Goal: Transaction & Acquisition: Purchase product/service

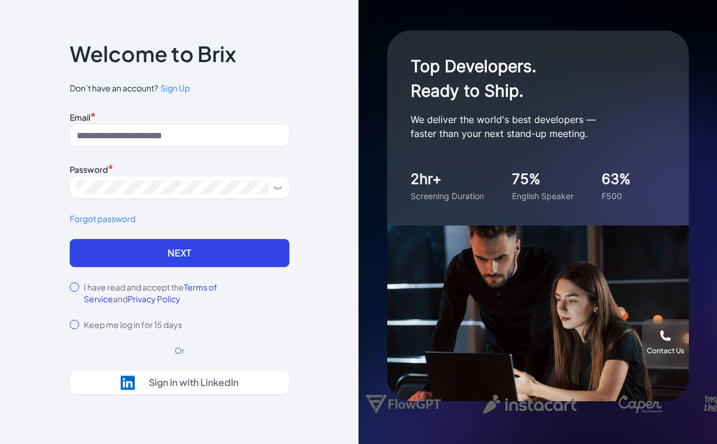
click at [150, 133] on input at bounding box center [180, 135] width 220 height 22
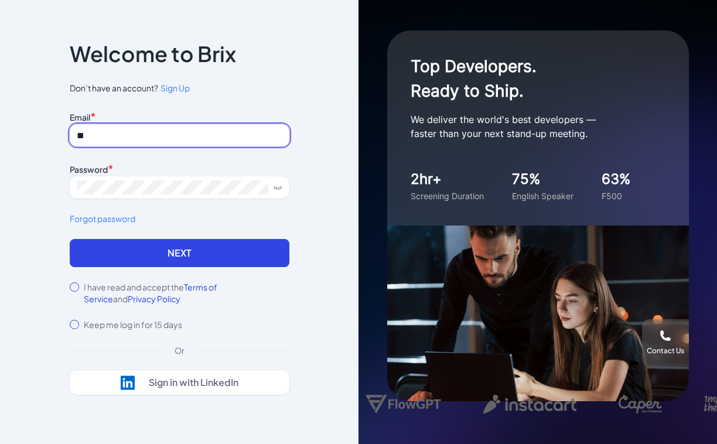
type input "*"
type input "**********"
click at [73, 295] on div "I have read and accept the Terms of Service and Privacy Policy" at bounding box center [180, 292] width 220 height 23
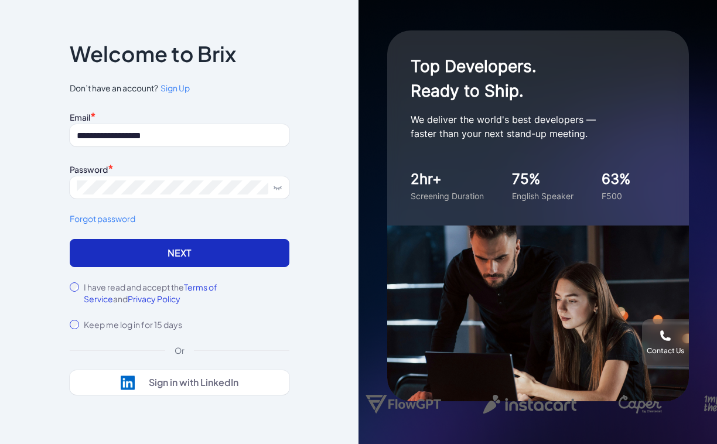
click at [111, 250] on button "Next" at bounding box center [180, 253] width 220 height 28
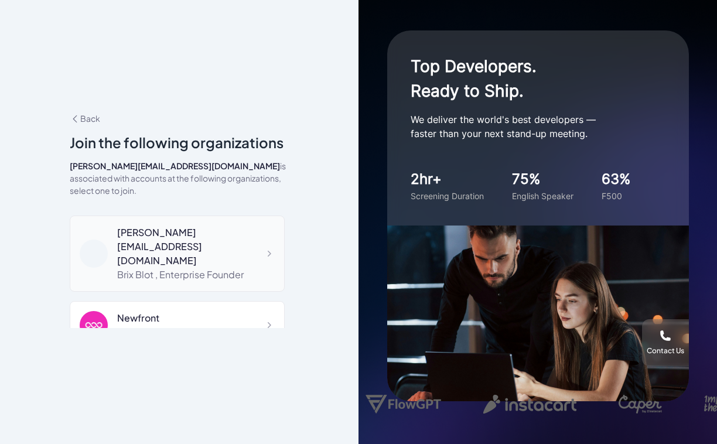
click at [141, 227] on div "blake@joinbrix.com" at bounding box center [196, 247] width 158 height 42
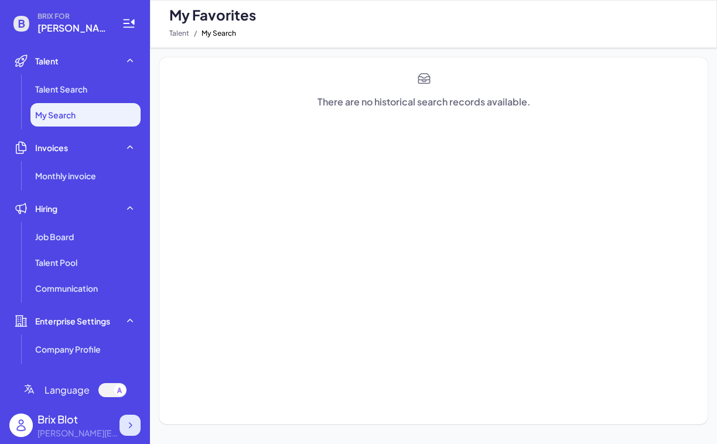
click at [130, 426] on icon at bounding box center [131, 425] width 4 height 6
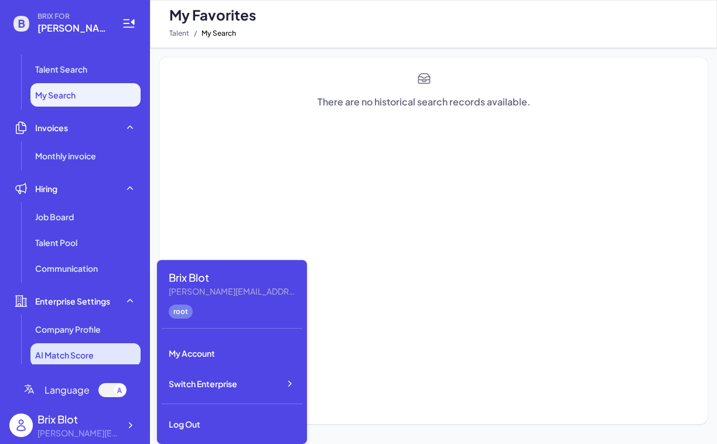
scroll to position [25, 0]
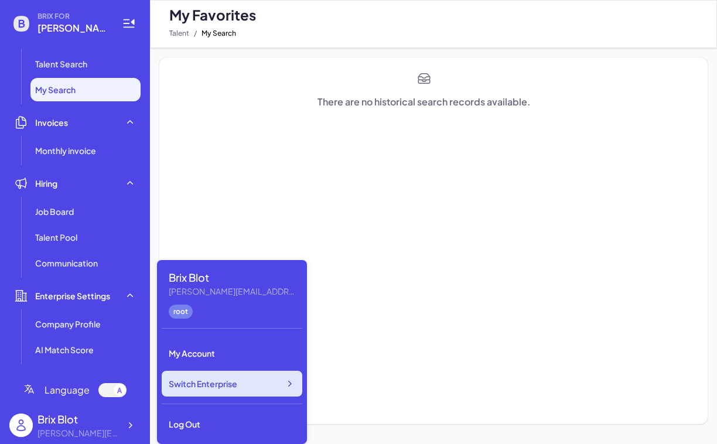
click at [211, 390] on div "Switch Enterprise" at bounding box center [232, 384] width 141 height 26
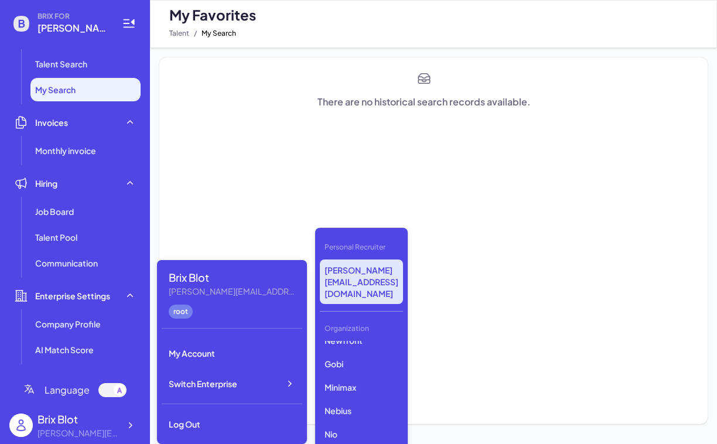
scroll to position [0, 0]
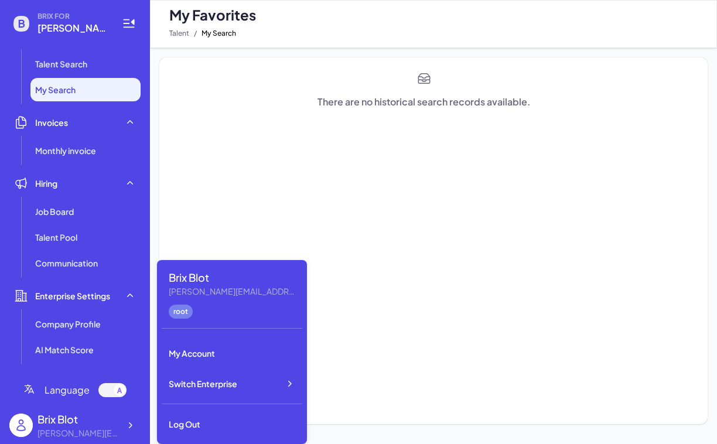
click at [404, 129] on div "There are no historical search records available." at bounding box center [433, 240] width 548 height 367
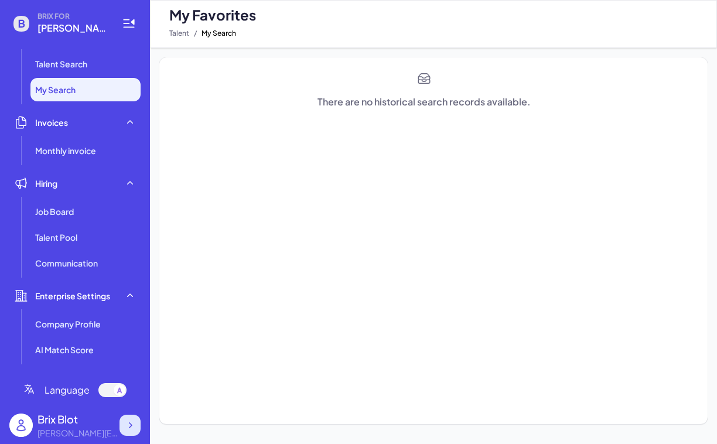
click at [129, 425] on icon at bounding box center [130, 425] width 12 height 12
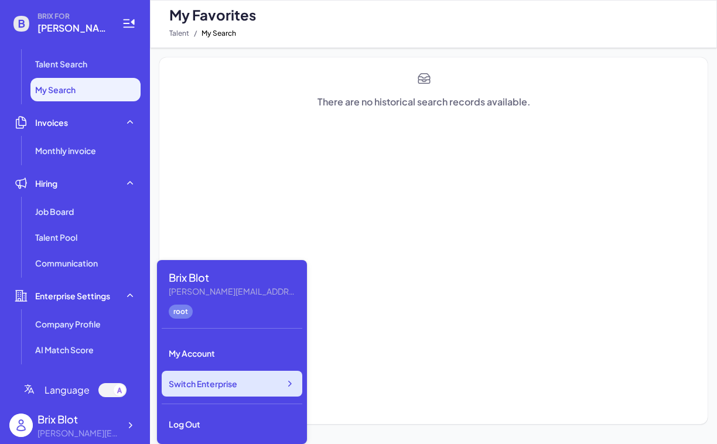
click at [216, 385] on span "Switch Enterprise" at bounding box center [203, 384] width 69 height 12
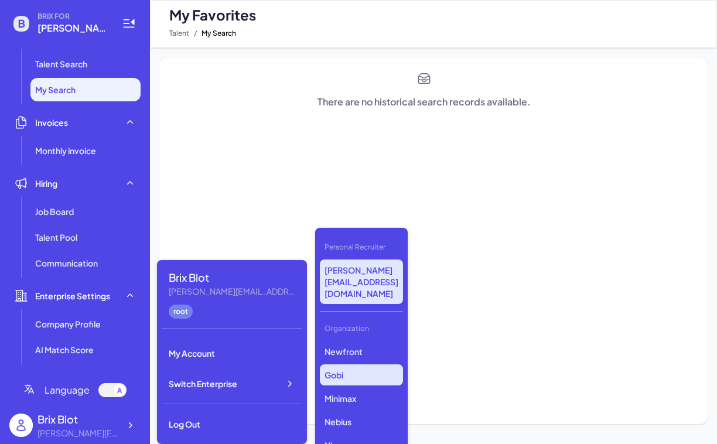
click at [363, 364] on p "Gobi" at bounding box center [361, 374] width 83 height 21
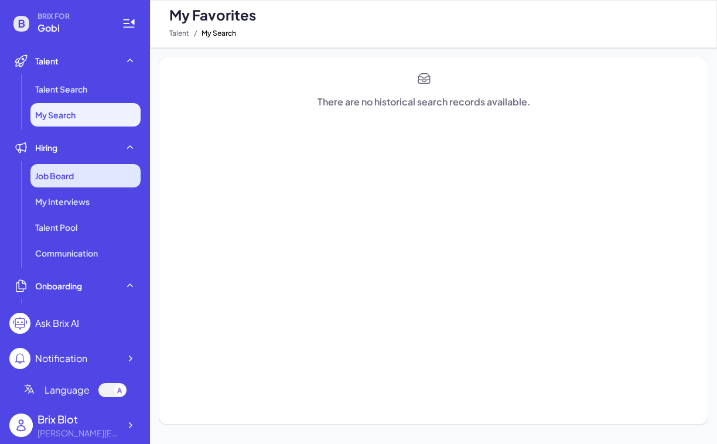
click at [52, 178] on span "Job Board" at bounding box center [54, 176] width 39 height 12
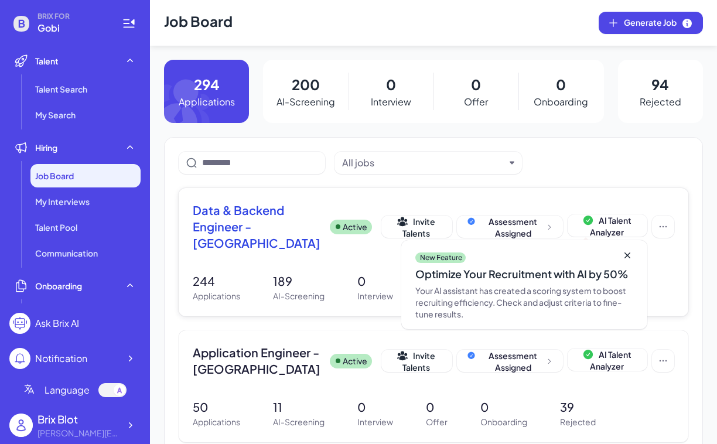
click at [206, 224] on span "Data & Backend Engineer - San Francisco" at bounding box center [257, 226] width 128 height 49
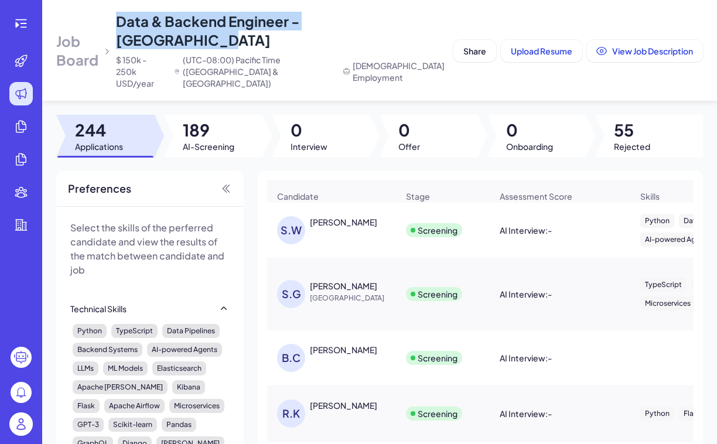
drag, startPoint x: 416, startPoint y: 22, endPoint x: 133, endPoint y: 19, distance: 283.5
click at [132, 19] on div "Data & Backend Engineer - San Francisco $ 150k - 250k USD/year (UTC-08:00) Paci…" at bounding box center [282, 50] width 333 height 77
copy span "Data & Backend Engineer - [GEOGRAPHIC_DATA]"
copy span "Data & Backend Engineer - San Francisco"
click at [473, 46] on span "Share" at bounding box center [474, 51] width 23 height 11
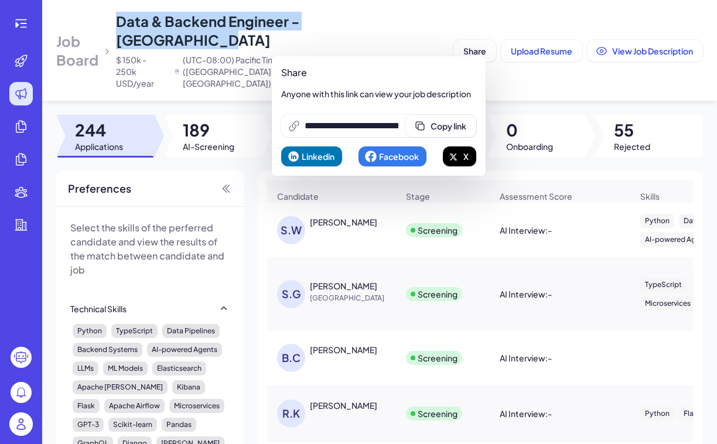
click at [457, 156] on icon at bounding box center [453, 157] width 8 height 8
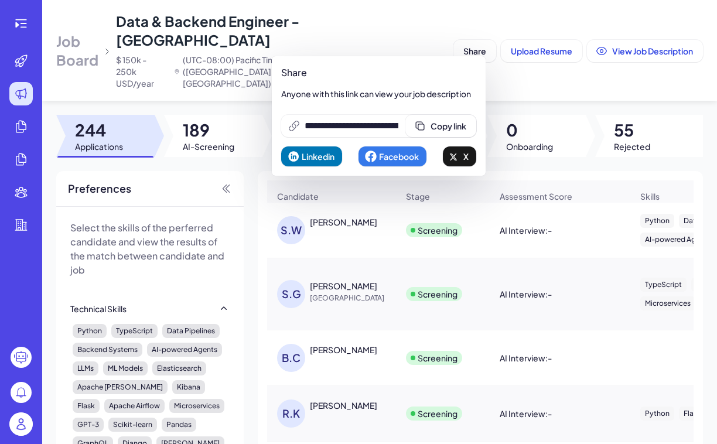
click at [572, 60] on header "Job Board Data & Backend Engineer - San Francisco $ 150k - 250k USD/year (UTC-0…" at bounding box center [379, 50] width 675 height 101
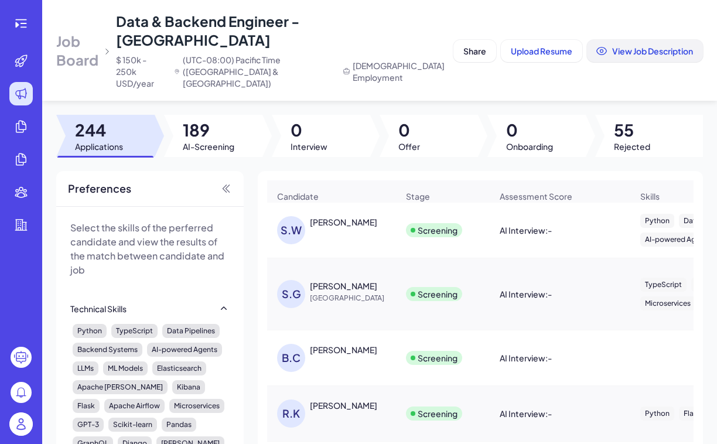
click at [643, 46] on span "View Job Description" at bounding box center [652, 51] width 81 height 11
click at [473, 46] on span "Share" at bounding box center [474, 51] width 23 height 11
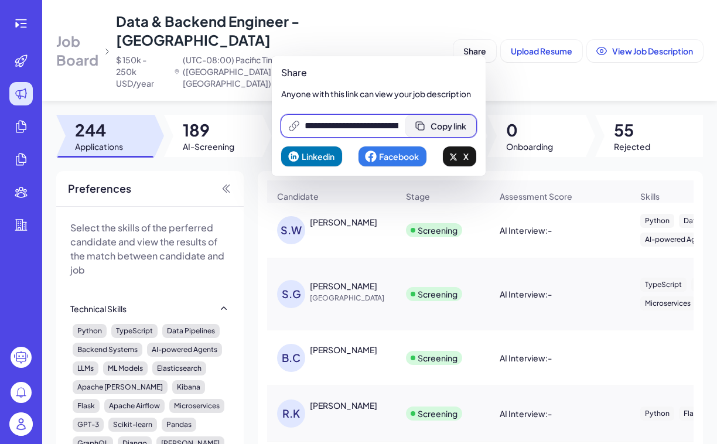
scroll to position [0, 246]
click at [443, 123] on span "Copy link" at bounding box center [456, 126] width 36 height 11
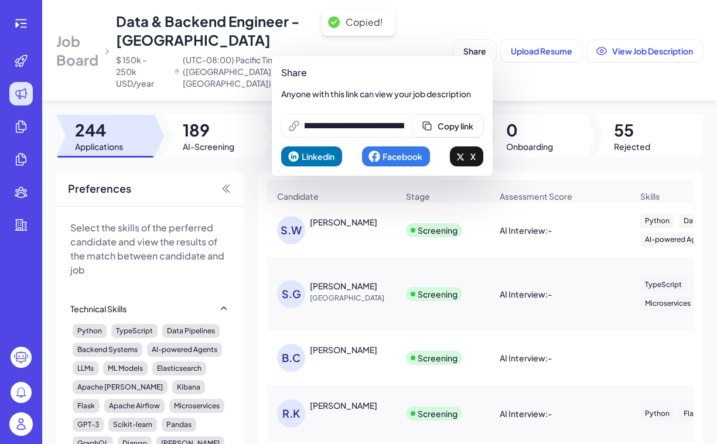
scroll to position [0, 0]
click at [522, 66] on header "Job Board Data & Backend Engineer - San Francisco $ 150k - 250k USD/year (UTC-0…" at bounding box center [379, 50] width 675 height 101
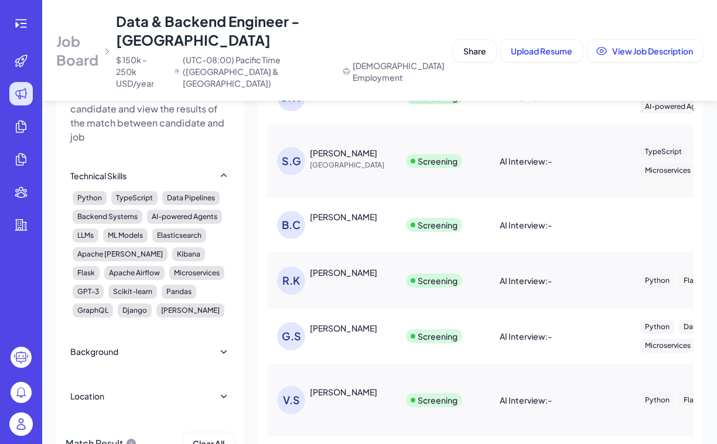
click at [111, 47] on icon at bounding box center [107, 51] width 8 height 8
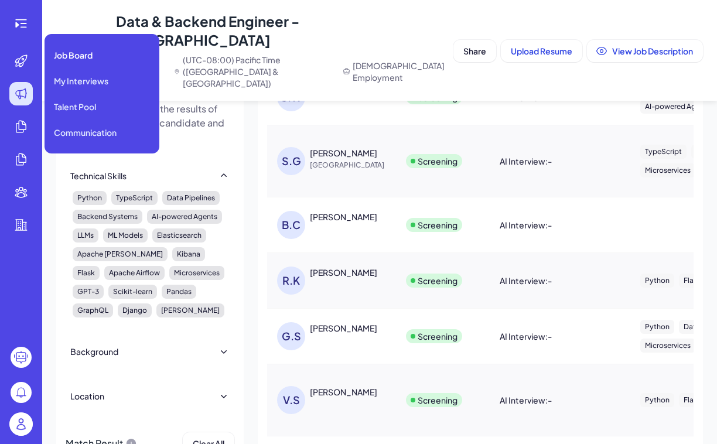
click at [21, 94] on icon at bounding box center [21, 94] width 14 height 14
click at [94, 53] on div "Job Board" at bounding box center [101, 54] width 105 height 23
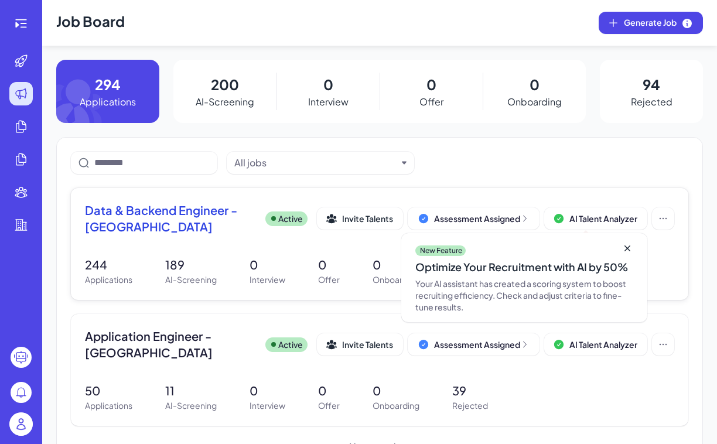
scroll to position [39, 0]
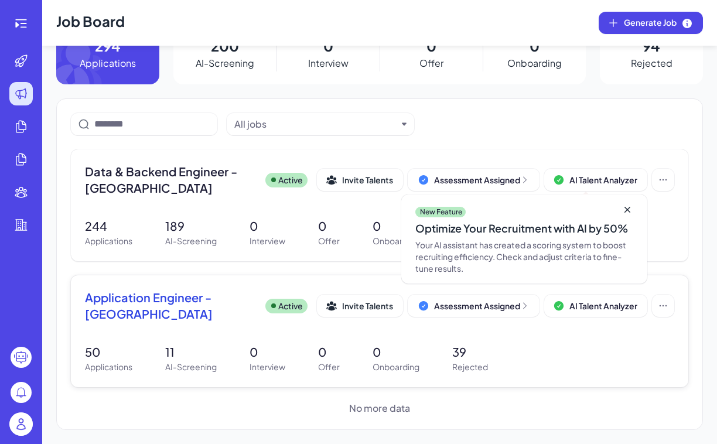
click at [142, 303] on span "Application Engineer - San Francisco" at bounding box center [170, 305] width 171 height 33
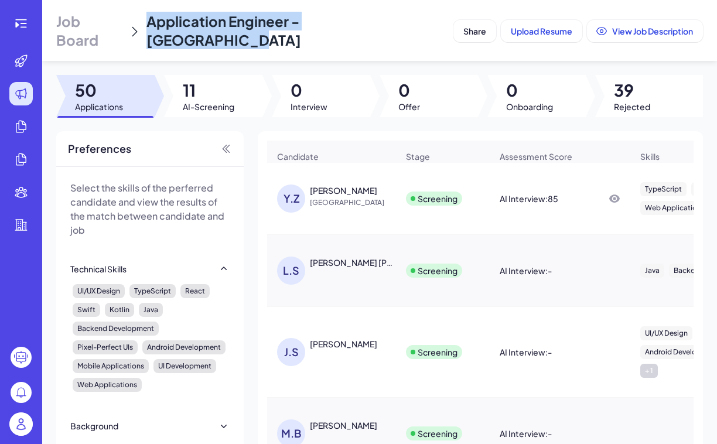
drag, startPoint x: 384, startPoint y: 23, endPoint x: 140, endPoint y: 24, distance: 243.7
click at [140, 24] on div "Job Board Application Engineer - San Francisco" at bounding box center [252, 30] width 392 height 37
copy span "Application Engineer - San Francisco"
click at [470, 26] on span "Share" at bounding box center [474, 31] width 23 height 11
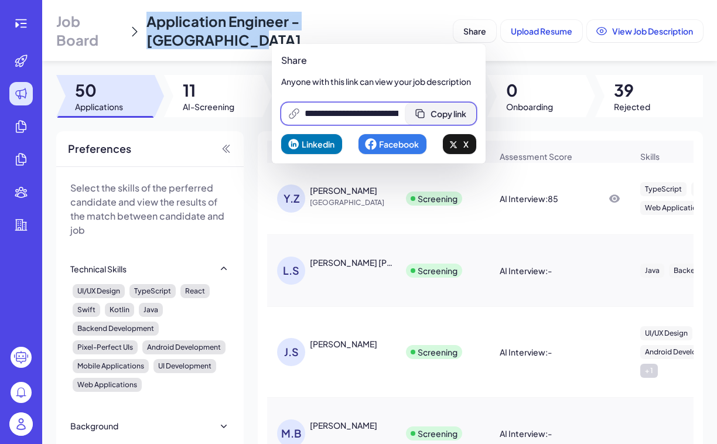
click at [440, 116] on span "Copy link" at bounding box center [449, 113] width 36 height 11
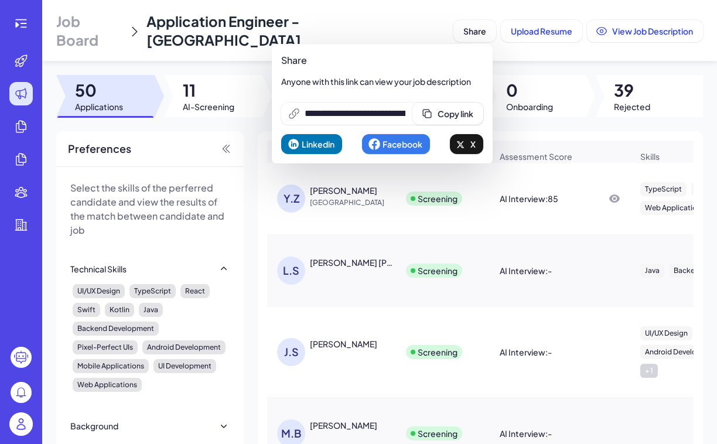
click at [19, 422] on img at bounding box center [20, 423] width 23 height 23
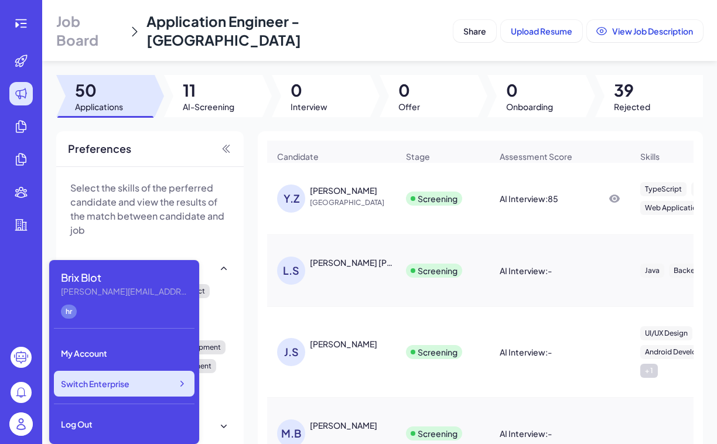
click at [141, 385] on div "Switch Enterprise" at bounding box center [124, 384] width 141 height 26
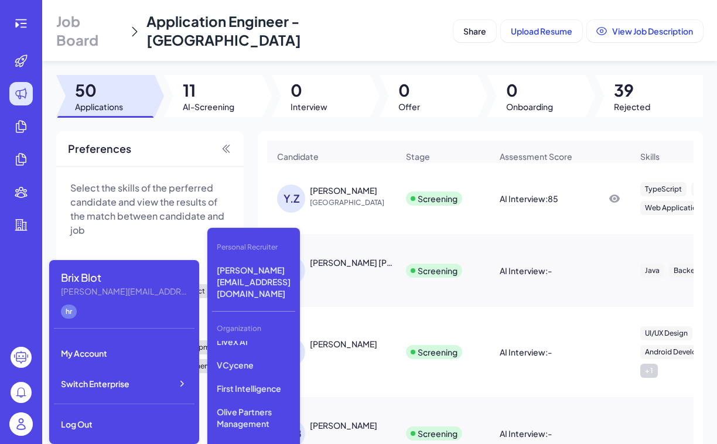
scroll to position [219, 0]
click at [230, 380] on p "First Intelligence" at bounding box center [253, 390] width 83 height 21
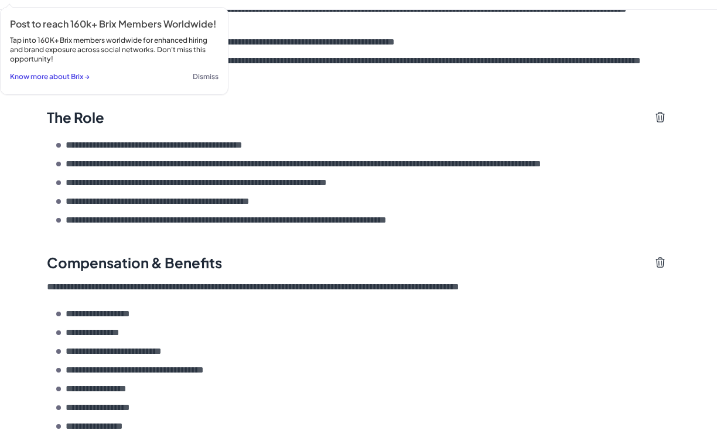
scroll to position [1186, 0]
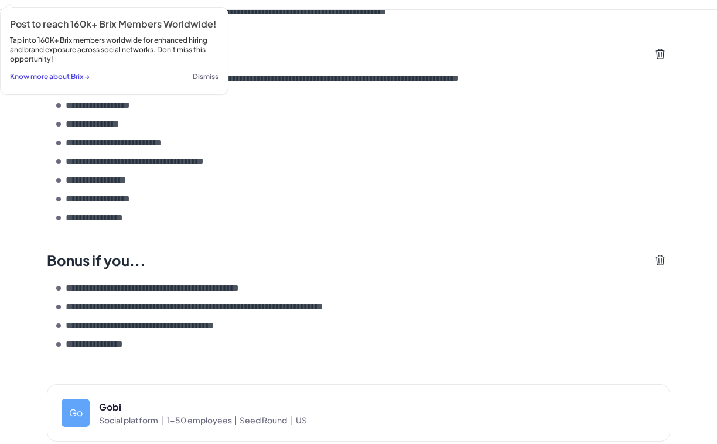
click at [181, 414] on span "1-50 employees |" at bounding box center [203, 420] width 73 height 12
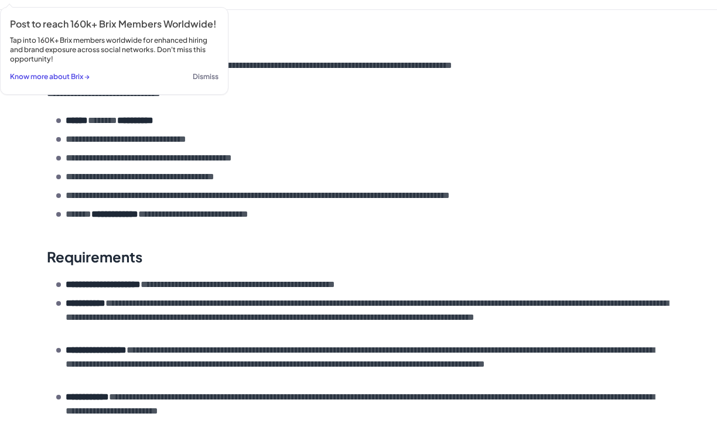
scroll to position [0, 0]
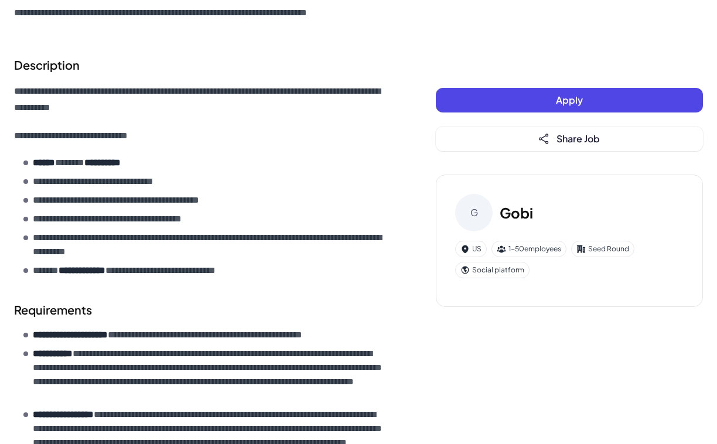
scroll to position [380, 0]
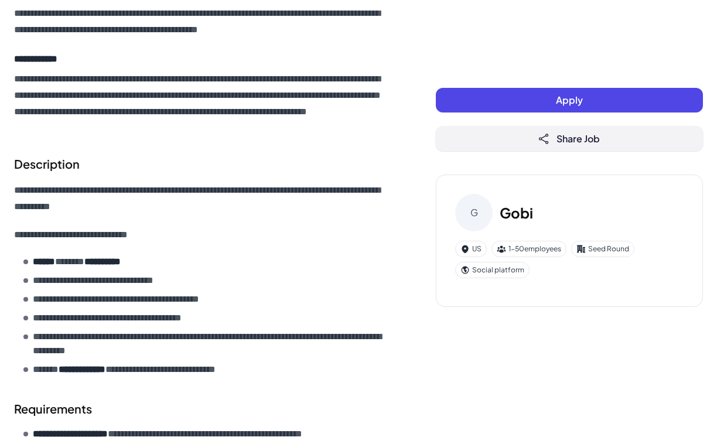
click at [517, 142] on button "Share Job" at bounding box center [569, 139] width 267 height 25
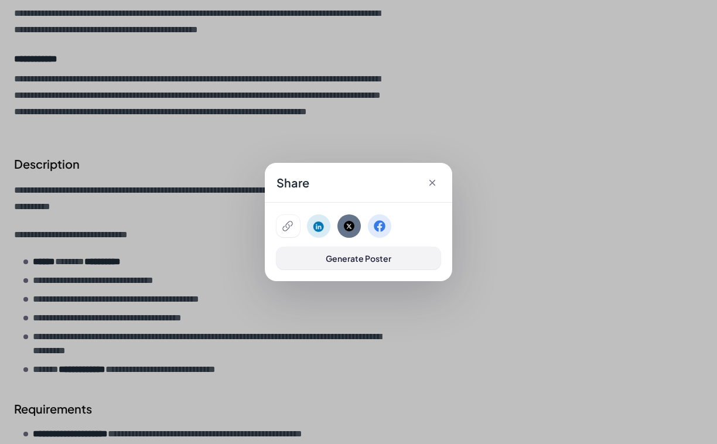
click at [362, 263] on button "Generate Poster" at bounding box center [358, 258] width 164 height 22
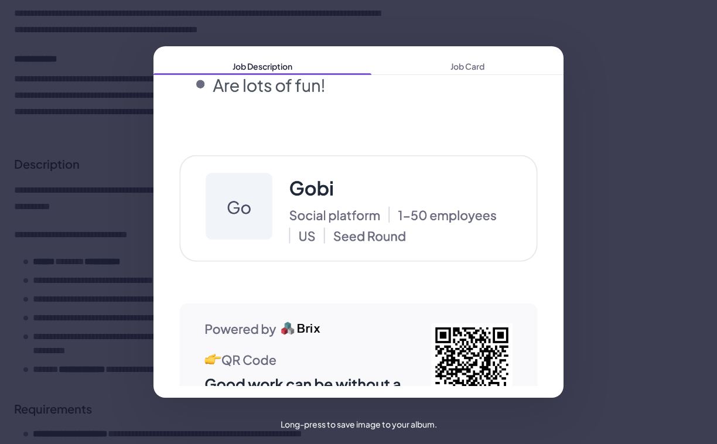
scroll to position [4771, 0]
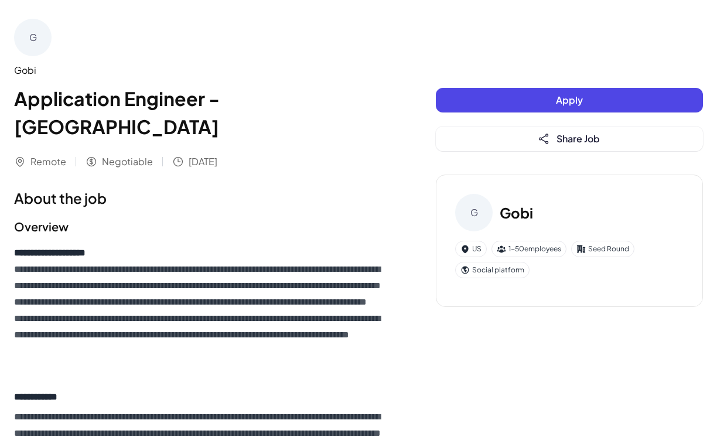
click at [491, 98] on button "Apply" at bounding box center [569, 100] width 267 height 25
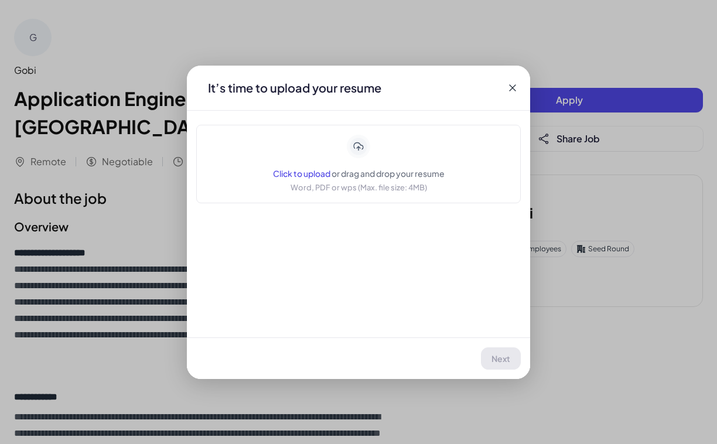
click at [517, 85] on icon at bounding box center [513, 88] width 12 height 12
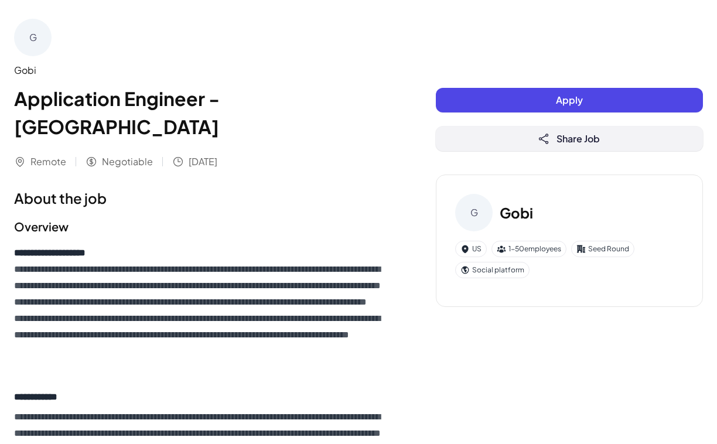
click at [494, 141] on button "Share Job" at bounding box center [569, 139] width 267 height 25
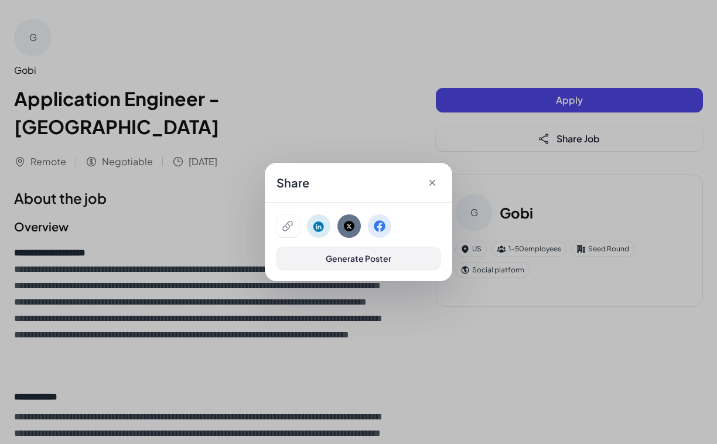
click at [370, 261] on span "Generate Poster" at bounding box center [359, 258] width 66 height 11
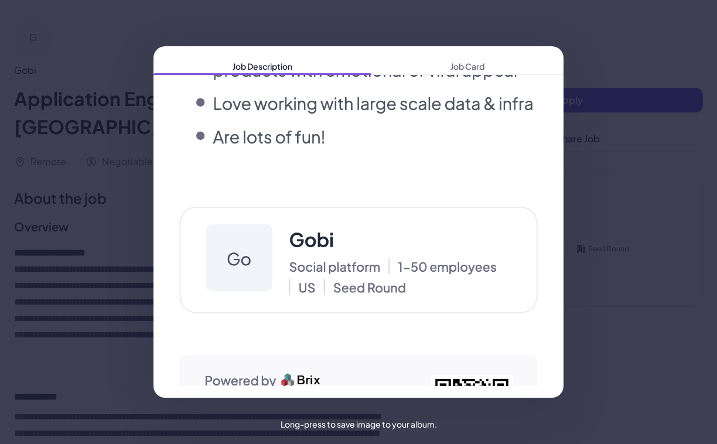
scroll to position [4550, 0]
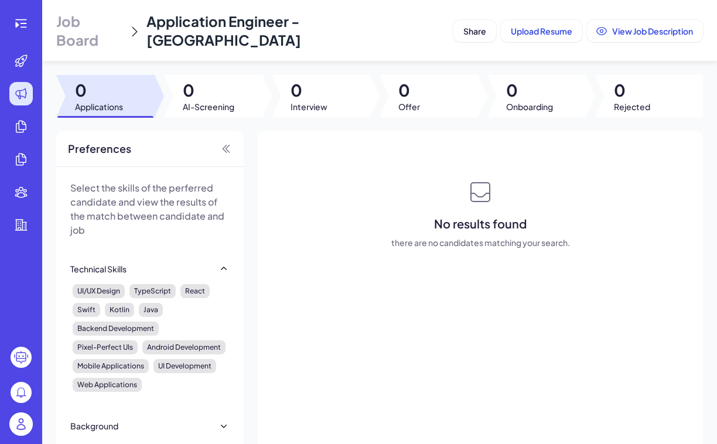
click at [90, 26] on span "Job Board" at bounding box center [89, 30] width 67 height 37
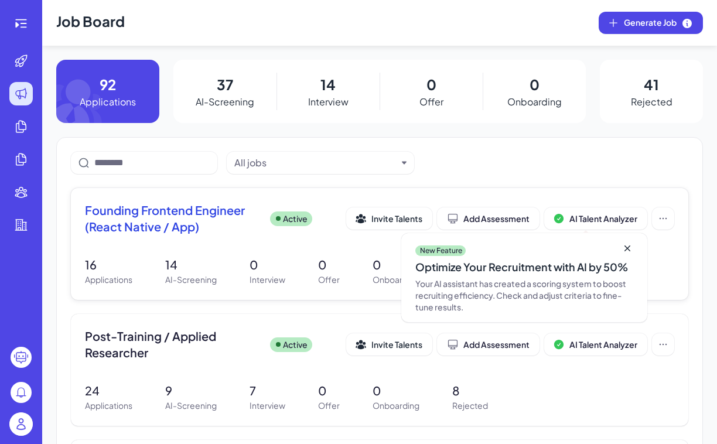
click at [199, 216] on span "Founding Frontend Engineer (React Native / App)" at bounding box center [173, 218] width 176 height 33
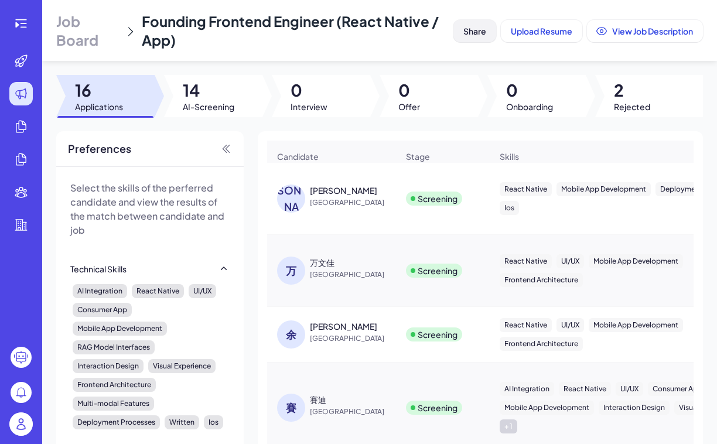
click at [469, 31] on span "Share" at bounding box center [474, 31] width 23 height 11
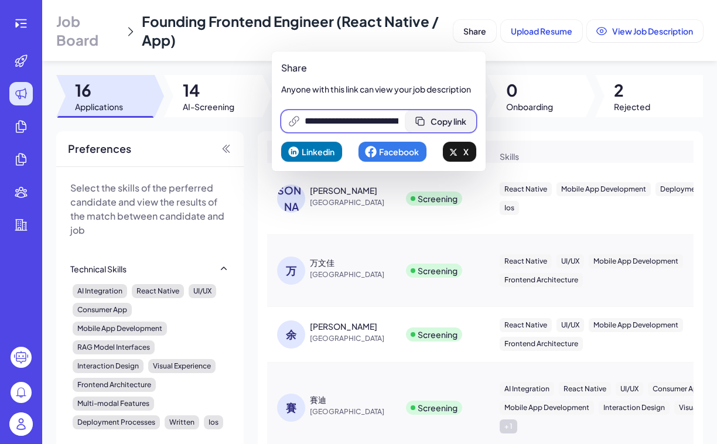
scroll to position [0, 248]
click at [451, 122] on span "Copy link" at bounding box center [449, 121] width 36 height 11
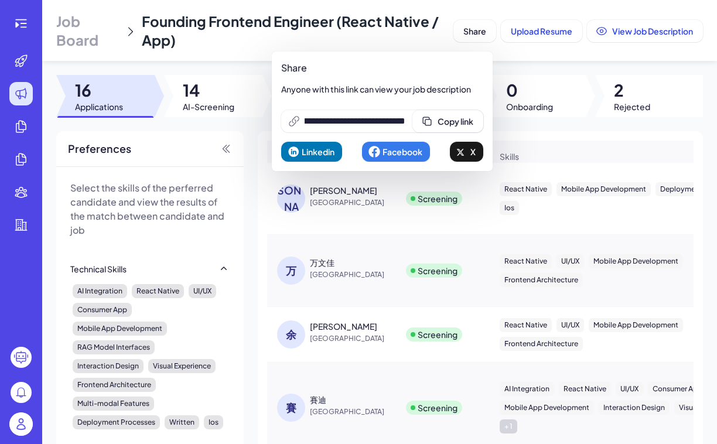
scroll to position [0, 0]
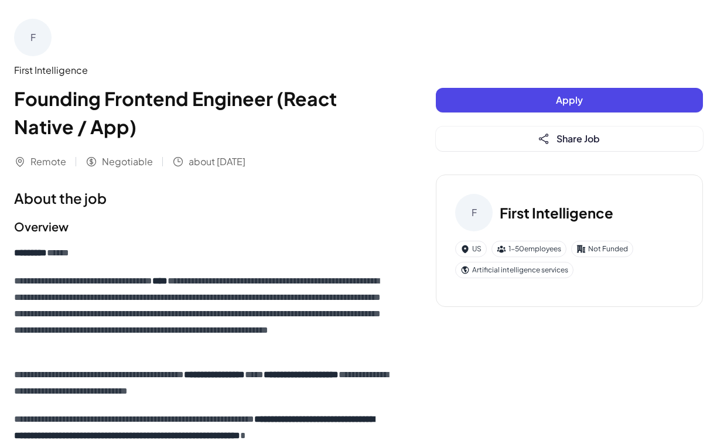
click at [49, 108] on h1 "Founding Frontend Engineer (React Native / App)" at bounding box center [201, 112] width 375 height 56
click at [80, 96] on h1 "Founding Frontend Engineer (React Native / App)" at bounding box center [201, 112] width 375 height 56
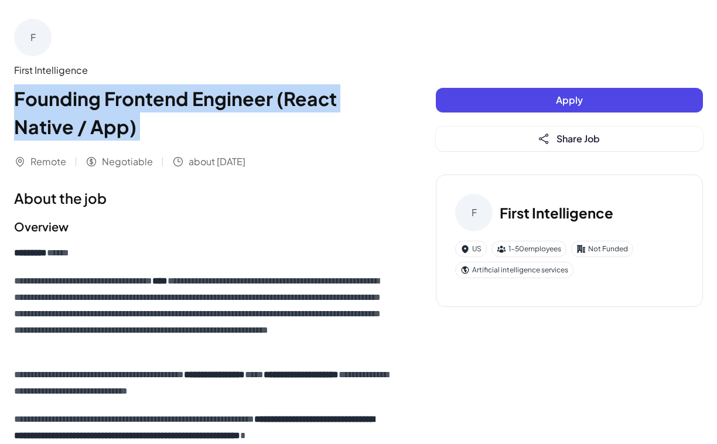
click at [80, 96] on h1 "Founding Frontend Engineer (React Native / App)" at bounding box center [201, 112] width 375 height 56
copy div "Founding Frontend Engineer (React Native / App)"
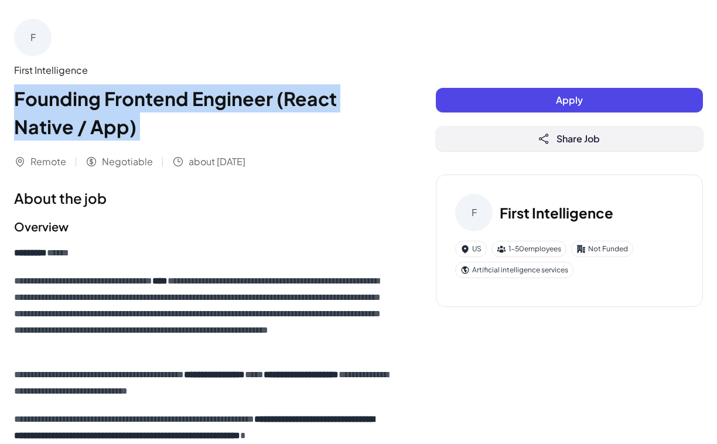
click at [497, 132] on button "Share Job" at bounding box center [569, 139] width 267 height 25
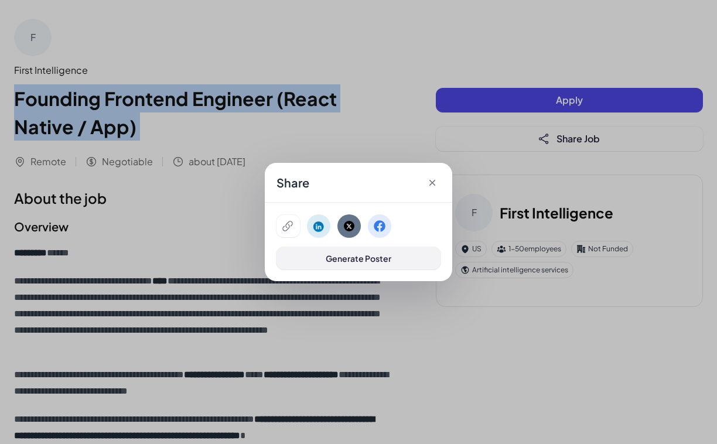
click at [350, 257] on span "Generate Poster" at bounding box center [359, 258] width 66 height 11
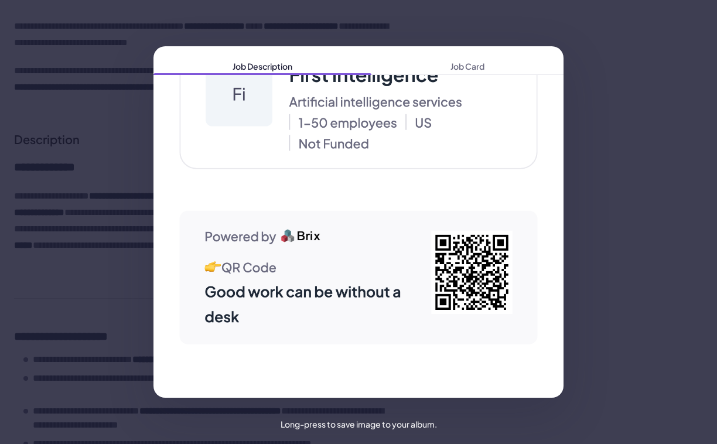
scroll to position [877, 0]
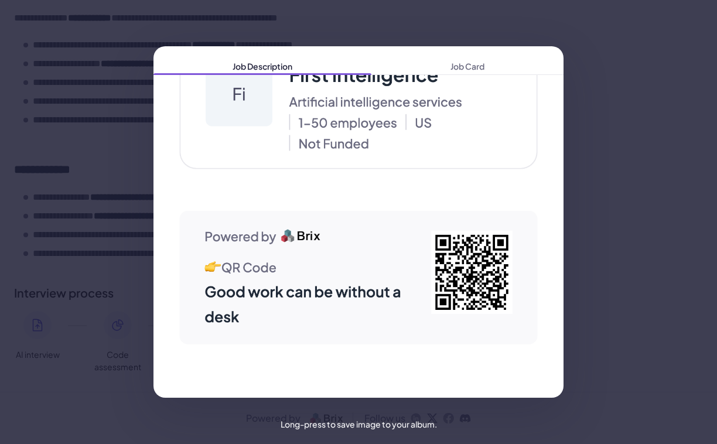
click at [448, 26] on div "Job Description Job Card" at bounding box center [358, 222] width 717 height 444
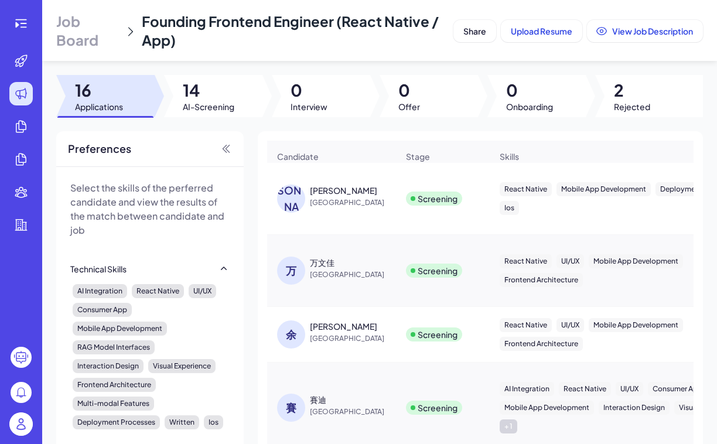
click at [293, 40] on div "Founding Frontend Engineer (React Native / App)" at bounding box center [295, 30] width 307 height 37
click at [89, 47] on span "Job Board" at bounding box center [87, 30] width 63 height 37
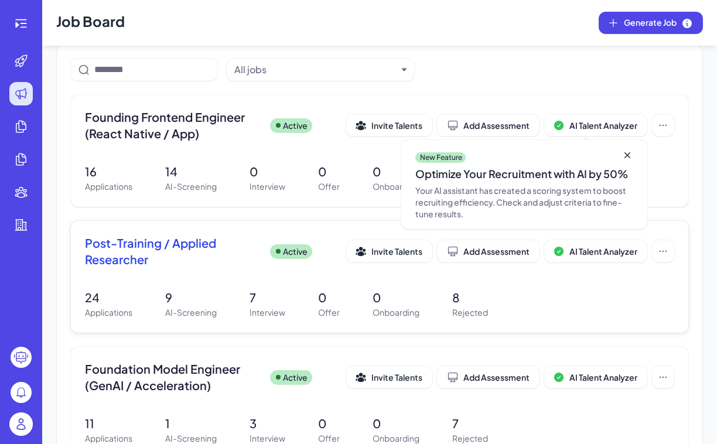
scroll to position [73, 0]
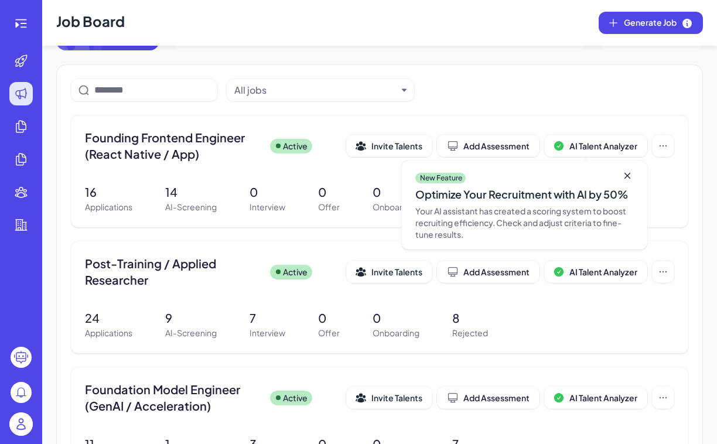
click at [21, 427] on img at bounding box center [20, 423] width 23 height 23
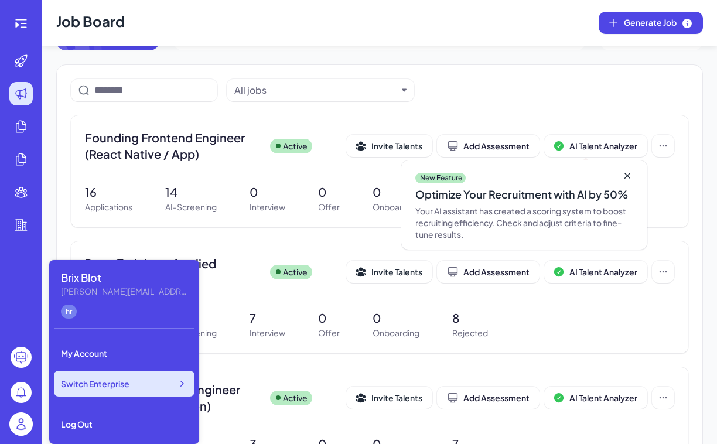
click at [125, 391] on div "Switch Enterprise" at bounding box center [124, 384] width 141 height 26
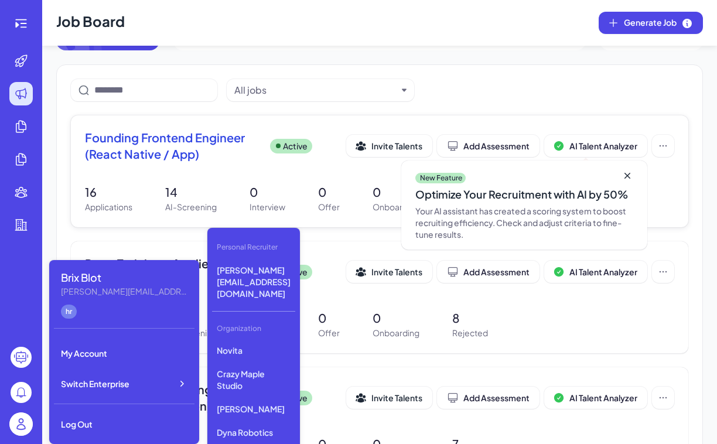
scroll to position [525, 0]
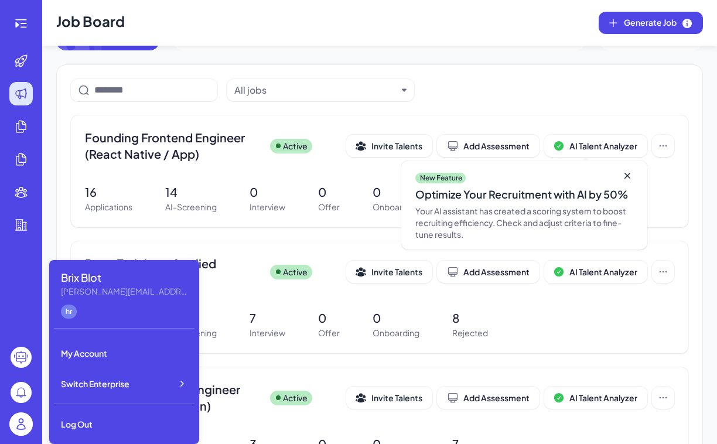
click at [354, 28] on header "Job Board Generate Job" at bounding box center [379, 23] width 675 height 46
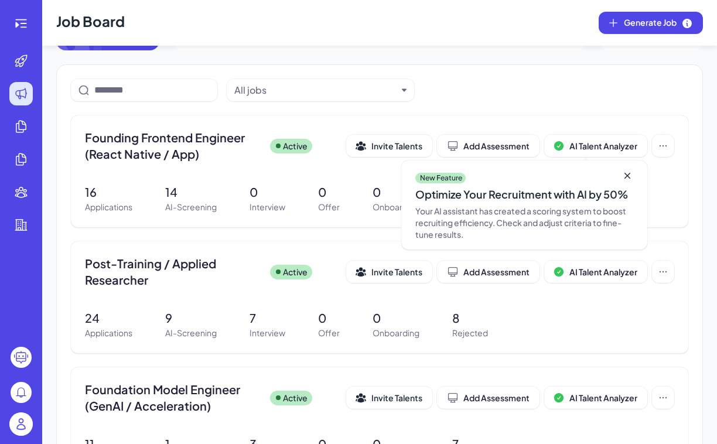
click at [108, 270] on span "Post-Training / Applied Researcher" at bounding box center [173, 271] width 176 height 33
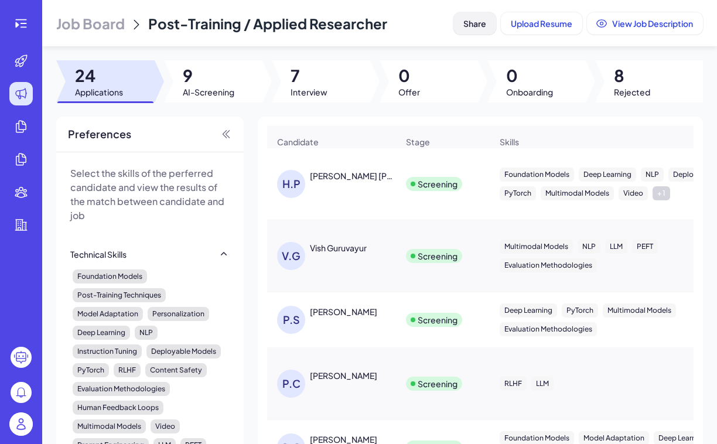
click at [463, 21] on span "Share" at bounding box center [474, 23] width 23 height 11
click at [323, 21] on span "Post-Training / Applied Researcher" at bounding box center [267, 24] width 239 height 18
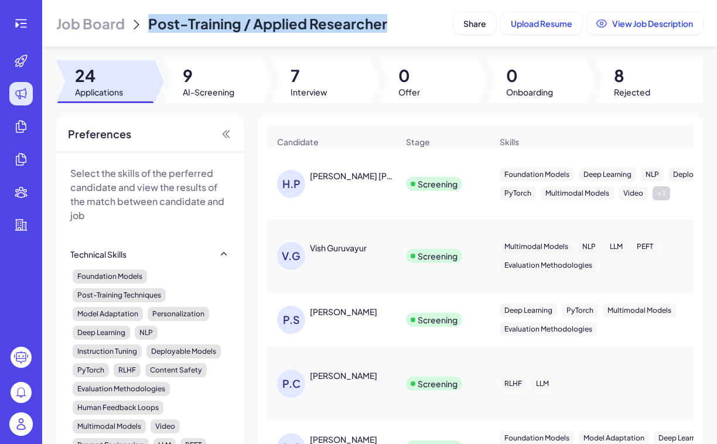
drag, startPoint x: 400, startPoint y: 19, endPoint x: 142, endPoint y: 28, distance: 257.9
click at [142, 28] on div "Job Board Post-Training / Applied Researcher" at bounding box center [252, 23] width 392 height 19
copy span "Post-Training / Applied Researcher"
click at [476, 24] on span "Share" at bounding box center [474, 23] width 23 height 11
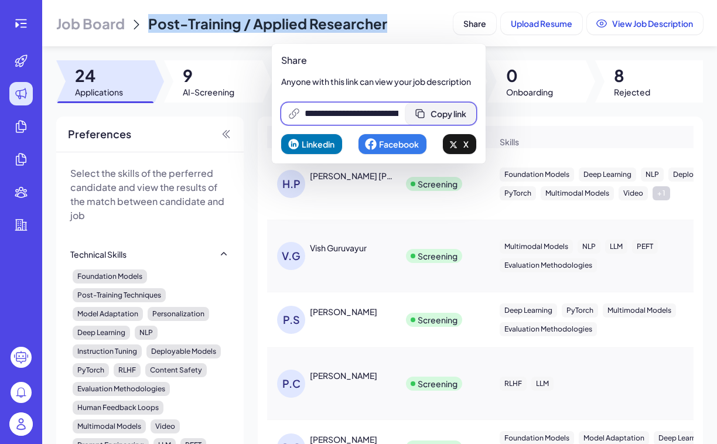
click at [464, 110] on span "Copy link" at bounding box center [449, 113] width 36 height 11
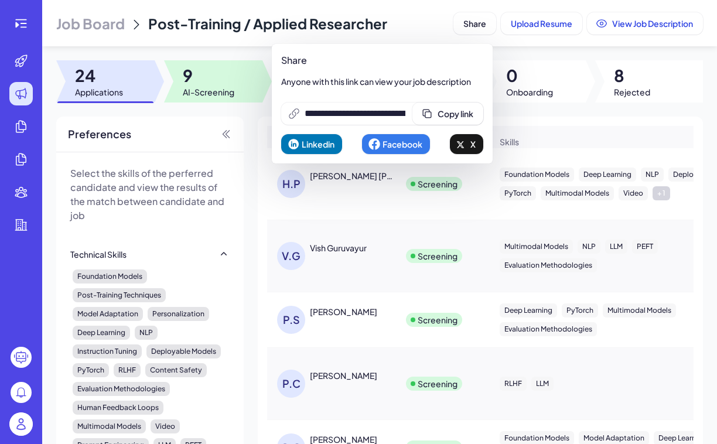
click at [243, 97] on div at bounding box center [213, 81] width 98 height 42
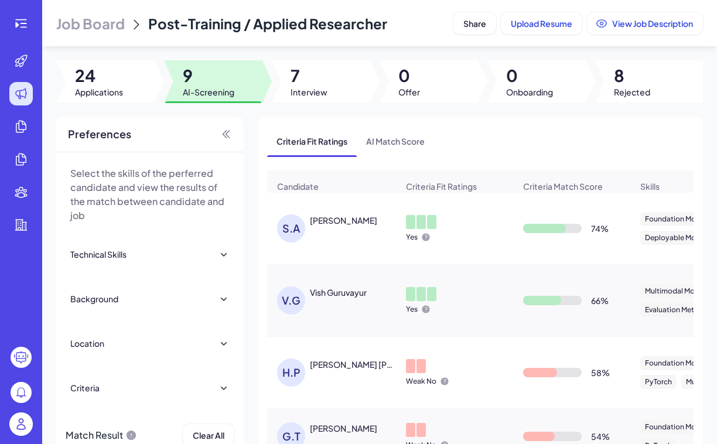
click at [97, 27] on span "Job Board" at bounding box center [90, 23] width 69 height 19
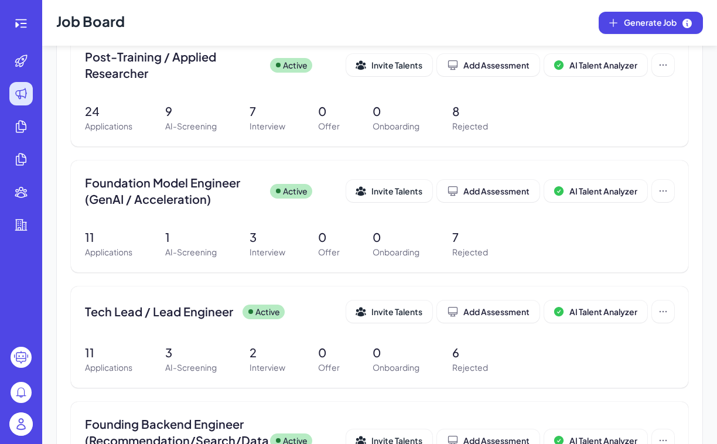
scroll to position [285, 0]
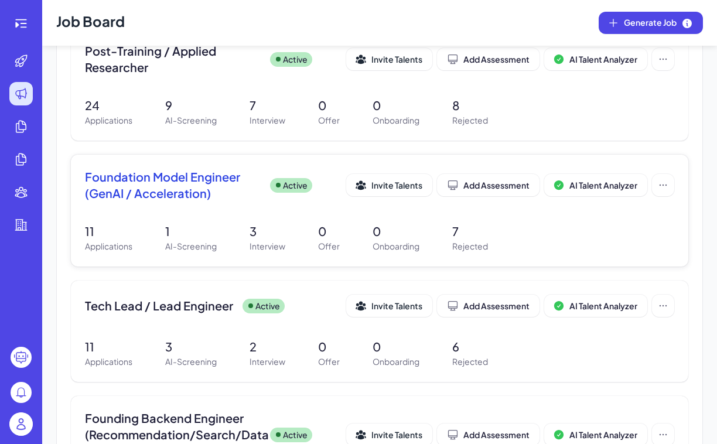
click at [125, 189] on span "Foundation Model Engineer (GenAI / Acceleration)" at bounding box center [173, 185] width 176 height 33
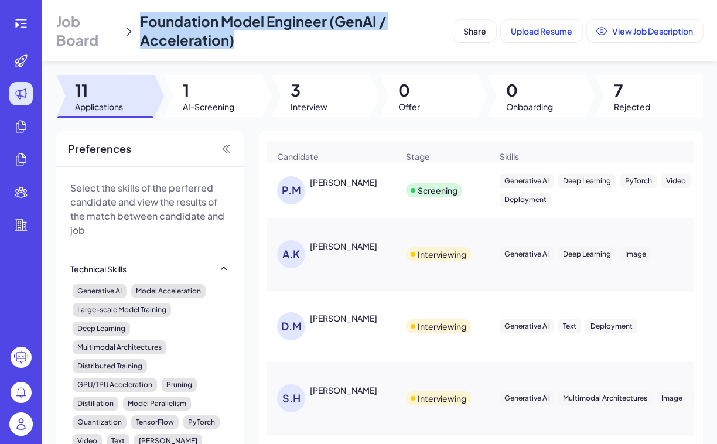
drag, startPoint x: 139, startPoint y: 16, endPoint x: 271, endPoint y: 53, distance: 136.9
click at [271, 53] on header "Job Board Foundation Model Engineer (GenAI / Acceleration) Share Upload Resume …" at bounding box center [379, 30] width 675 height 61
copy span "Foundation Model Engineer (GenAI / Acceleration)"
click at [470, 32] on span "Share" at bounding box center [474, 31] width 23 height 11
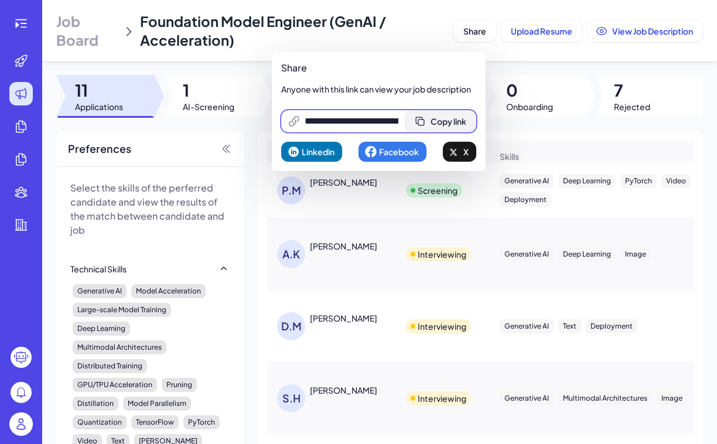
scroll to position [0, 251]
click at [442, 121] on span "Copy link" at bounding box center [456, 121] width 36 height 11
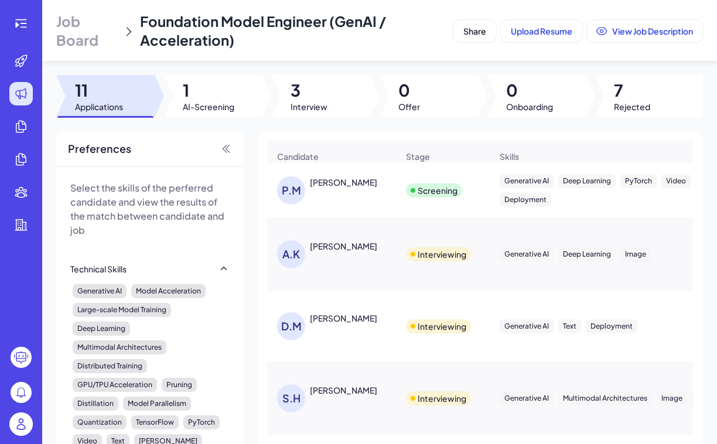
click at [88, 22] on span "Job Board" at bounding box center [87, 30] width 62 height 37
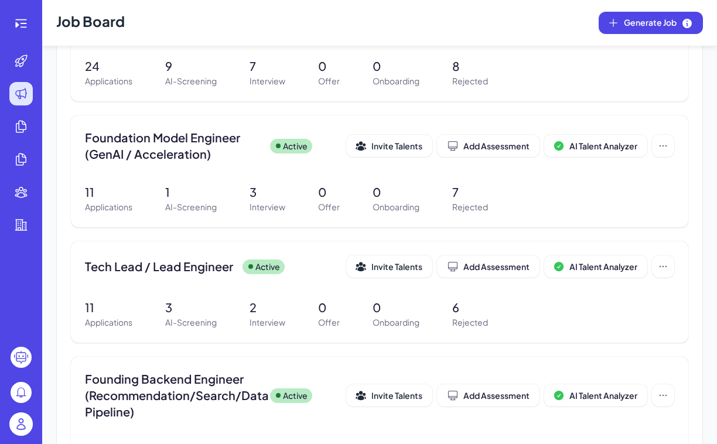
scroll to position [391, 0]
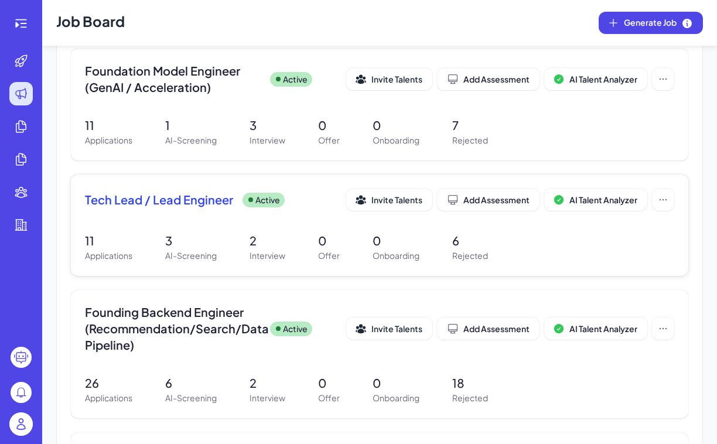
click at [144, 203] on span "Tech Lead / Lead Engineer" at bounding box center [159, 200] width 148 height 16
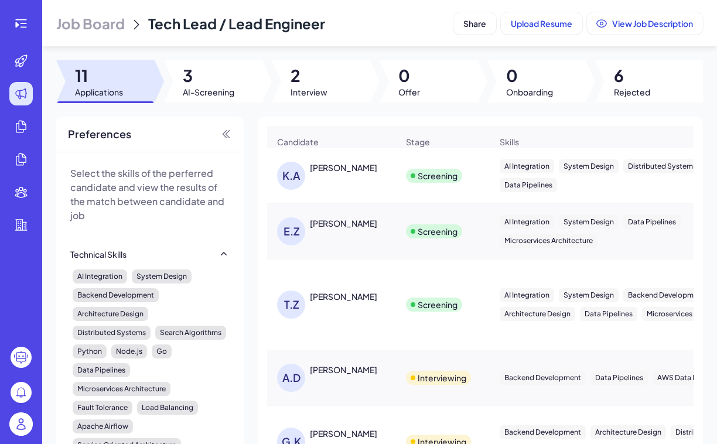
click at [274, 19] on span "Tech Lead / Lead Engineer" at bounding box center [236, 24] width 177 height 18
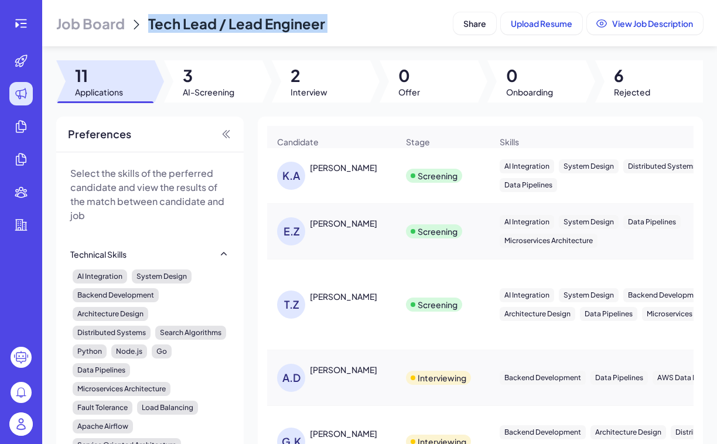
click at [274, 19] on span "Tech Lead / Lead Engineer" at bounding box center [236, 24] width 177 height 18
copy header "Tech Lead / Lead Engineer Share Upload Resume View Job Description"
click at [486, 19] on button "Share" at bounding box center [474, 23] width 43 height 22
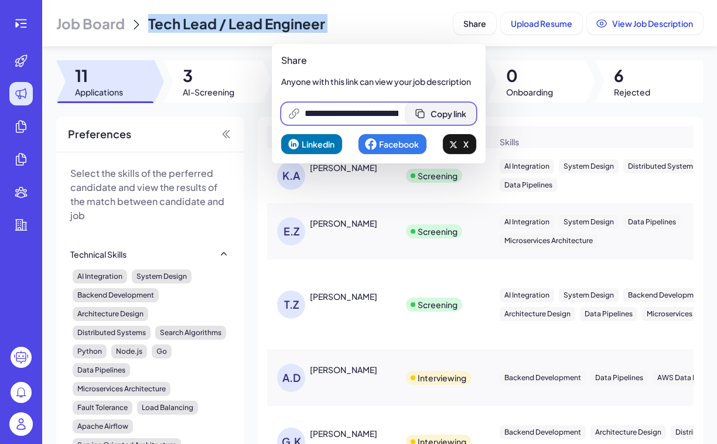
scroll to position [0, 249]
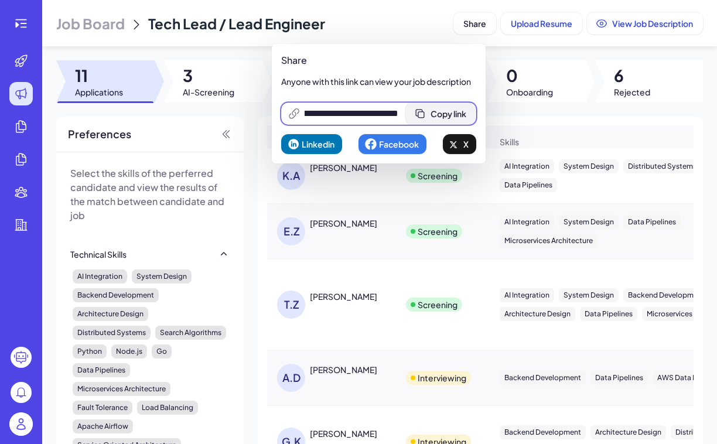
click at [454, 114] on span "Copy link" at bounding box center [449, 113] width 36 height 11
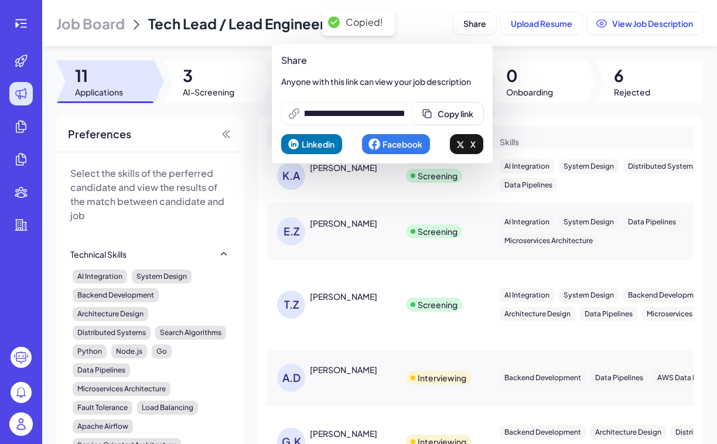
scroll to position [0, 0]
click at [98, 24] on span "Job Board" at bounding box center [90, 23] width 69 height 19
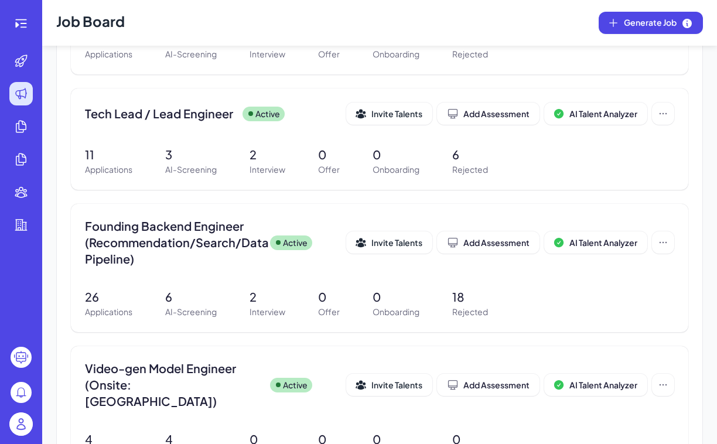
scroll to position [520, 0]
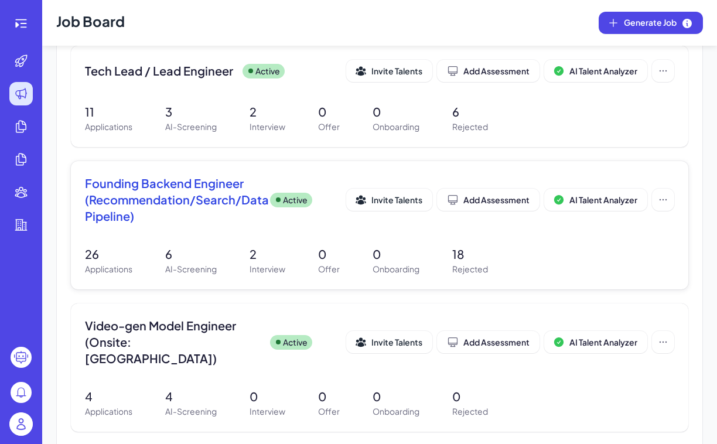
click at [148, 183] on span "Founding Backend Engineer (Recommendation/Search/Data Pipeline)" at bounding box center [173, 199] width 176 height 49
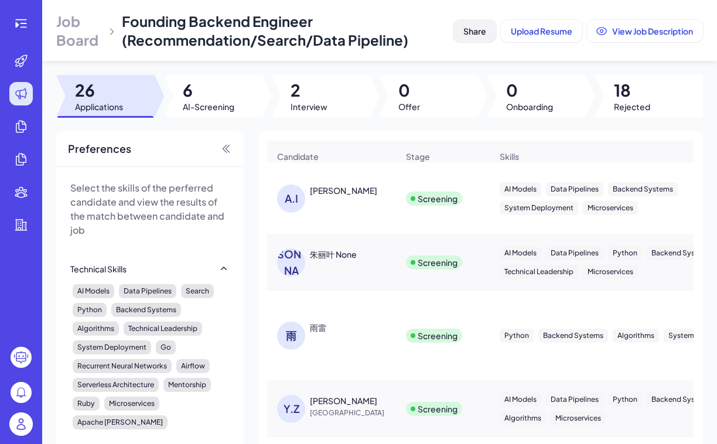
click at [478, 30] on span "Share" at bounding box center [474, 31] width 23 height 11
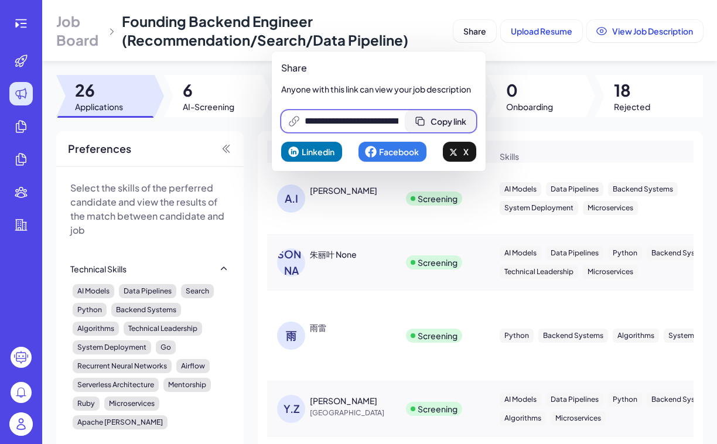
click at [446, 121] on span "Copy link" at bounding box center [449, 121] width 36 height 11
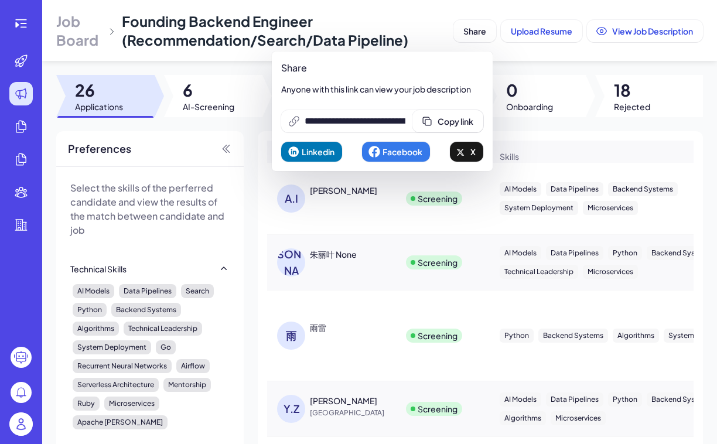
click at [90, 34] on span "Job Board" at bounding box center [79, 30] width 46 height 37
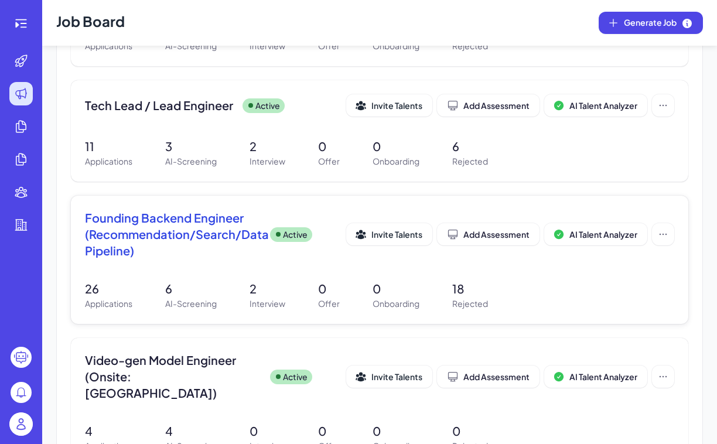
scroll to position [548, 0]
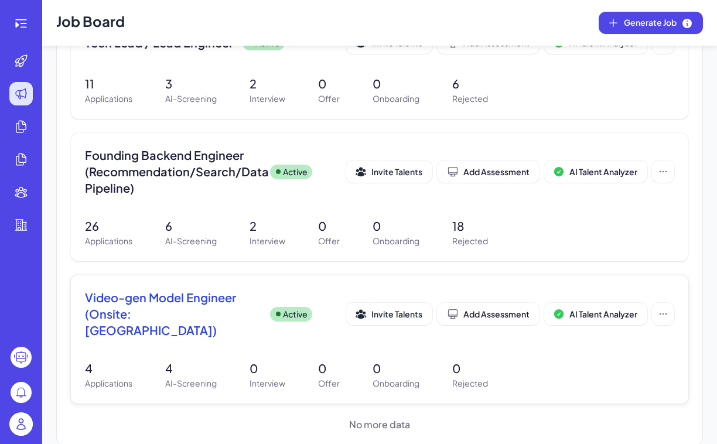
click at [181, 297] on span "Video-gen Model Engineer (Onsite: Palo Alto)" at bounding box center [173, 313] width 176 height 49
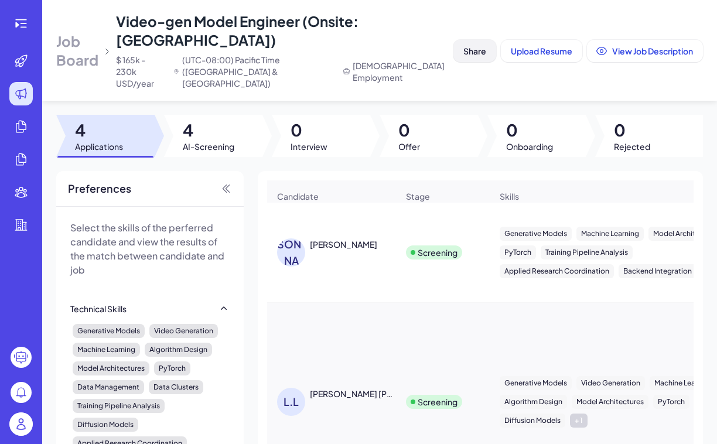
click at [473, 46] on span "Share" at bounding box center [474, 51] width 23 height 11
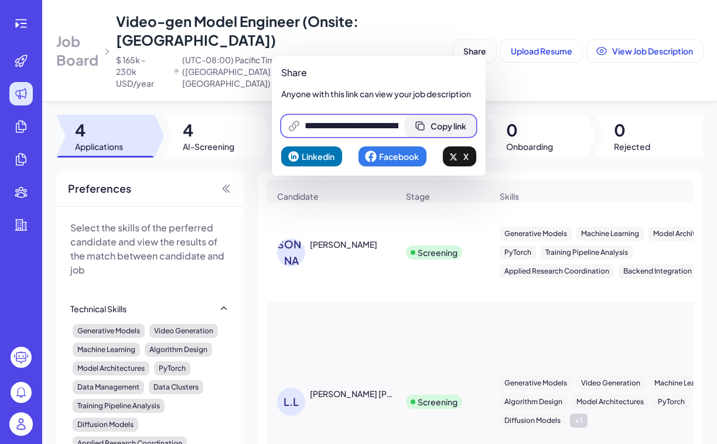
click at [454, 128] on span "Copy link" at bounding box center [449, 126] width 36 height 11
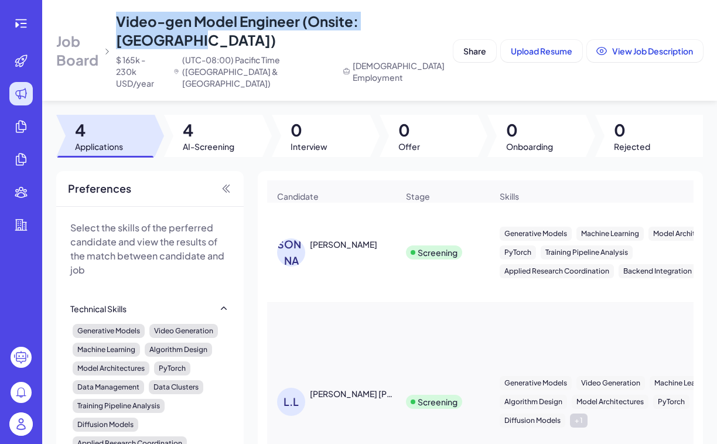
drag, startPoint x: 132, startPoint y: 23, endPoint x: 449, endPoint y: 23, distance: 316.9
click at [448, 24] on header "Job Board Video-gen Model Engineer (Onsite: Palo Alto) $ 165k - 230k USD/year (…" at bounding box center [379, 50] width 675 height 101
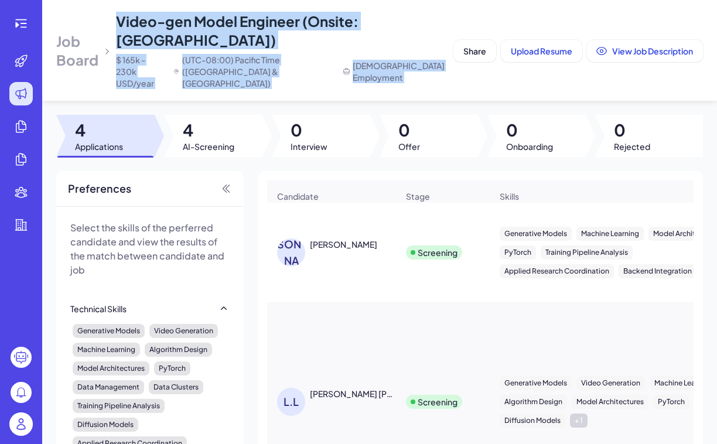
copy header "Video-gen Model Engineer (Onsite: Palo Alto) $ 165k - 230k USD/year (UTC-08:00)…"
click at [473, 46] on span "Share" at bounding box center [474, 51] width 23 height 11
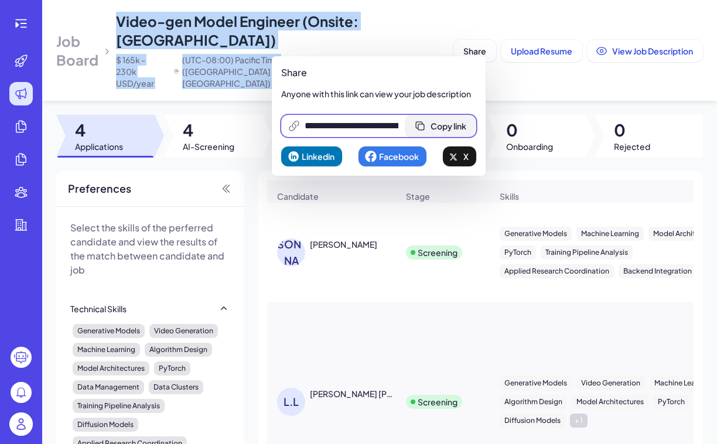
scroll to position [0, 251]
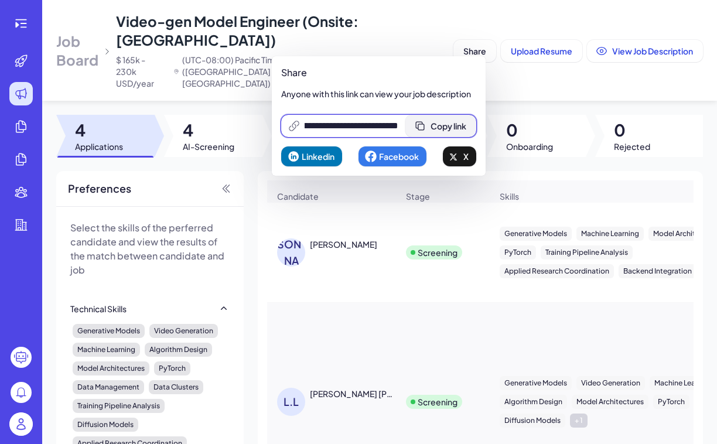
click at [436, 133] on button "Copy link" at bounding box center [440, 126] width 71 height 22
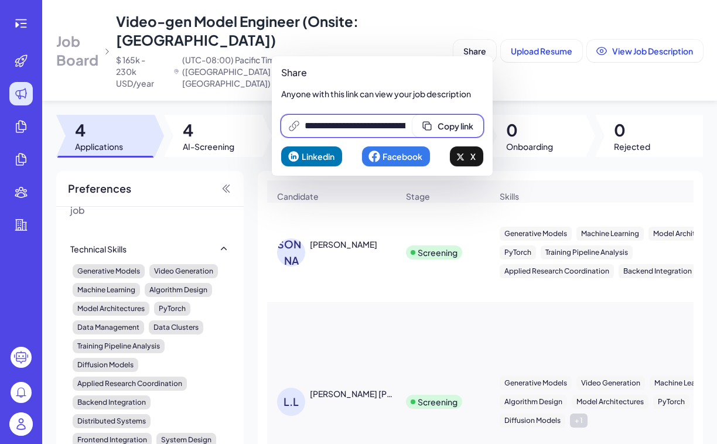
scroll to position [0, 0]
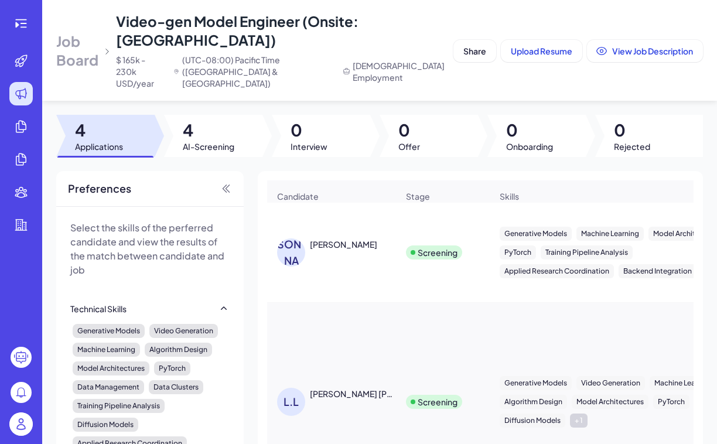
click at [82, 49] on span "Job Board" at bounding box center [77, 50] width 42 height 37
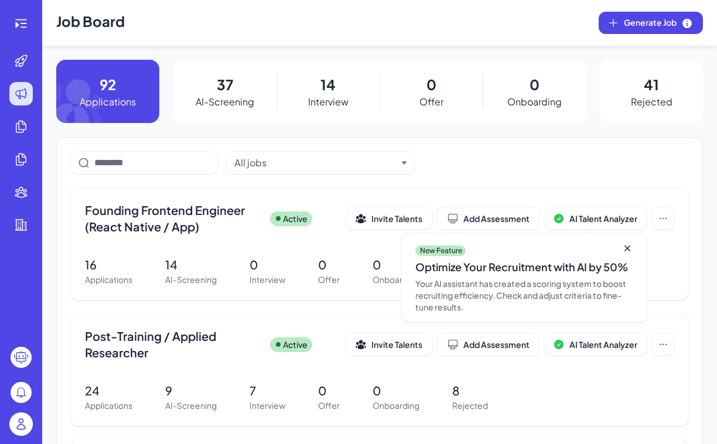
click at [21, 430] on img at bounding box center [20, 423] width 23 height 23
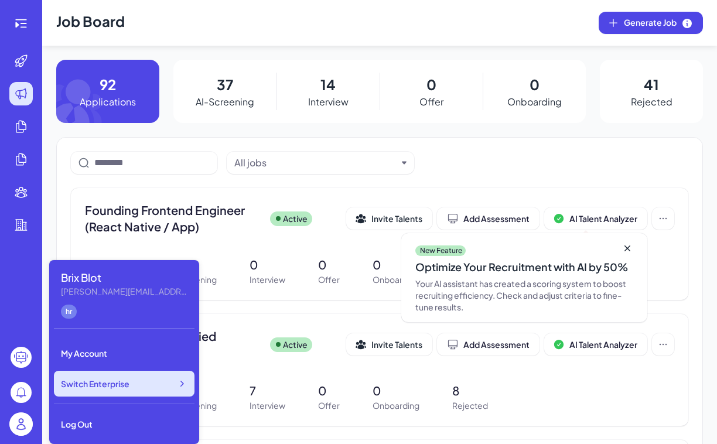
click at [137, 376] on div "Switch Enterprise" at bounding box center [124, 384] width 141 height 26
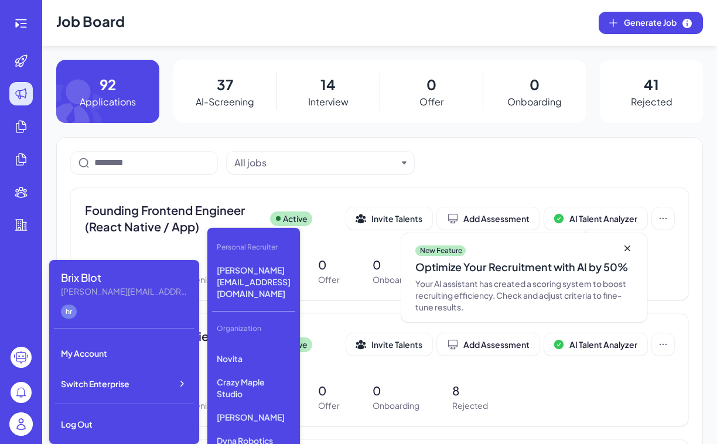
scroll to position [490, 0]
click at [257, 425] on p "Dyna Robotics" at bounding box center [253, 435] width 83 height 21
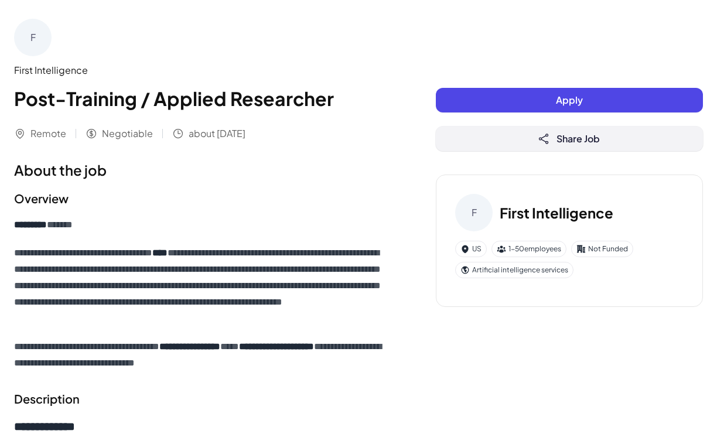
click at [534, 141] on button "Share Job" at bounding box center [569, 139] width 267 height 25
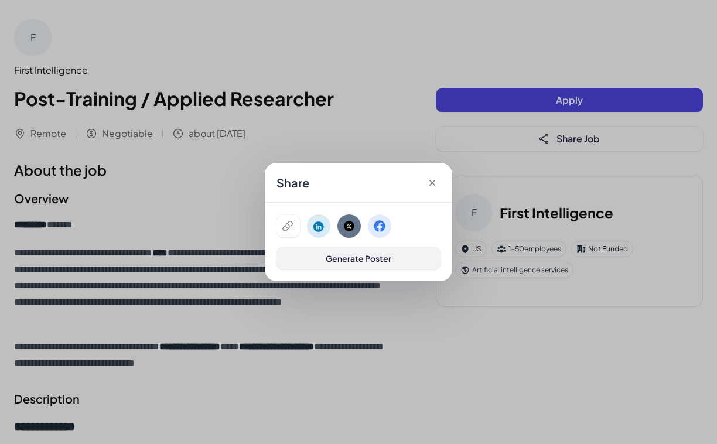
click at [364, 254] on span "Generate Poster" at bounding box center [359, 258] width 66 height 11
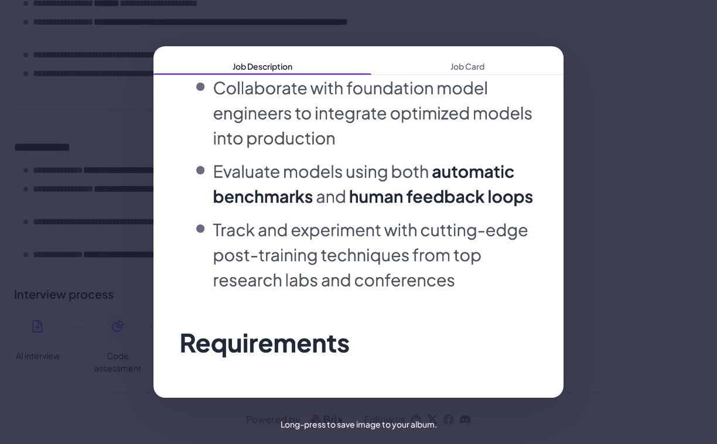
scroll to position [1635, 0]
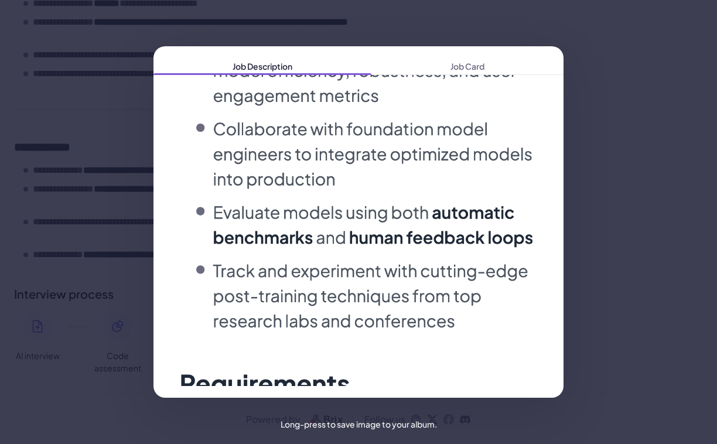
click at [86, 199] on div "Job Description Job Card" at bounding box center [358, 222] width 717 height 444
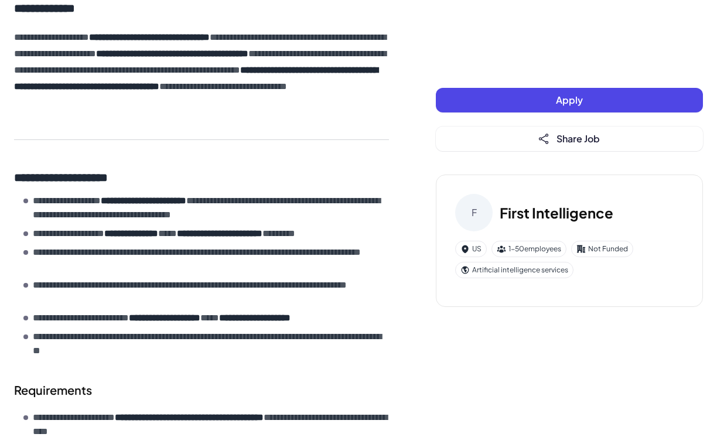
scroll to position [0, 0]
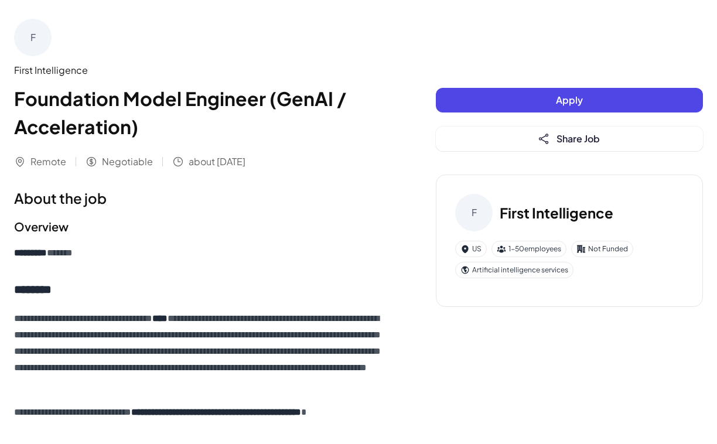
click at [549, 99] on button "Apply" at bounding box center [569, 100] width 267 height 25
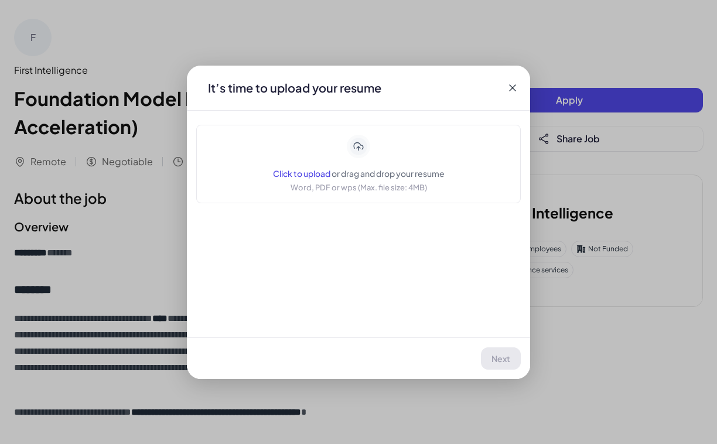
click at [510, 84] on icon at bounding box center [513, 88] width 12 height 12
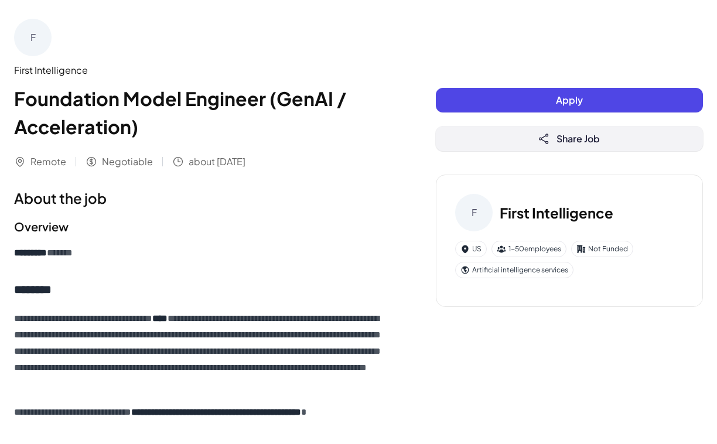
click at [479, 148] on button "Share Job" at bounding box center [569, 139] width 267 height 25
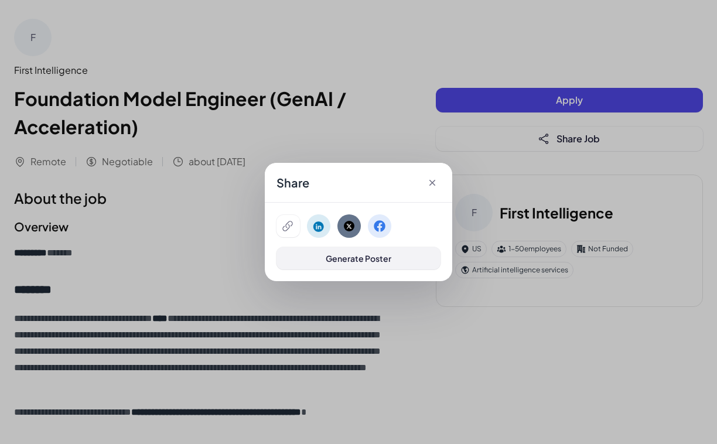
click at [367, 258] on span "Generate Poster" at bounding box center [359, 258] width 66 height 11
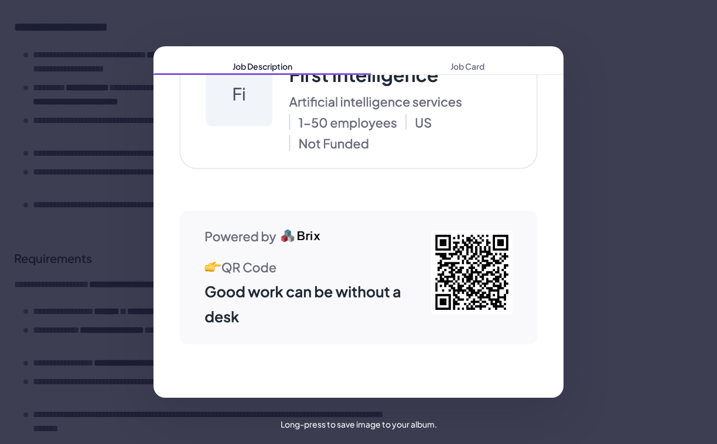
scroll to position [816, 0]
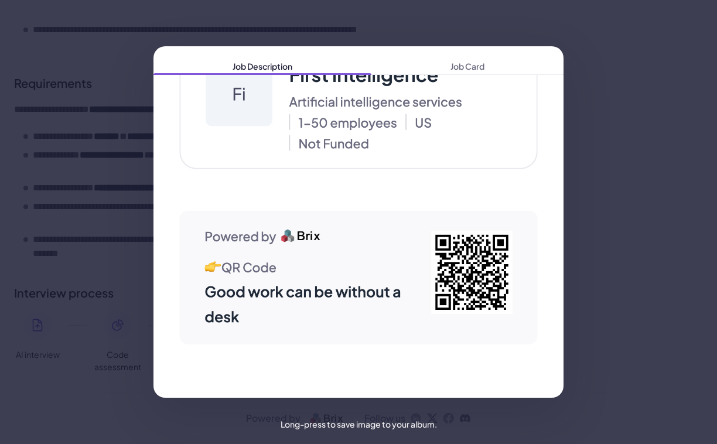
click at [110, 42] on div "Job Description Job Card" at bounding box center [358, 222] width 717 height 444
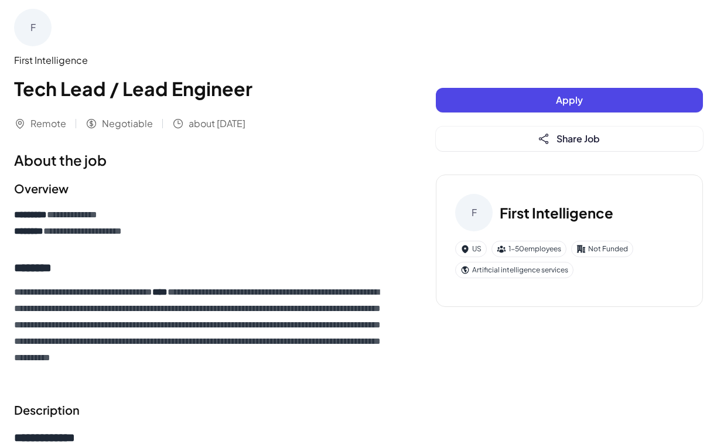
scroll to position [11, 0]
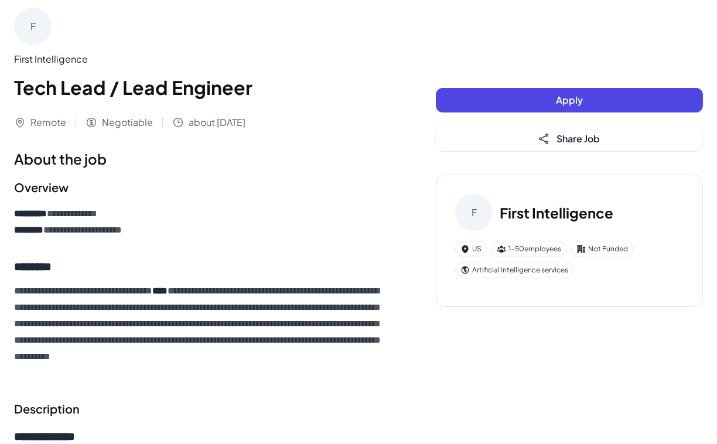
drag, startPoint x: 496, startPoint y: 97, endPoint x: 379, endPoint y: 210, distance: 162.4
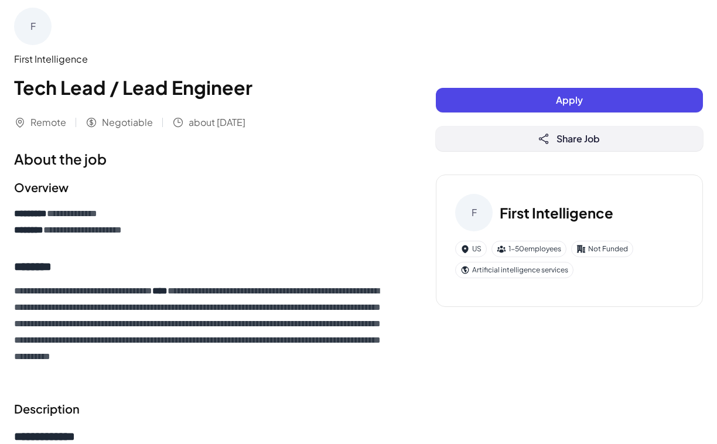
click at [471, 139] on button "Share Job" at bounding box center [569, 139] width 267 height 25
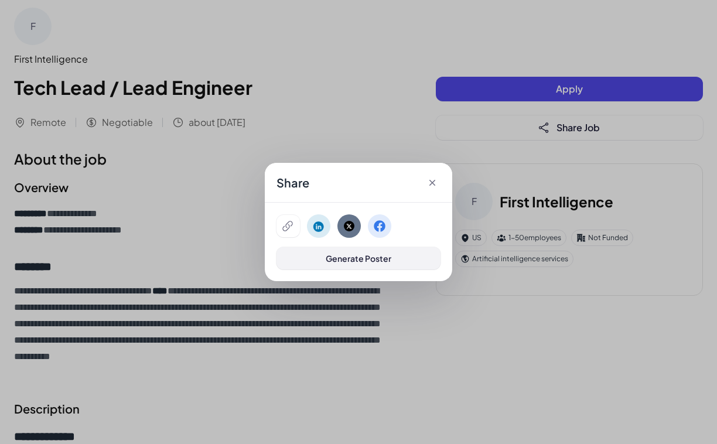
click at [324, 258] on button "Generate Poster" at bounding box center [358, 258] width 164 height 22
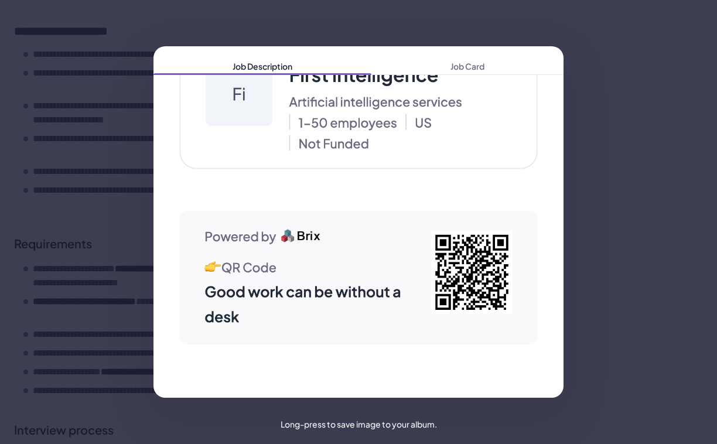
scroll to position [763, 0]
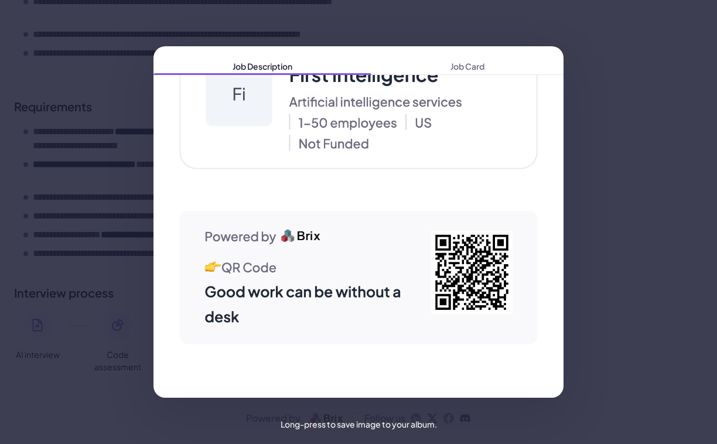
click at [419, 42] on div "Job Description Job Card" at bounding box center [358, 222] width 717 height 444
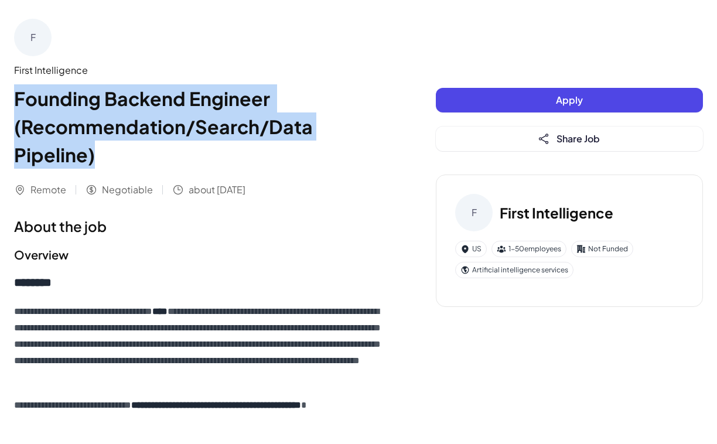
drag, startPoint x: 108, startPoint y: 162, endPoint x: 14, endPoint y: 95, distance: 115.1
click at [14, 94] on h1 "Founding Backend Engineer (Recommendation/Search/Data Pipeline)" at bounding box center [201, 126] width 375 height 84
copy h1 "Founding Backend Engineer (Recommendation/Search/Data Pipeline)"
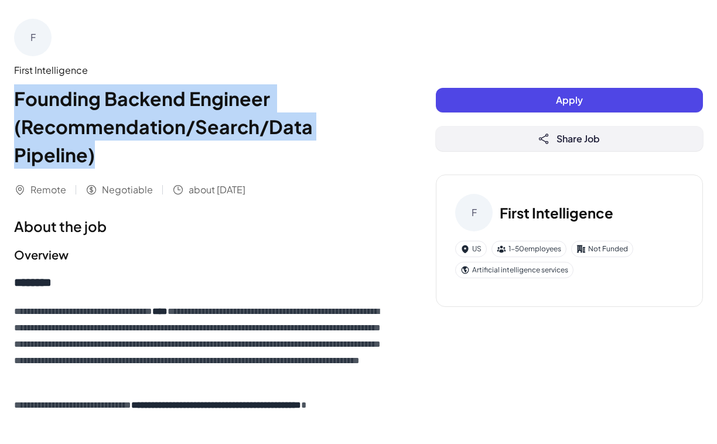
click at [498, 133] on button "Share Job" at bounding box center [569, 139] width 267 height 25
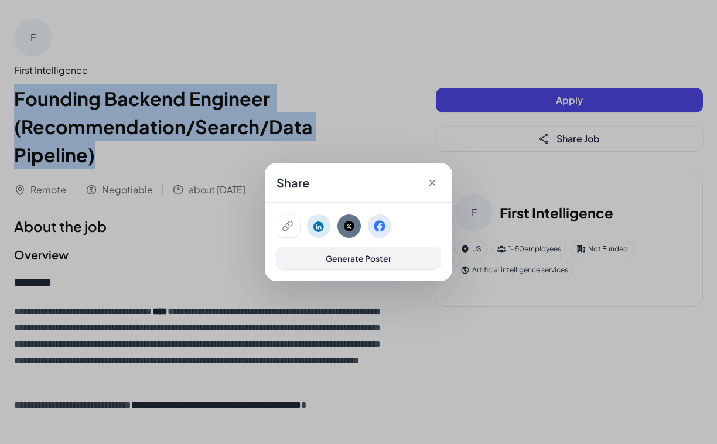
click at [335, 257] on span "Generate Poster" at bounding box center [359, 258] width 66 height 11
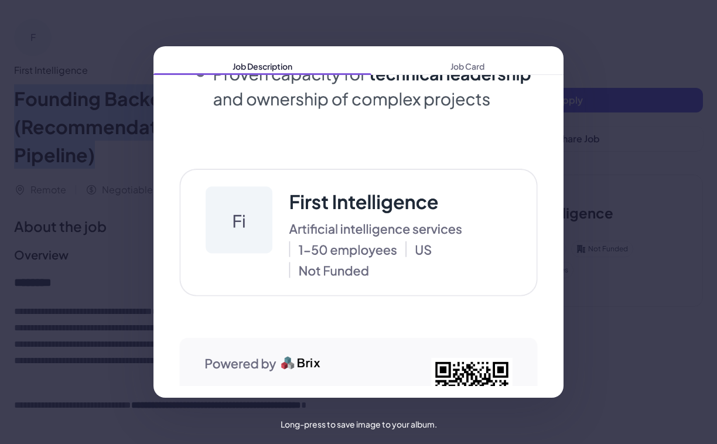
scroll to position [2213, 0]
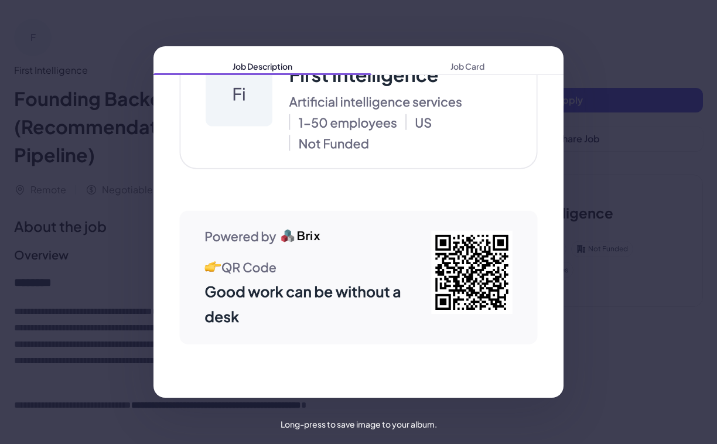
click at [585, 65] on div "Job Description Job Card" at bounding box center [358, 222] width 717 height 444
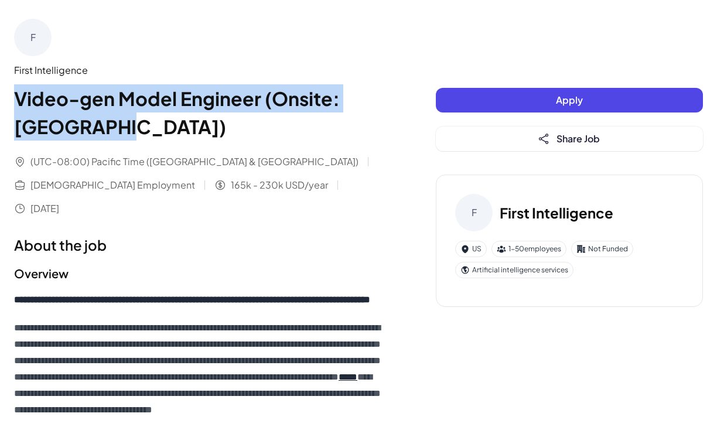
drag, startPoint x: 15, startPoint y: 93, endPoint x: 73, endPoint y: 134, distance: 71.4
click at [73, 134] on h1 "Video-gen Model Engineer (Onsite: [GEOGRAPHIC_DATA])" at bounding box center [201, 112] width 375 height 56
copy h1 "Video-gen Model Engineer (Onsite: [GEOGRAPHIC_DATA])"
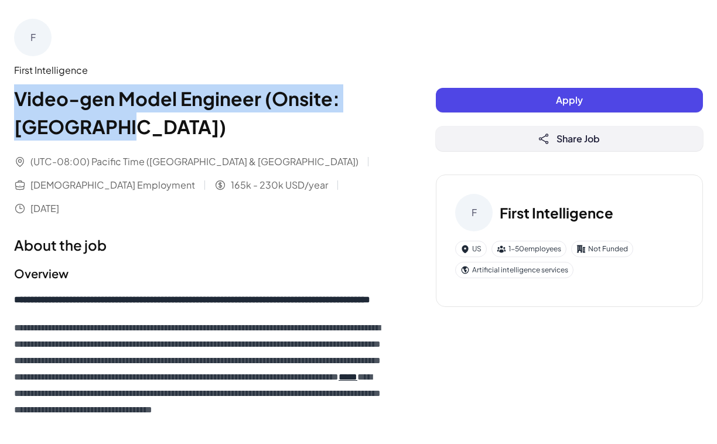
click at [504, 139] on button "Share Job" at bounding box center [569, 139] width 267 height 25
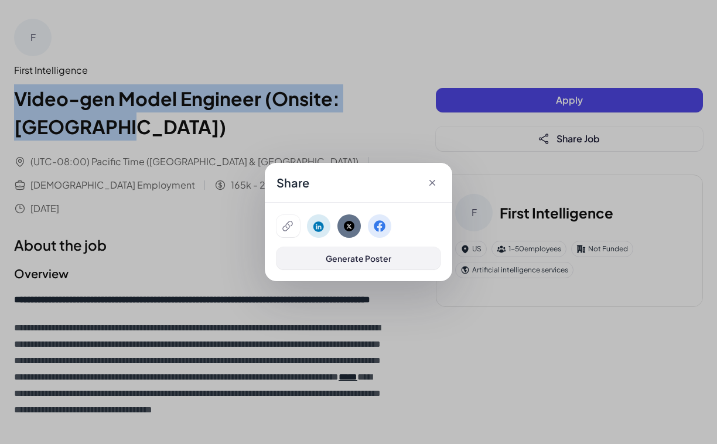
click at [343, 258] on span "Generate Poster" at bounding box center [359, 258] width 66 height 11
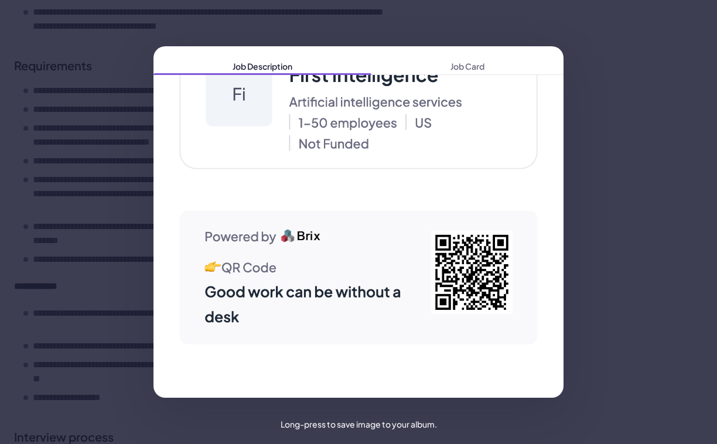
scroll to position [1020, 0]
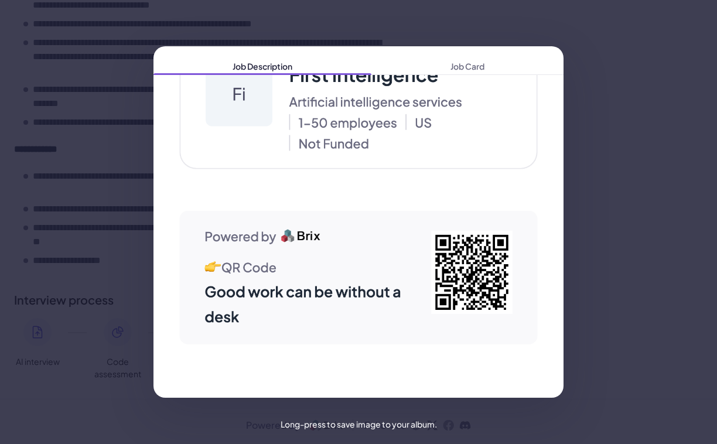
click at [547, 19] on div "Job Description Job Card" at bounding box center [358, 222] width 717 height 444
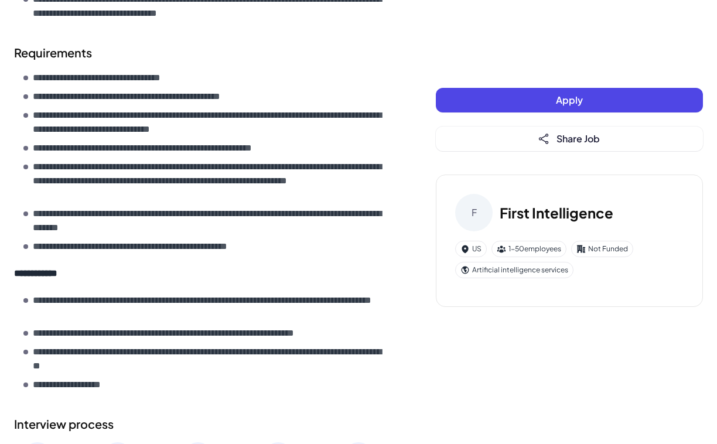
scroll to position [770, 0]
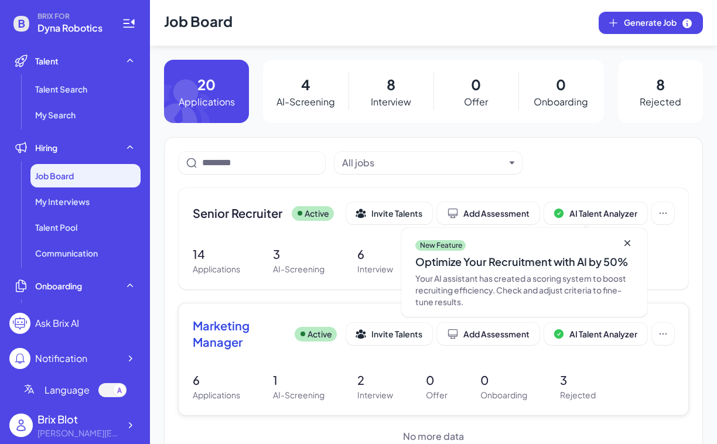
scroll to position [28, 0]
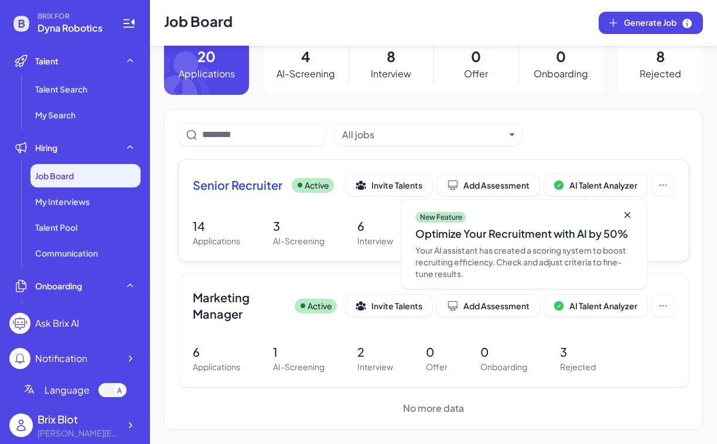
click at [244, 180] on span "Senior Recruiter" at bounding box center [238, 185] width 90 height 16
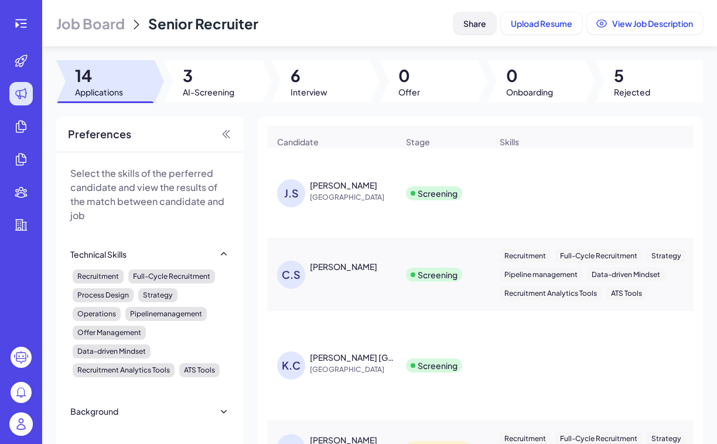
click at [456, 23] on button "Share" at bounding box center [474, 23] width 43 height 22
click at [323, 23] on div "Job Board Senior Recruiter" at bounding box center [252, 23] width 392 height 19
drag, startPoint x: 266, startPoint y: 21, endPoint x: 142, endPoint y: 21, distance: 123.6
click at [142, 21] on div "Job Board Senior Recruiter" at bounding box center [252, 23] width 392 height 19
copy span "Senior Recruiter"
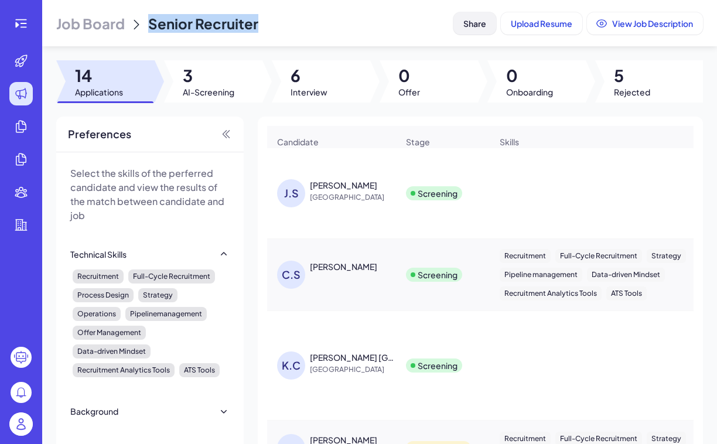
click at [471, 22] on span "Share" at bounding box center [474, 23] width 23 height 11
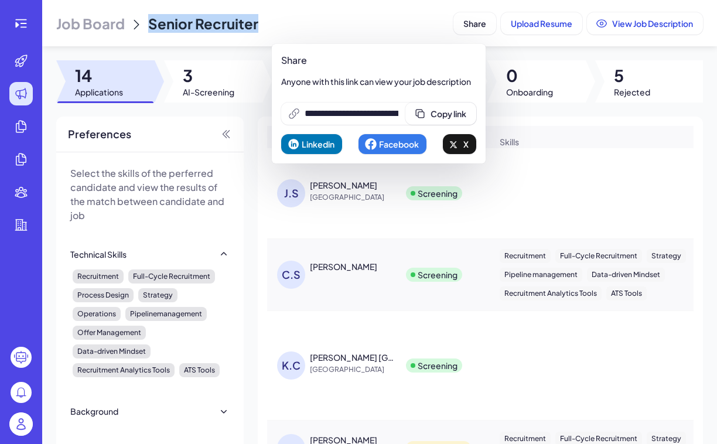
click at [318, 144] on span "Linkedin" at bounding box center [318, 144] width 33 height 11
click at [452, 111] on span "Copy link" at bounding box center [449, 113] width 36 height 11
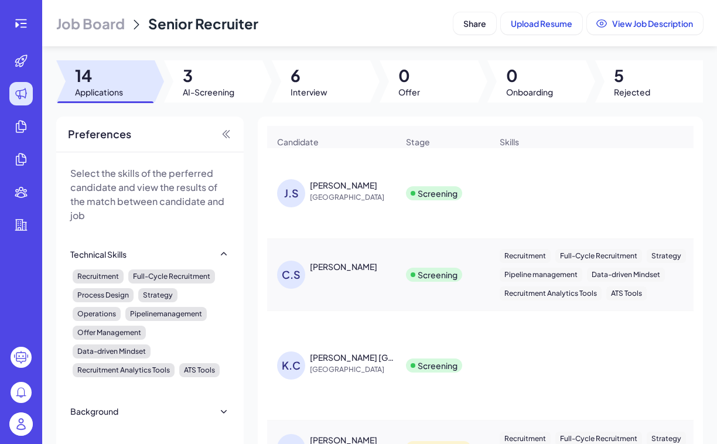
click at [81, 27] on span "Job Board" at bounding box center [90, 23] width 69 height 19
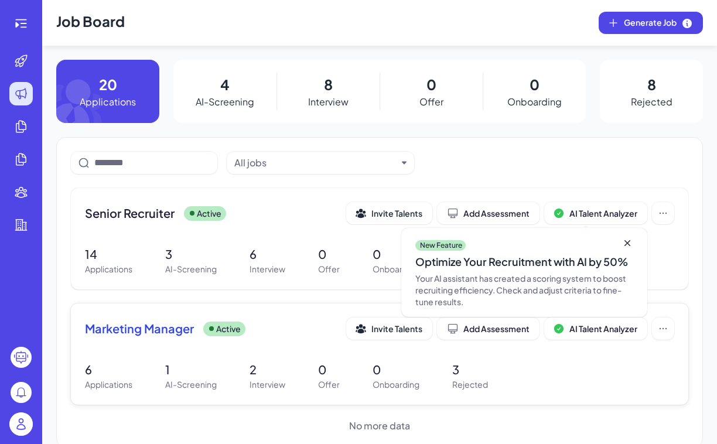
scroll to position [18, 0]
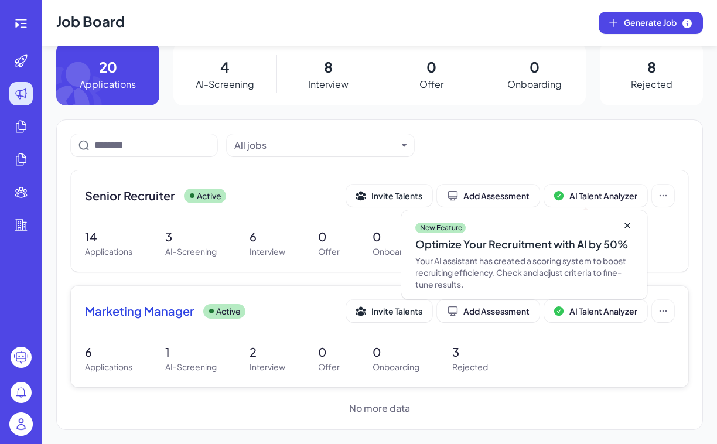
click at [118, 309] on span "Marketing Manager" at bounding box center [139, 311] width 109 height 16
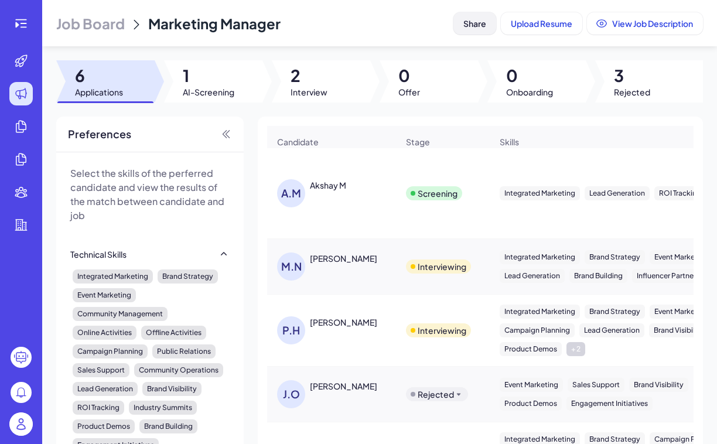
click at [470, 22] on span "Share" at bounding box center [474, 23] width 23 height 11
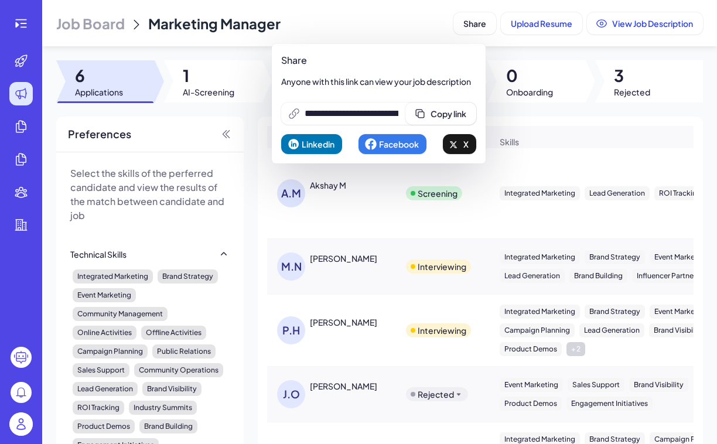
click at [308, 148] on span "Linkedin" at bounding box center [318, 144] width 33 height 11
click at [466, 112] on span "Copy link" at bounding box center [449, 113] width 36 height 11
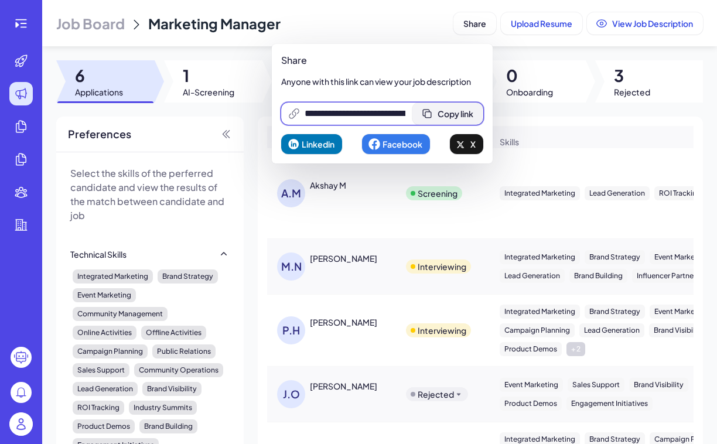
scroll to position [0, 249]
click at [450, 114] on span "Copy link" at bounding box center [456, 113] width 36 height 11
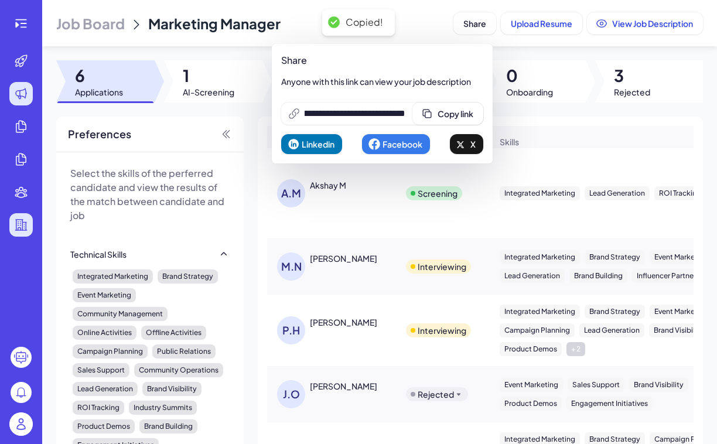
scroll to position [0, 0]
click at [23, 425] on img at bounding box center [20, 423] width 23 height 23
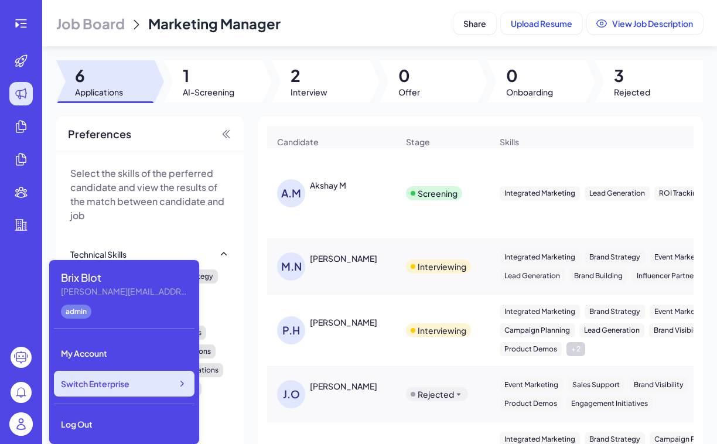
click at [139, 385] on div "Switch Enterprise" at bounding box center [124, 384] width 141 height 26
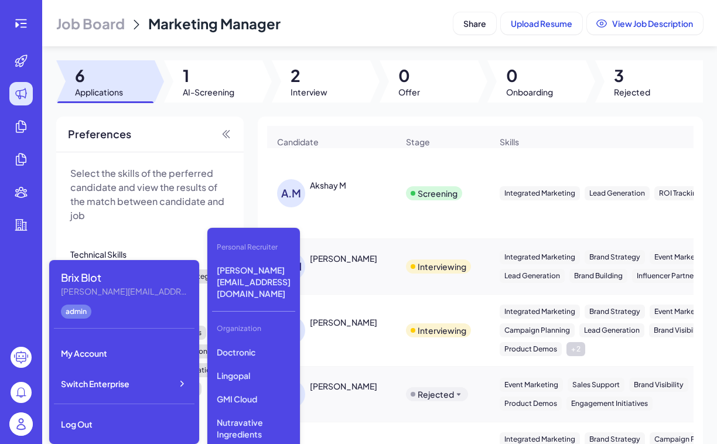
scroll to position [390, 0]
click at [252, 384] on p "GMI Cloud" at bounding box center [253, 394] width 83 height 21
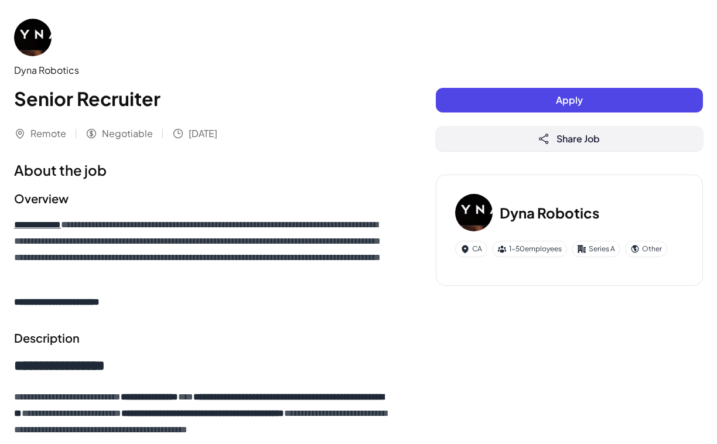
click at [501, 142] on button "Share Job" at bounding box center [569, 139] width 267 height 25
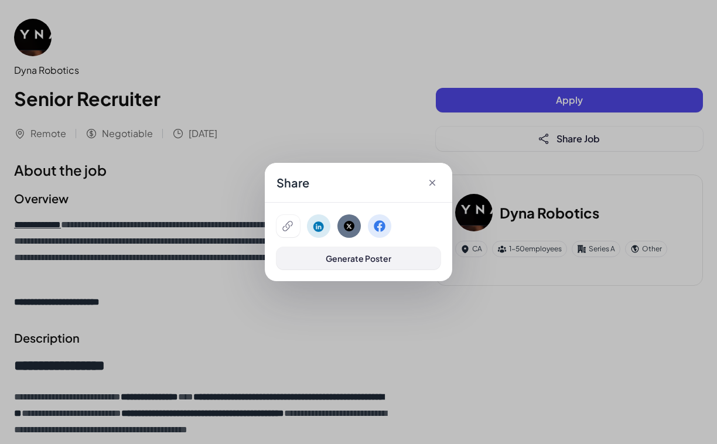
click at [350, 259] on span "Generate Poster" at bounding box center [359, 258] width 66 height 11
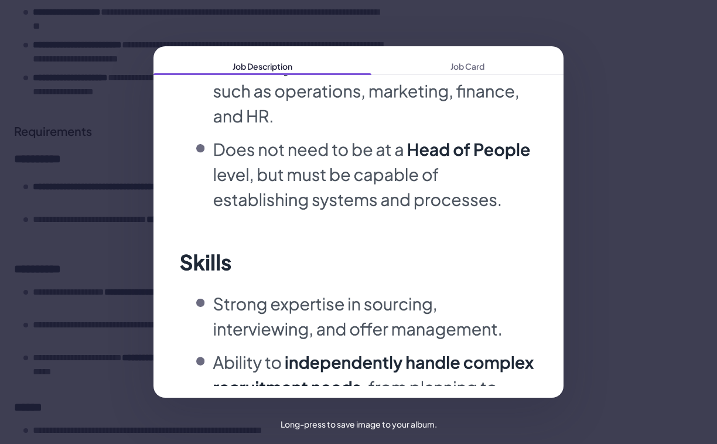
scroll to position [2706, 0]
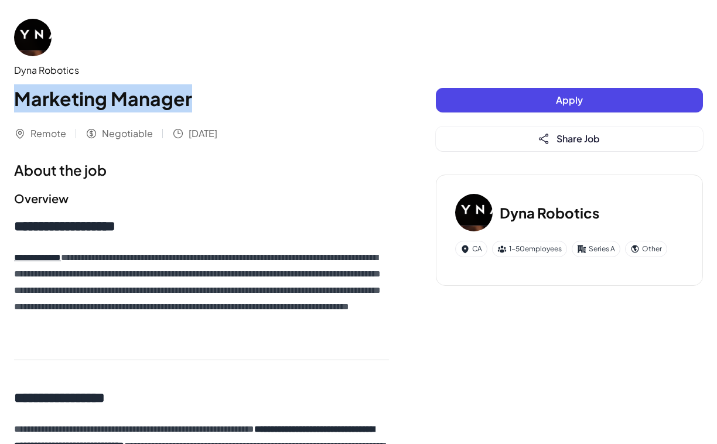
drag, startPoint x: 200, startPoint y: 98, endPoint x: 9, endPoint y: 87, distance: 191.2
copy h1 "Marketing Manager"
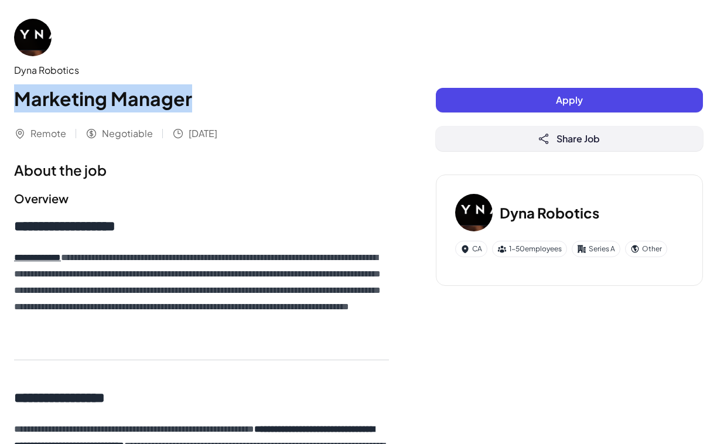
click at [528, 136] on button "Share Job" at bounding box center [569, 139] width 267 height 25
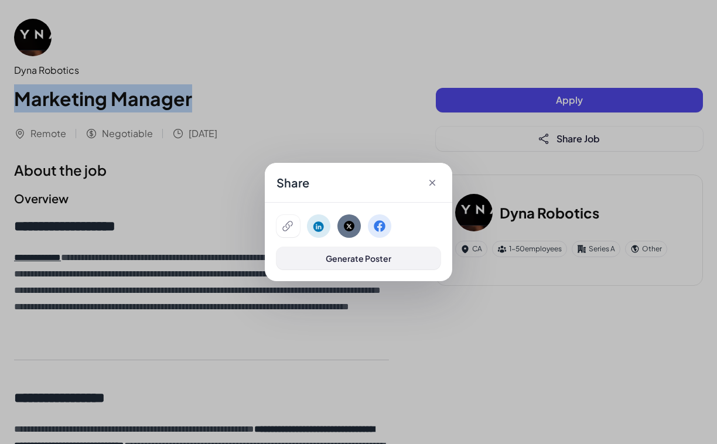
click at [371, 256] on span "Generate Poster" at bounding box center [359, 258] width 66 height 11
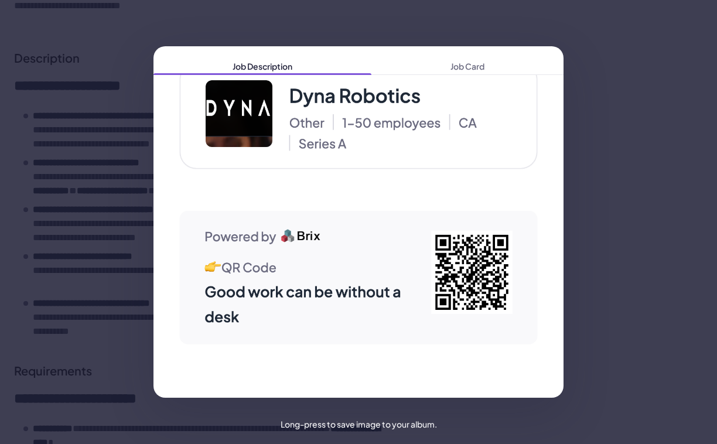
scroll to position [464, 0]
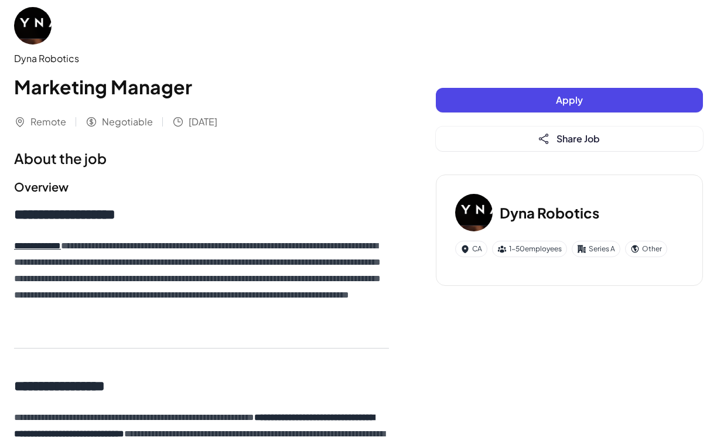
scroll to position [12, 0]
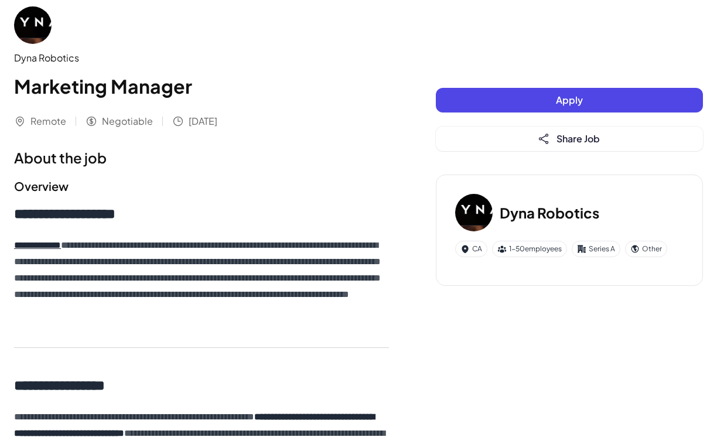
click at [26, 28] on img at bounding box center [32, 24] width 37 height 37
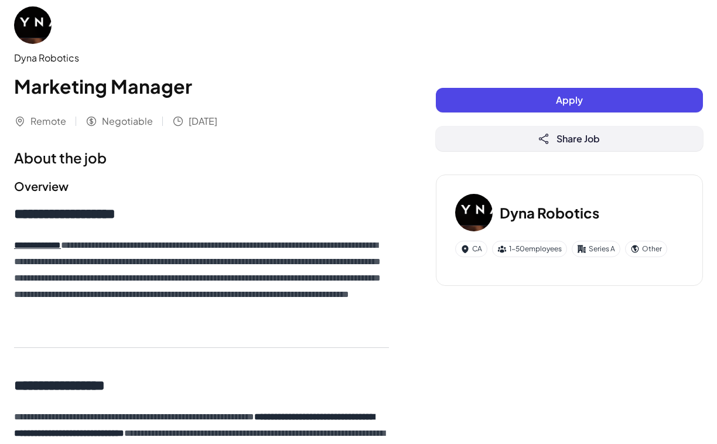
click at [442, 141] on button "Share Job" at bounding box center [569, 139] width 267 height 25
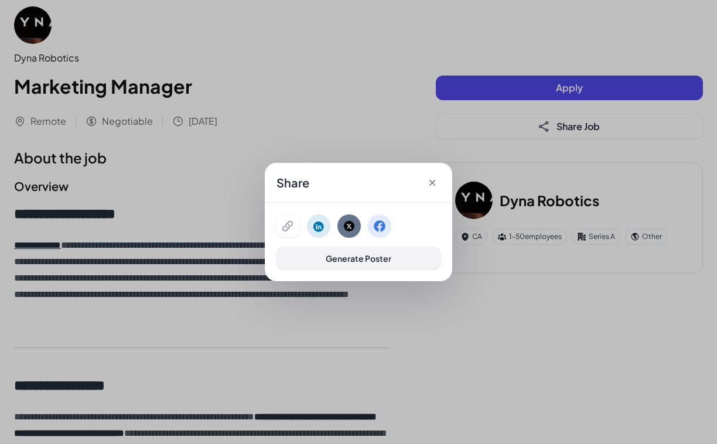
click at [341, 261] on span "Generate Poster" at bounding box center [359, 258] width 66 height 11
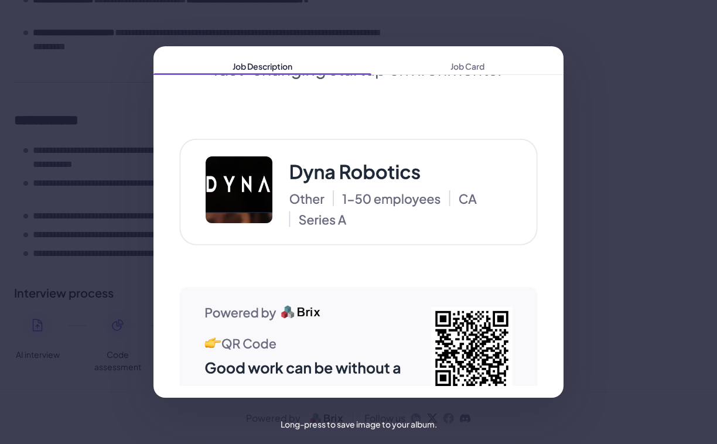
scroll to position [3058, 0]
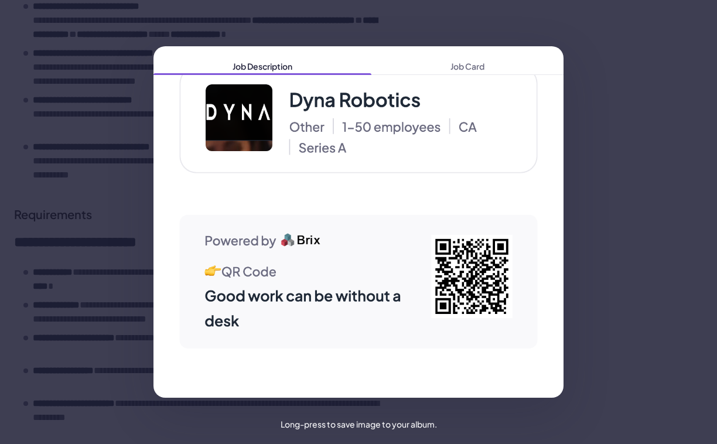
scroll to position [617, 0]
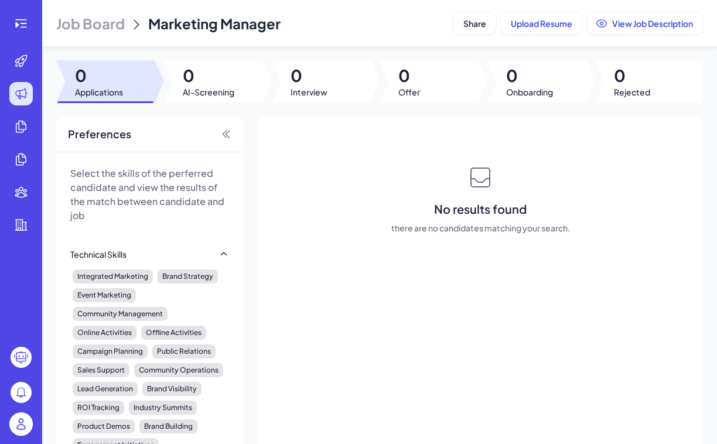
click at [94, 16] on span "Job Board" at bounding box center [90, 23] width 69 height 19
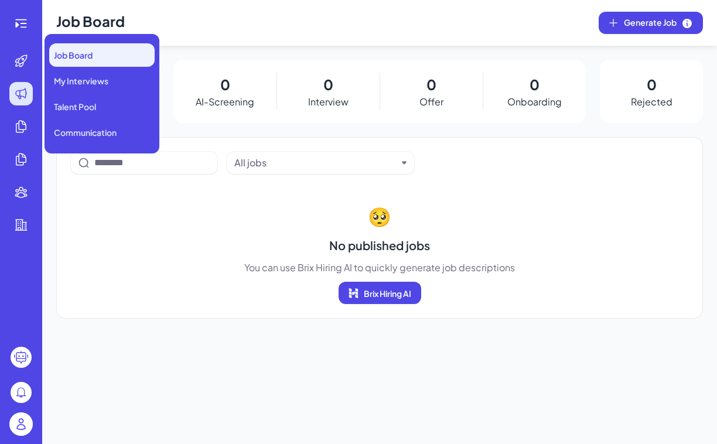
click at [25, 92] on icon at bounding box center [21, 94] width 14 height 14
click at [85, 54] on span "Job Board" at bounding box center [73, 55] width 39 height 12
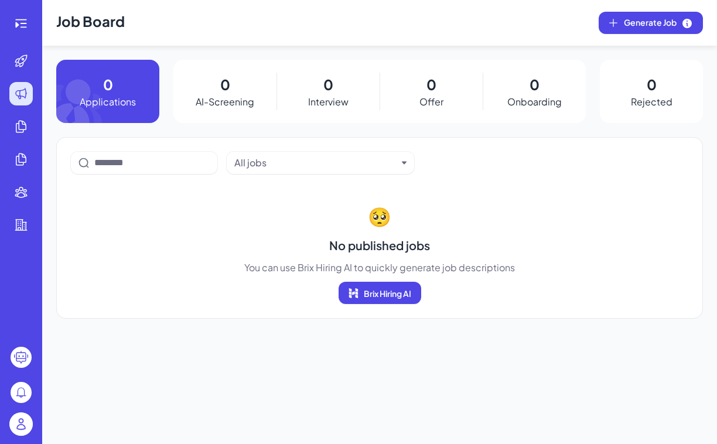
click at [103, 195] on div "All jobs 🥺 No published jobs You can use Brix Hiring AI to quickly generate job…" at bounding box center [379, 228] width 647 height 182
click at [22, 421] on img at bounding box center [20, 423] width 23 height 23
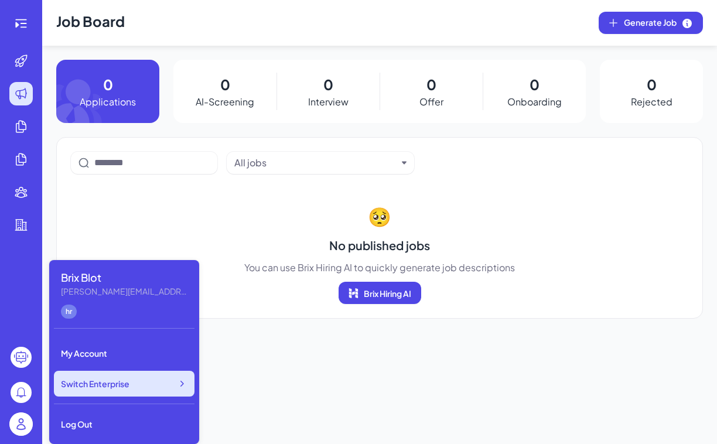
click at [105, 390] on div "Switch Enterprise" at bounding box center [124, 384] width 141 height 26
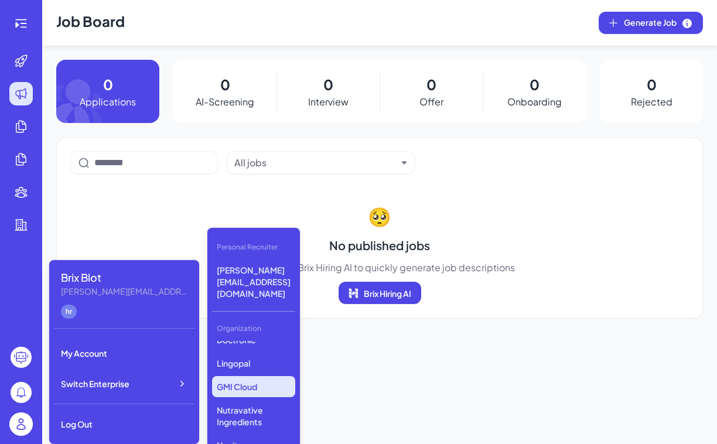
scroll to position [402, 0]
click at [250, 373] on p "GMI Cloud" at bounding box center [253, 383] width 83 height 21
click at [248, 373] on p "GMI Cloud" at bounding box center [253, 383] width 83 height 21
click at [255, 364] on p "Gobi" at bounding box center [253, 374] width 83 height 21
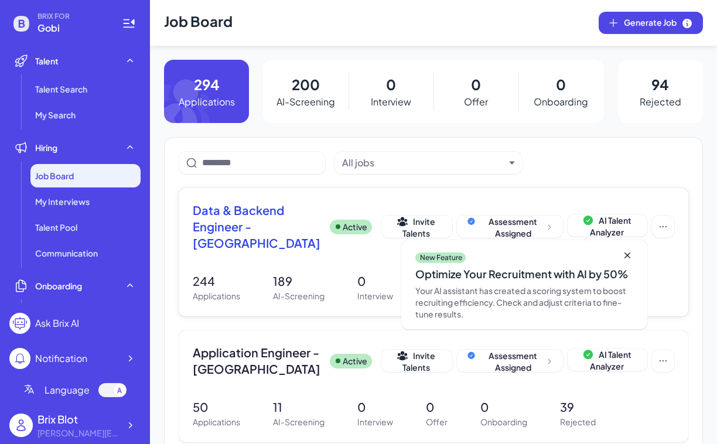
click at [211, 217] on span "Data & Backend Engineer - [GEOGRAPHIC_DATA]" at bounding box center [257, 226] width 128 height 49
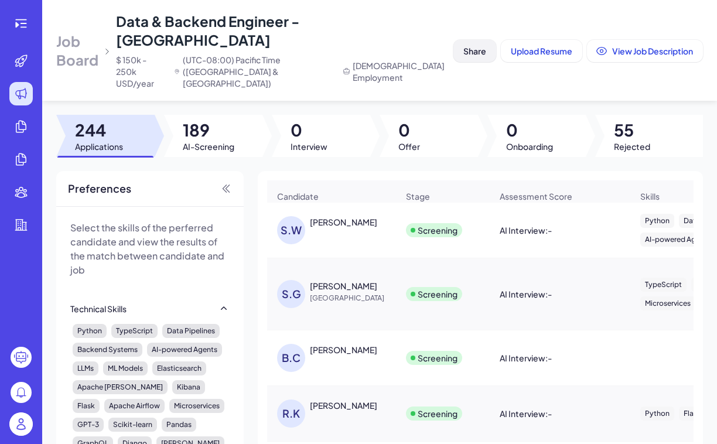
click at [474, 46] on span "Share" at bounding box center [474, 51] width 23 height 11
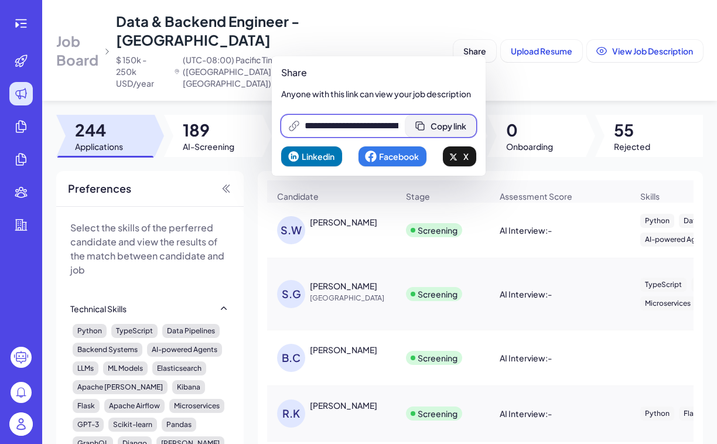
scroll to position [0, 246]
click at [453, 121] on span "Copy link" at bounding box center [456, 126] width 36 height 11
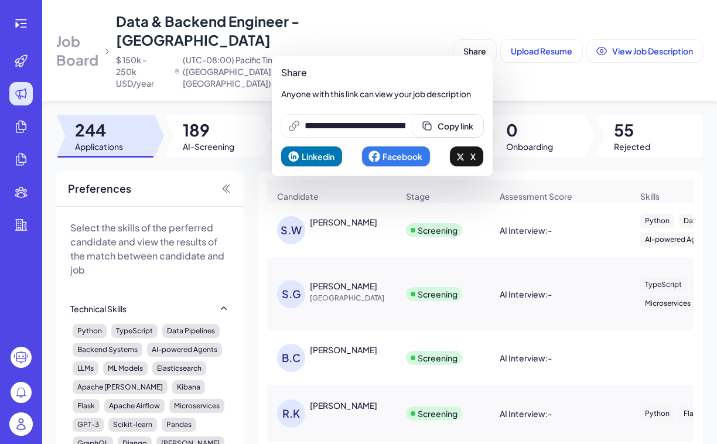
click at [26, 421] on img at bounding box center [20, 423] width 23 height 23
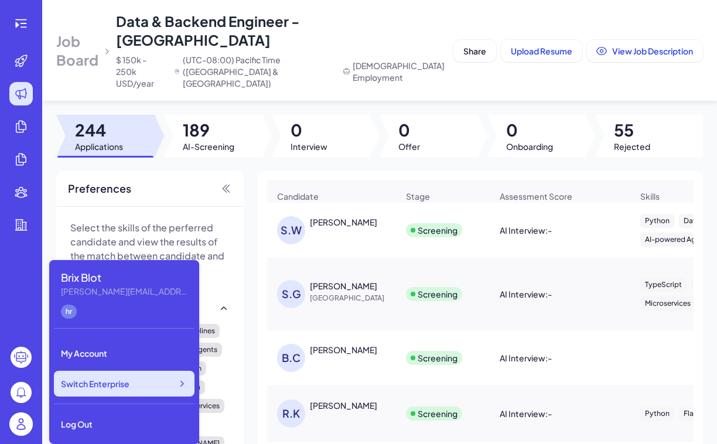
click at [101, 386] on span "Switch Enterprise" at bounding box center [95, 384] width 69 height 12
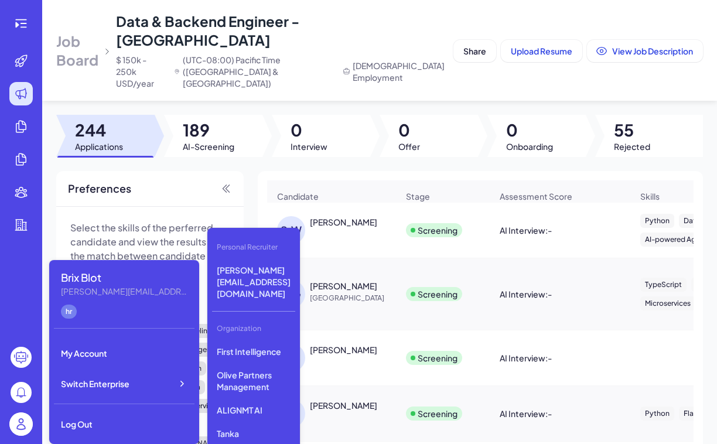
scroll to position [267, 0]
click at [267, 332] on p "First Intelligence" at bounding box center [253, 342] width 83 height 21
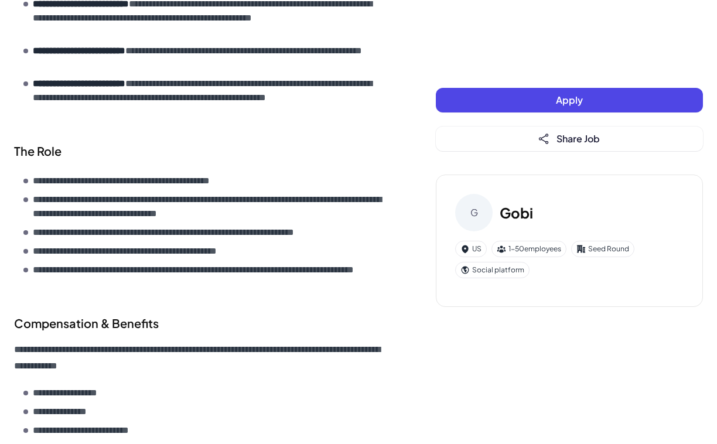
scroll to position [1594, 0]
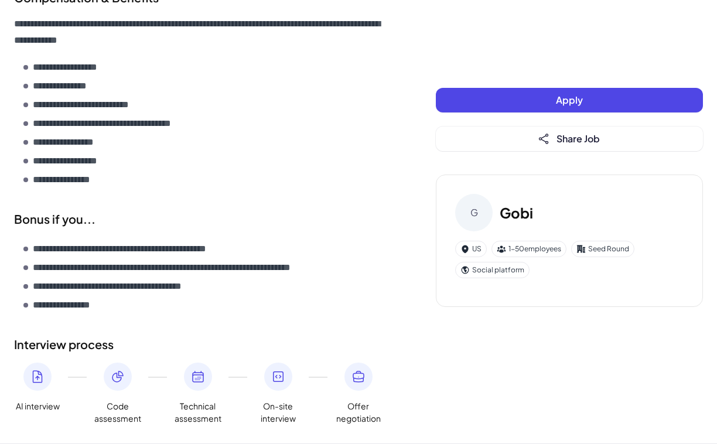
drag, startPoint x: 491, startPoint y: 88, endPoint x: 341, endPoint y: 203, distance: 188.5
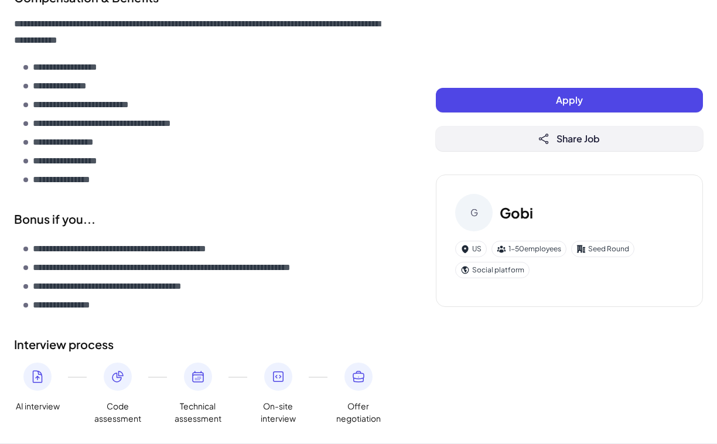
click at [483, 139] on button "Share Job" at bounding box center [569, 139] width 267 height 25
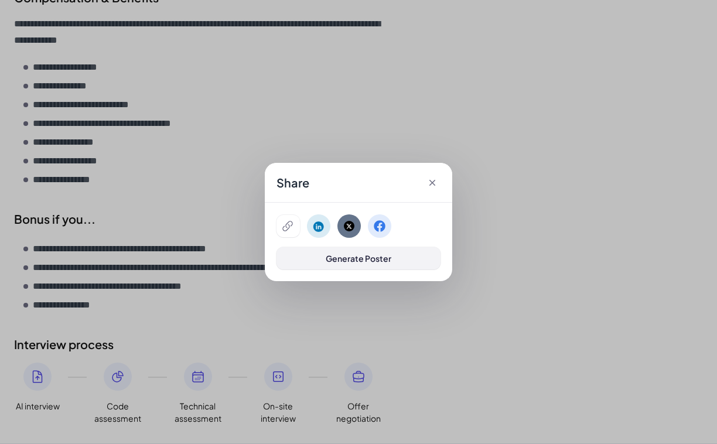
click at [313, 262] on button "Generate Poster" at bounding box center [358, 258] width 164 height 22
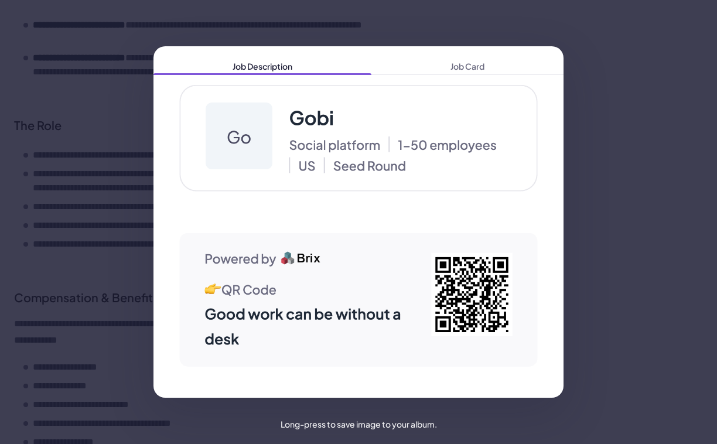
scroll to position [4704, 0]
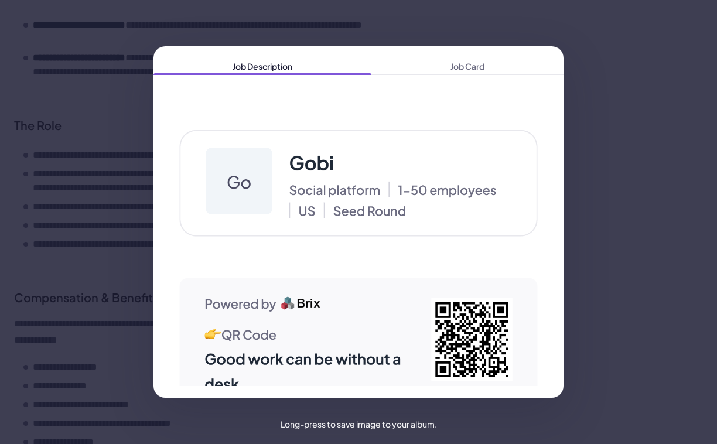
click at [76, 369] on div "Job Description Job Card" at bounding box center [358, 222] width 717 height 444
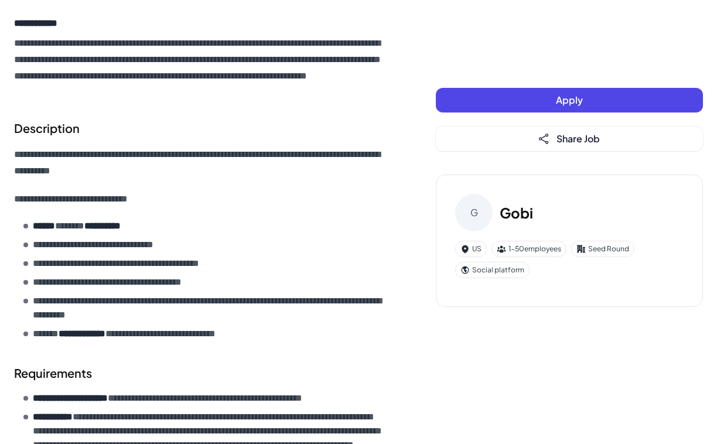
scroll to position [0, 0]
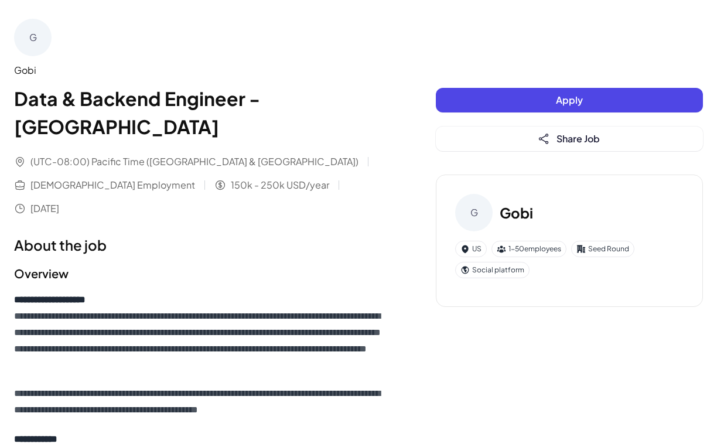
click at [32, 47] on div "G" at bounding box center [32, 37] width 37 height 37
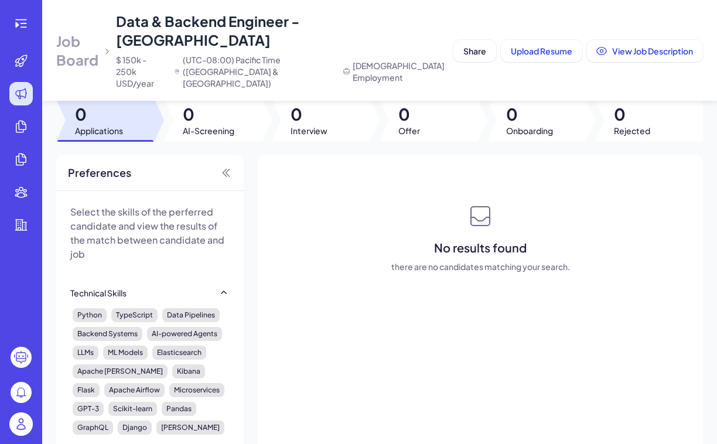
scroll to position [18, 0]
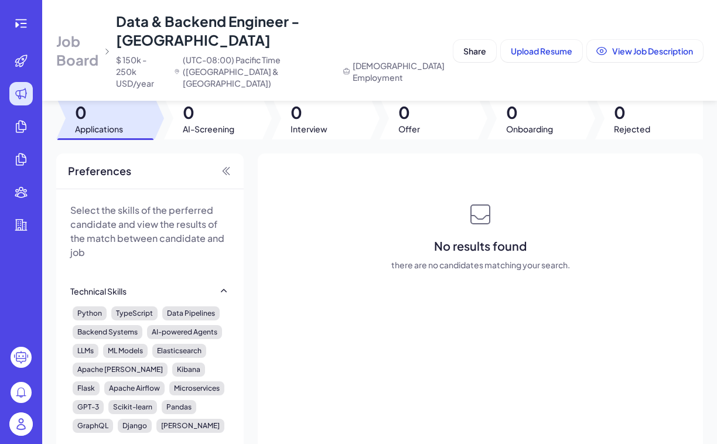
click at [98, 32] on span "Job Board" at bounding box center [77, 50] width 42 height 37
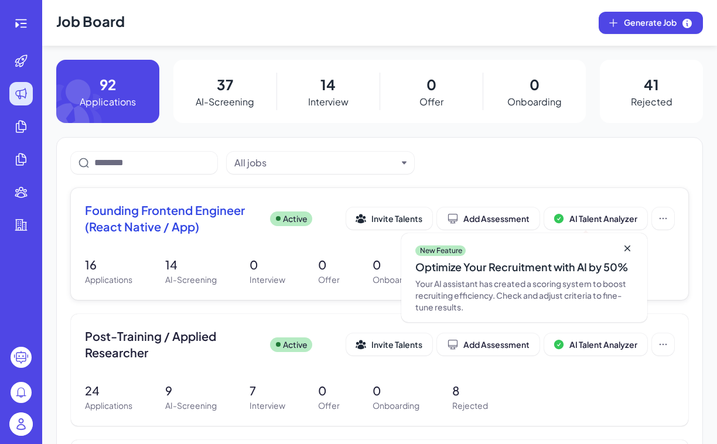
click at [118, 211] on span "Founding Frontend Engineer (React Native / App)" at bounding box center [173, 218] width 176 height 33
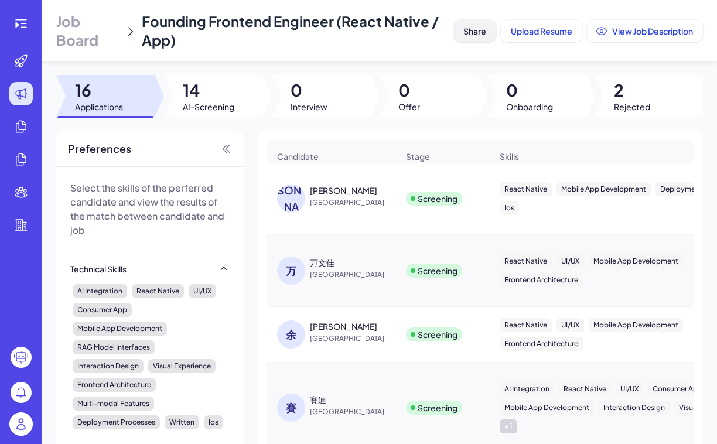
click at [478, 29] on span "Share" at bounding box center [474, 31] width 23 height 11
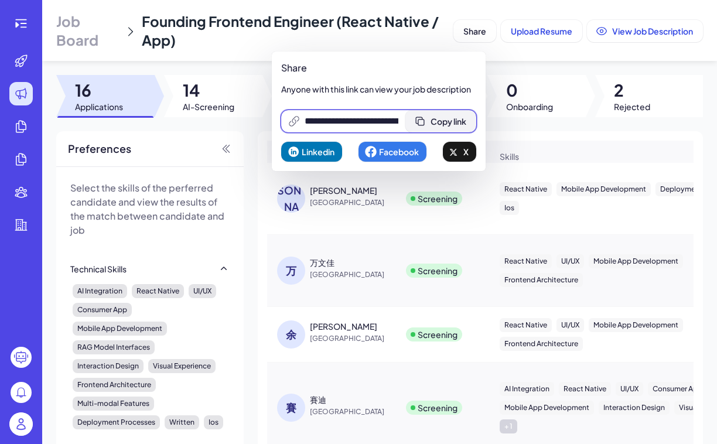
click at [445, 121] on span "Copy link" at bounding box center [449, 121] width 36 height 11
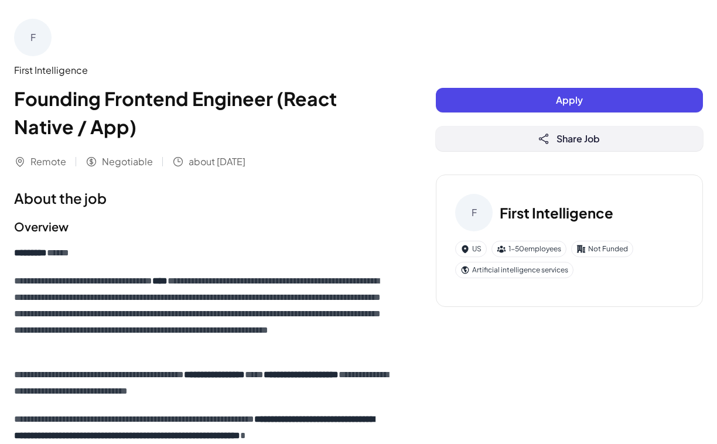
click at [477, 146] on button "Share Job" at bounding box center [569, 139] width 267 height 25
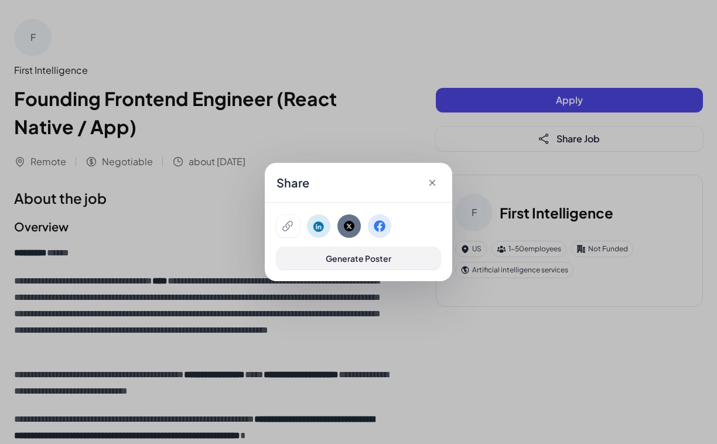
click at [353, 262] on span "Generate Poster" at bounding box center [359, 258] width 66 height 11
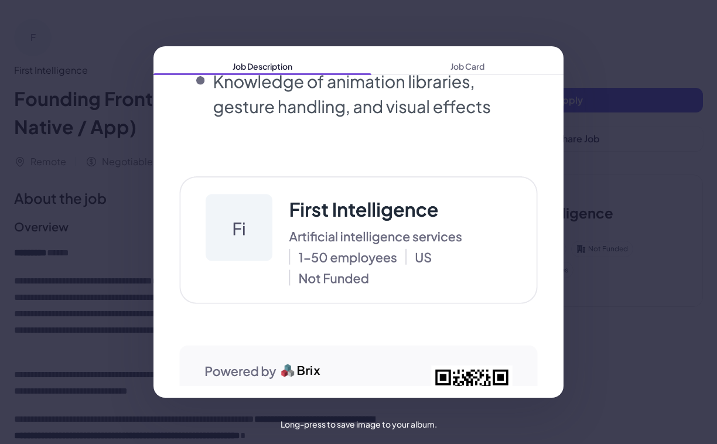
scroll to position [2673, 0]
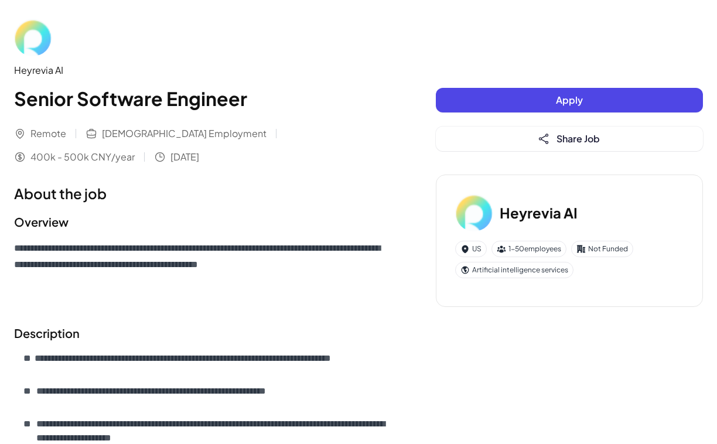
click at [481, 152] on div "Apply Share Job Heyrevia AI US 1-50 employees Not Funded Artificial intelligenc…" at bounding box center [569, 204] width 267 height 233
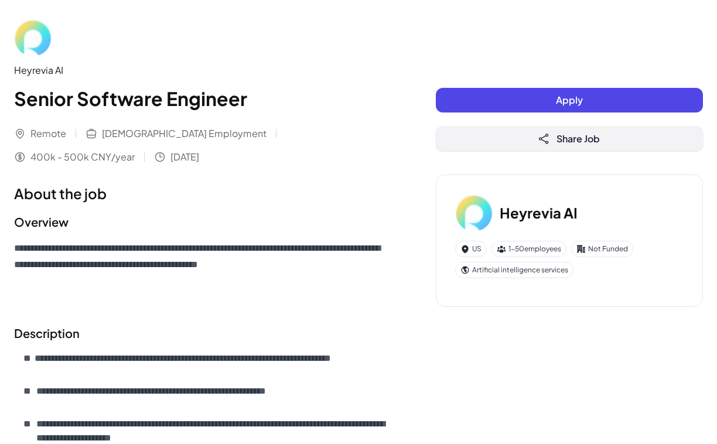
click at [491, 138] on button "Share Job" at bounding box center [569, 139] width 267 height 25
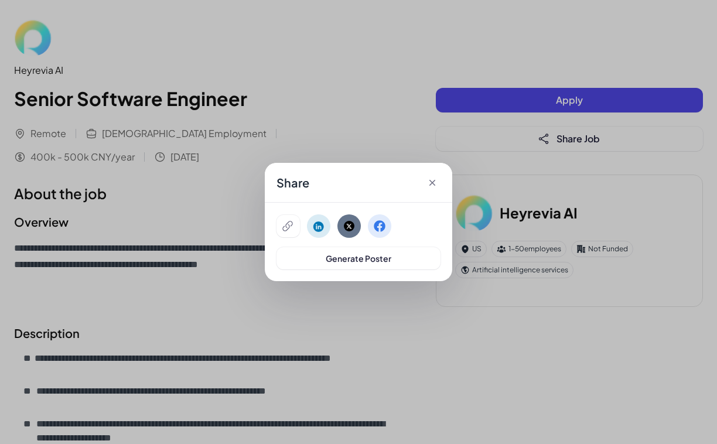
click at [256, 98] on div "Share Generate Poster" at bounding box center [358, 222] width 717 height 444
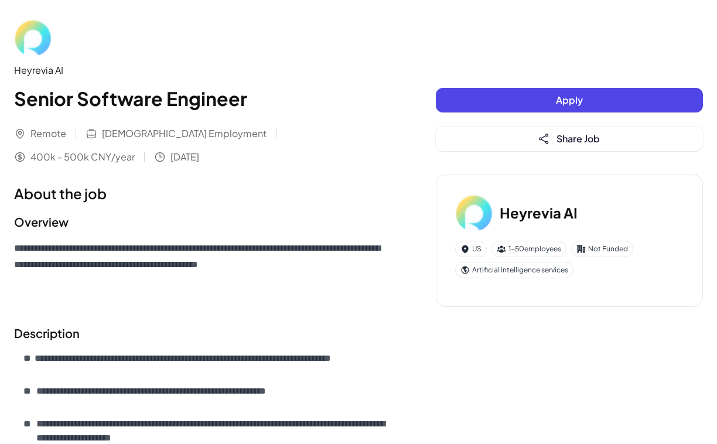
drag, startPoint x: 247, startPoint y: 97, endPoint x: -37, endPoint y: 90, distance: 283.6
click at [472, 214] on img at bounding box center [473, 212] width 37 height 37
click at [515, 215] on h3 "Heyrevia AI" at bounding box center [539, 212] width 78 height 21
click at [515, 214] on h3 "Heyrevia AI" at bounding box center [539, 212] width 78 height 21
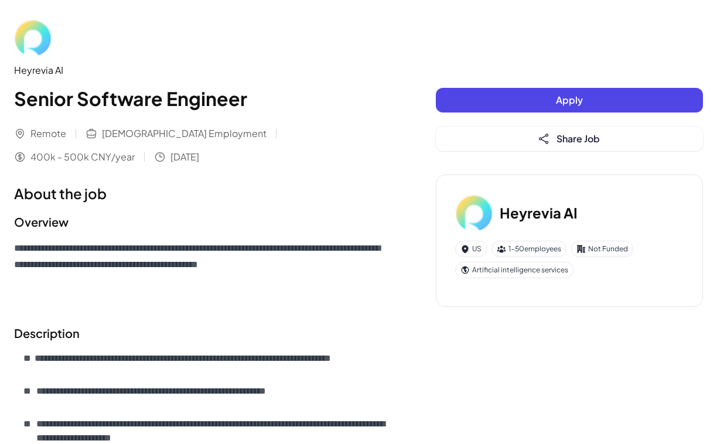
click at [33, 43] on img at bounding box center [32, 37] width 37 height 37
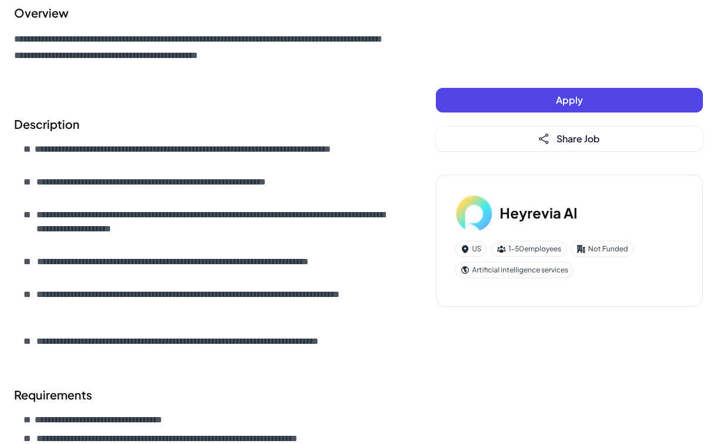
scroll to position [207, 0]
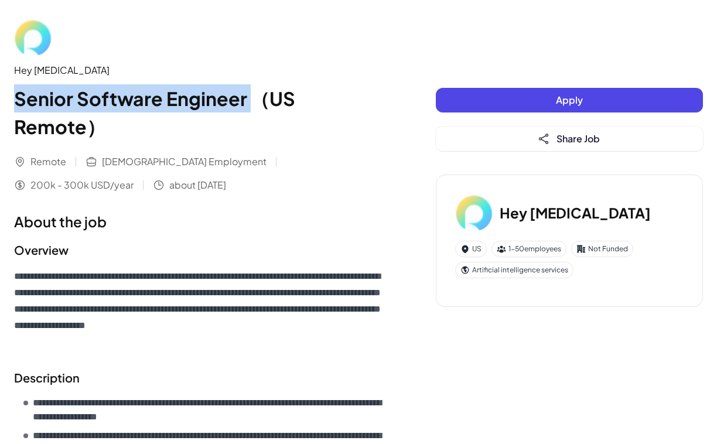
drag, startPoint x: 248, startPoint y: 98, endPoint x: -4, endPoint y: 101, distance: 251.3
copy h1 "Senior Software Engineer"
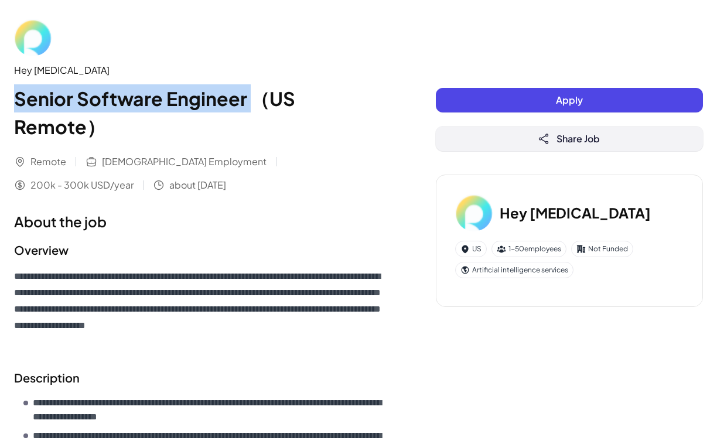
click at [481, 142] on button "Share Job" at bounding box center [569, 139] width 267 height 25
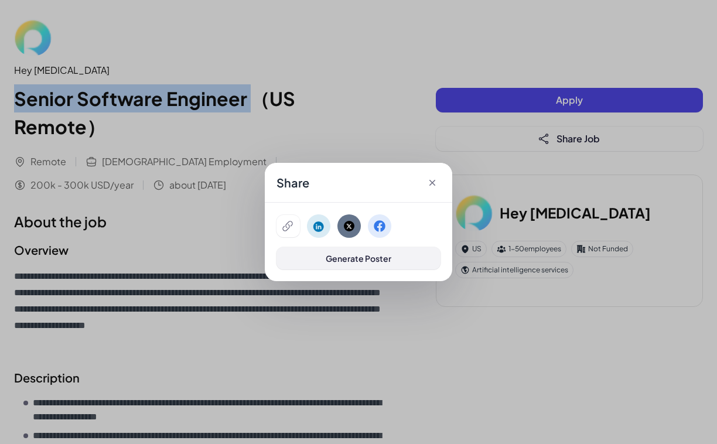
click at [380, 260] on span "Generate Poster" at bounding box center [359, 258] width 66 height 11
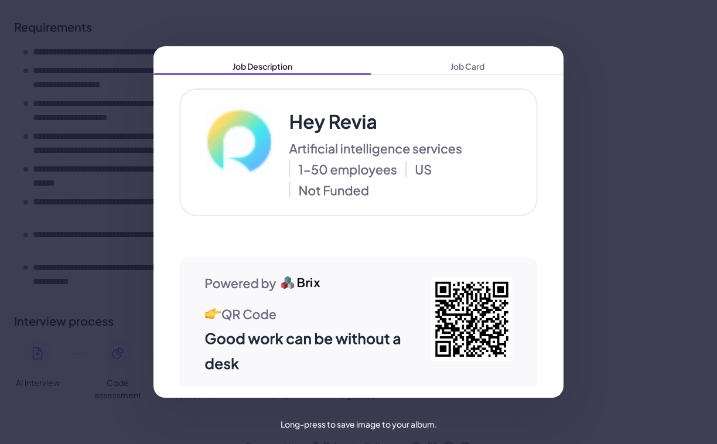
scroll to position [2182, 0]
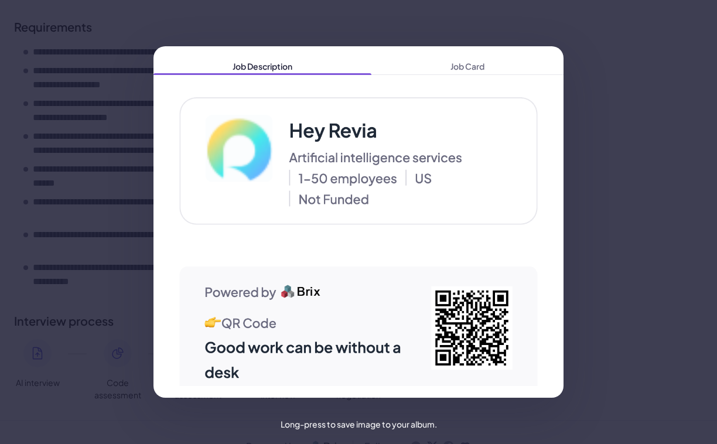
click at [397, 23] on div "Job Description Job Card" at bounding box center [358, 222] width 717 height 444
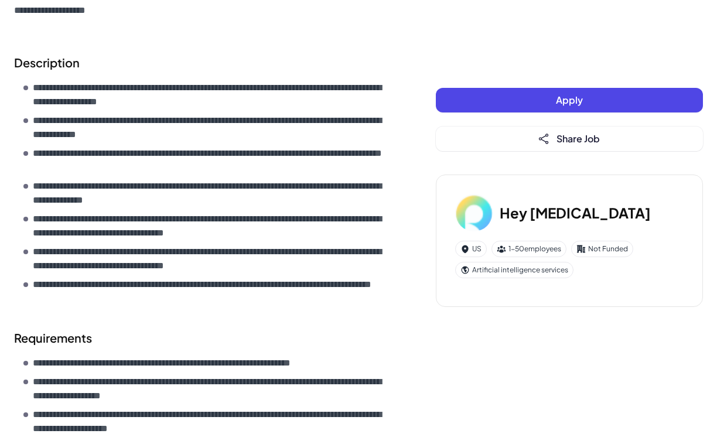
scroll to position [0, 0]
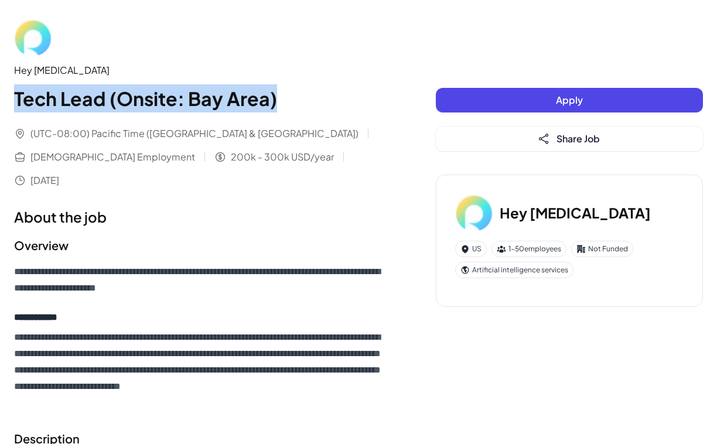
drag, startPoint x: 288, startPoint y: 101, endPoint x: -56, endPoint y: 98, distance: 343.8
copy h1 "Tech Lead (Onsite: Bay Area)"
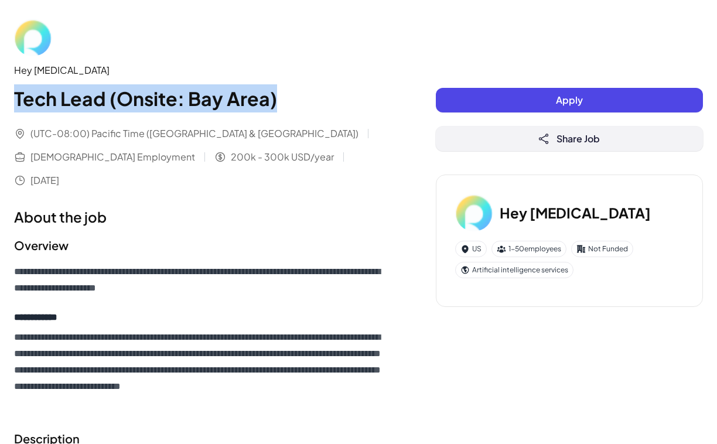
click at [489, 134] on button "Share Job" at bounding box center [569, 139] width 267 height 25
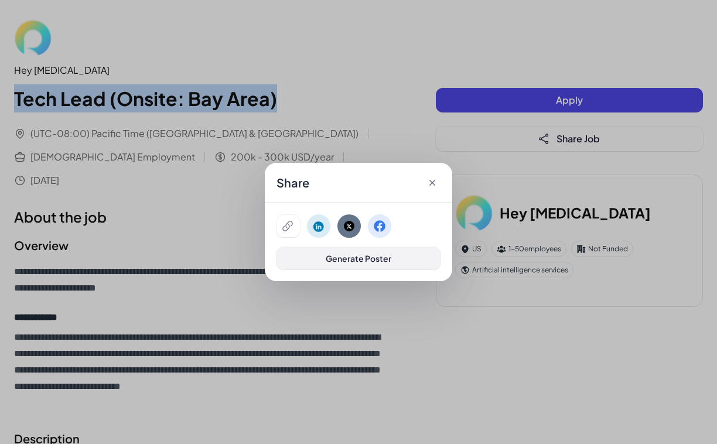
click at [393, 255] on button "Generate Poster" at bounding box center [358, 258] width 164 height 22
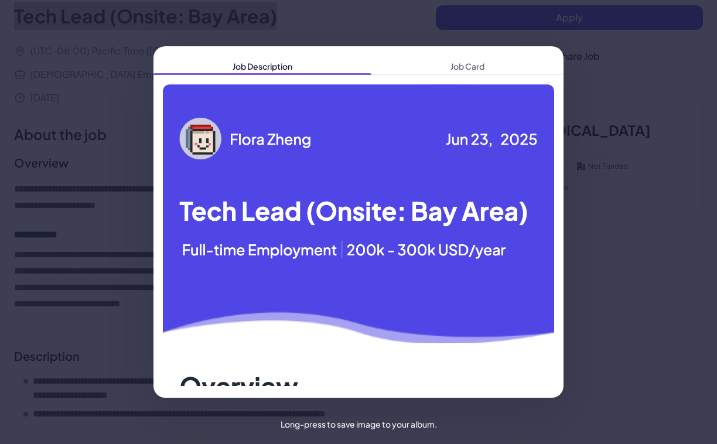
scroll to position [12, 0]
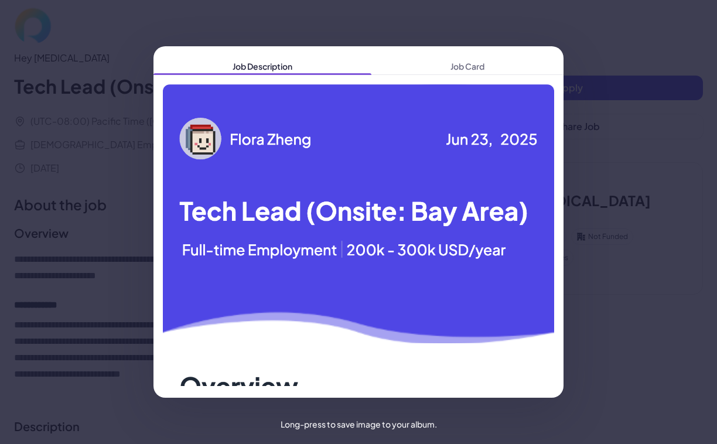
click at [599, 135] on div "Job Description Job Card" at bounding box center [358, 222] width 717 height 444
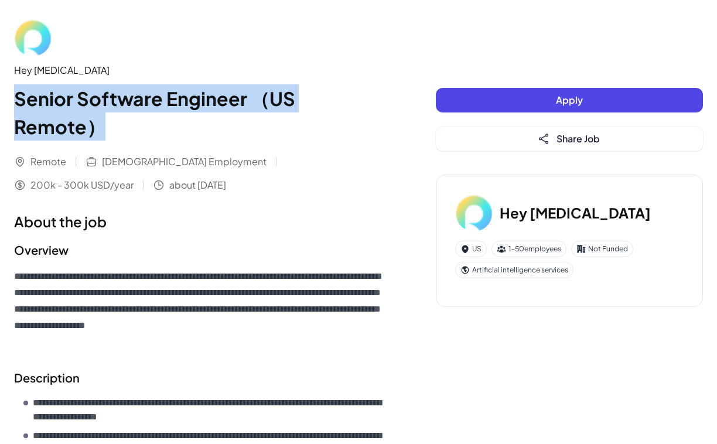
drag, startPoint x: 13, startPoint y: 93, endPoint x: 389, endPoint y: 104, distance: 376.2
copy h1 "Senior Software Engineer （US Remote）"
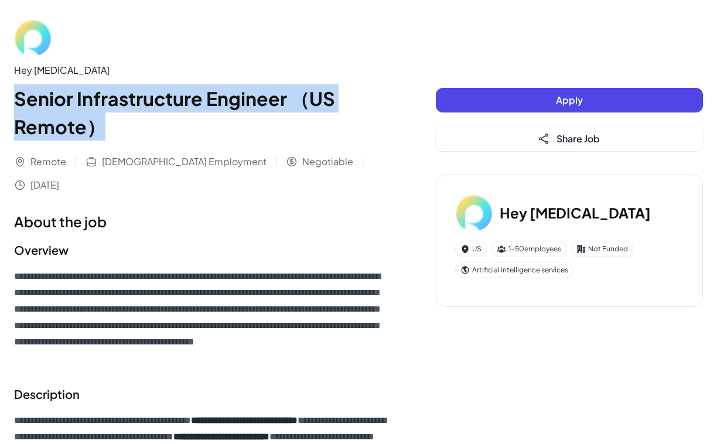
drag, startPoint x: 106, startPoint y: 131, endPoint x: -4, endPoint y: 99, distance: 114.6
copy h1 "Senior Infrastructure Engineer （US Remote）"
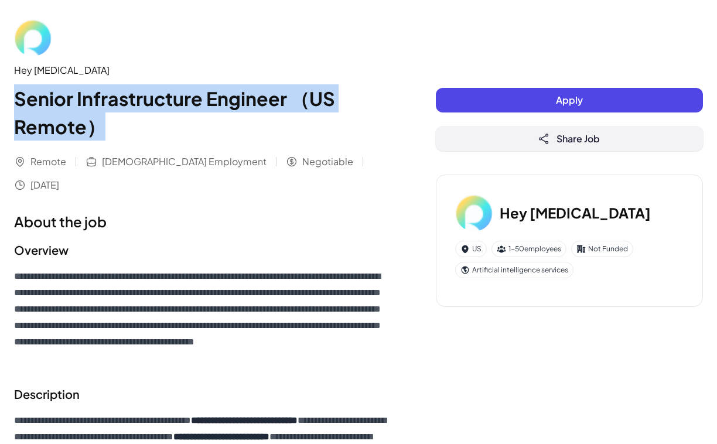
click at [509, 131] on button "Share Job" at bounding box center [569, 139] width 267 height 25
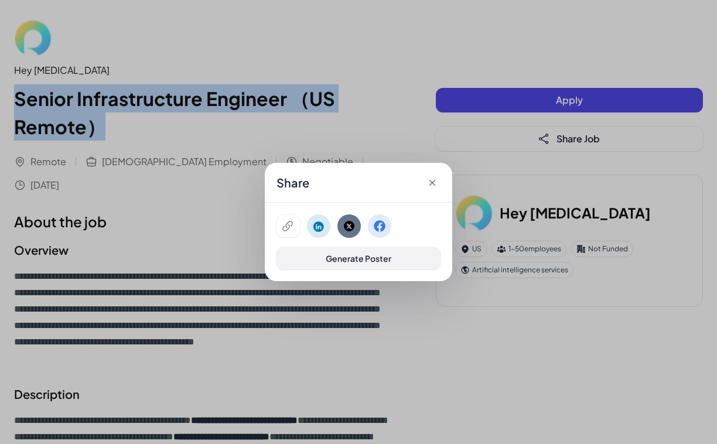
click at [310, 258] on button "Generate Poster" at bounding box center [358, 258] width 164 height 22
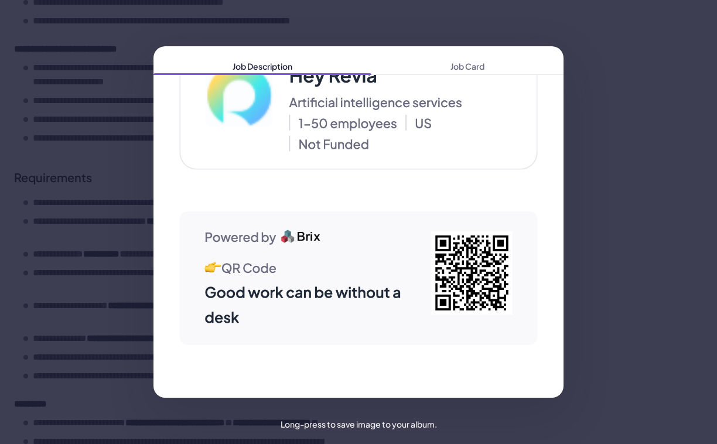
scroll to position [1062, 0]
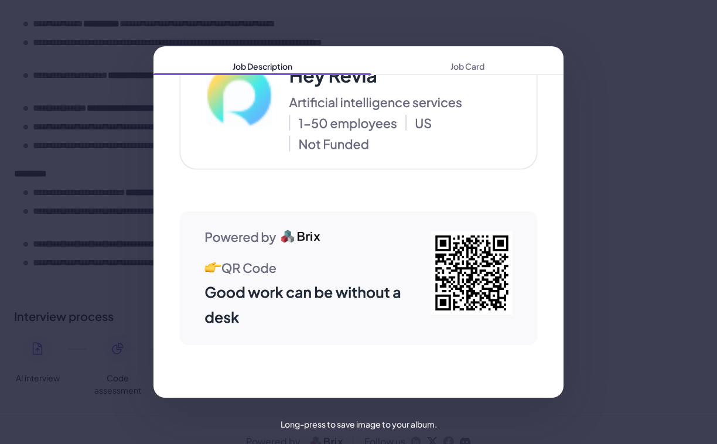
click at [450, 15] on div "Job Description Job Card" at bounding box center [358, 222] width 717 height 444
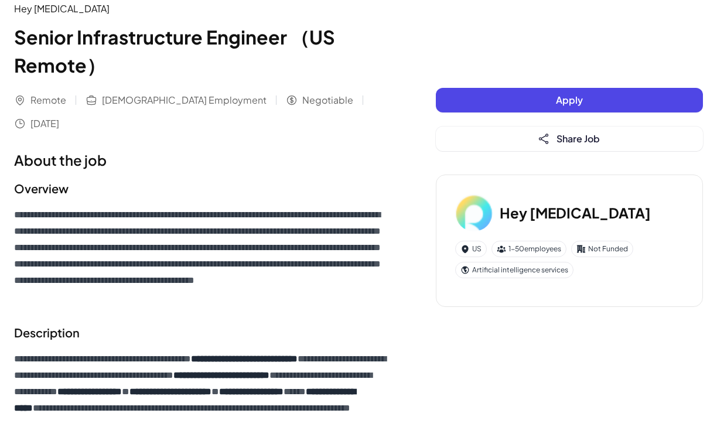
scroll to position [22, 0]
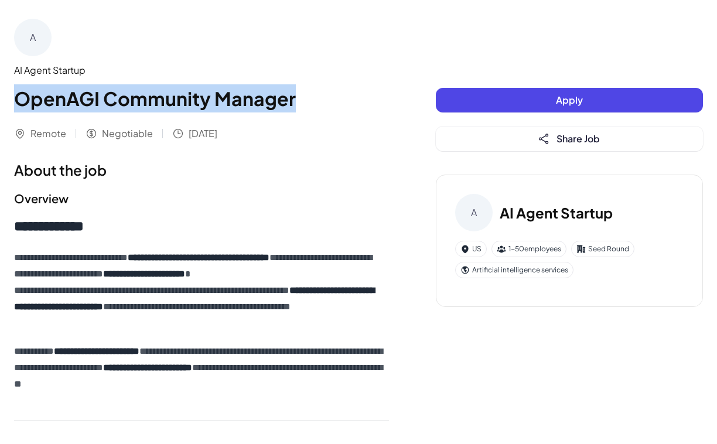
drag, startPoint x: 296, startPoint y: 103, endPoint x: -4, endPoint y: 105, distance: 299.3
copy h1 "OpenAGI Community Manager"
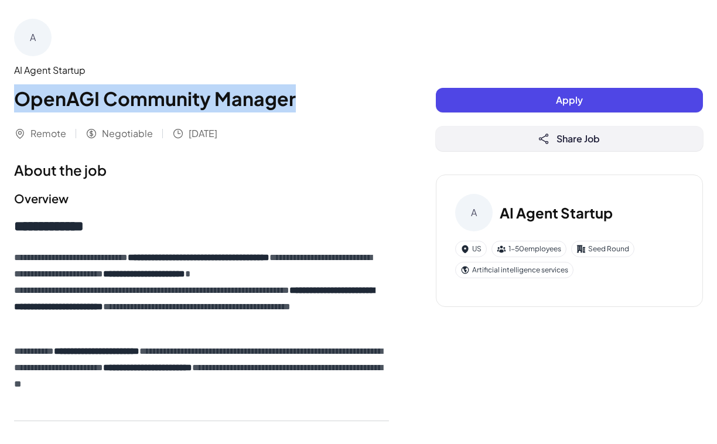
click at [449, 132] on button "Share Job" at bounding box center [569, 139] width 267 height 25
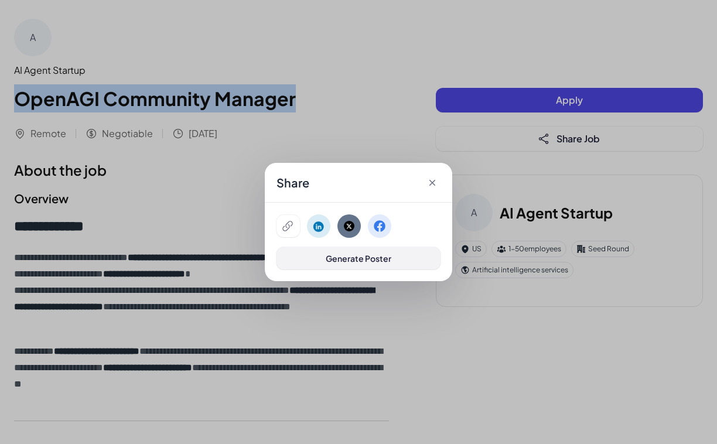
click at [334, 264] on button "Generate Poster" at bounding box center [358, 258] width 164 height 22
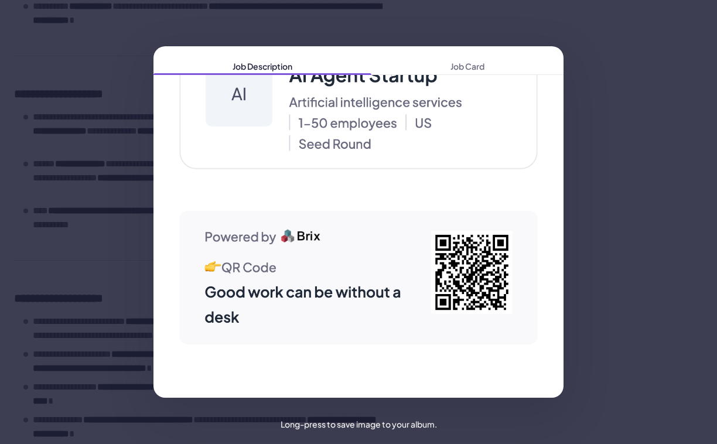
scroll to position [1575, 0]
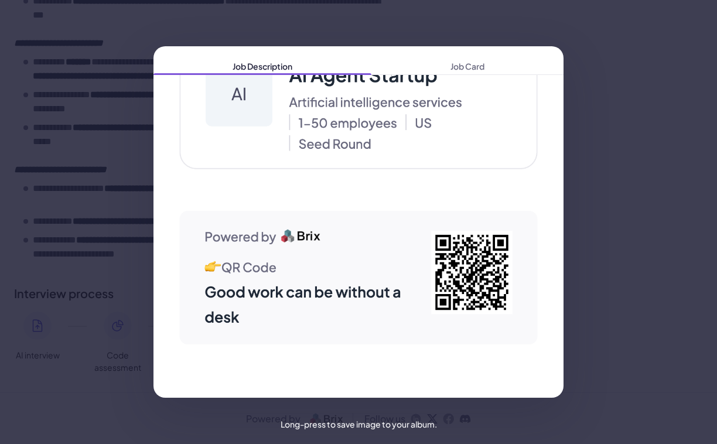
click at [283, 28] on div "Job Description Job Card" at bounding box center [358, 222] width 717 height 444
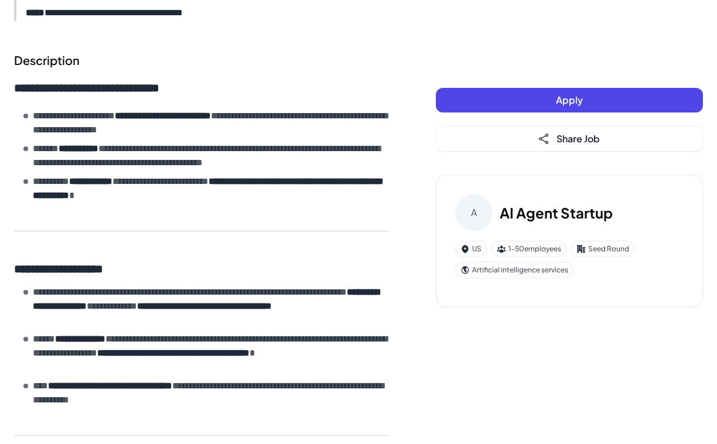
scroll to position [0, 0]
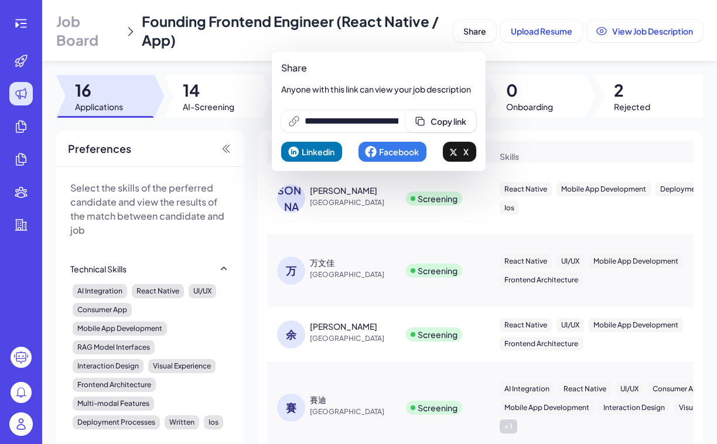
click at [19, 425] on img at bounding box center [20, 423] width 23 height 23
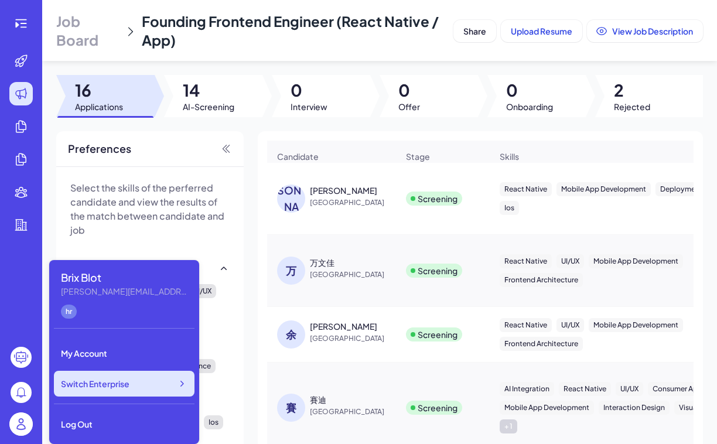
click at [109, 385] on span "Switch Enterprise" at bounding box center [95, 384] width 69 height 12
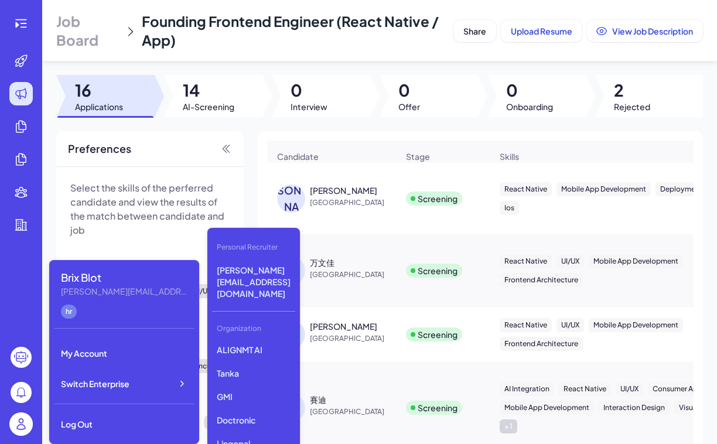
scroll to position [319, 0]
click at [244, 385] on p "GMI" at bounding box center [253, 395] width 83 height 21
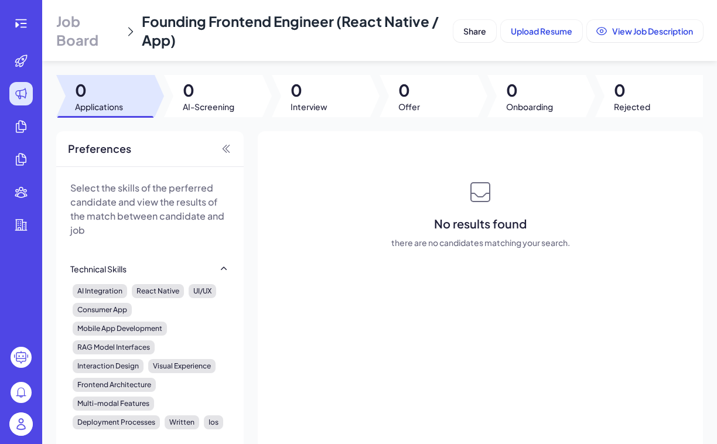
click at [74, 37] on span "Job Board" at bounding box center [87, 30] width 63 height 37
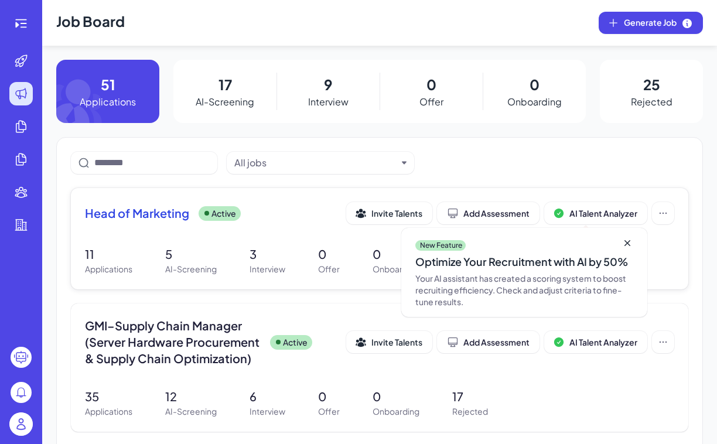
click at [112, 214] on span "Head of Marketing" at bounding box center [137, 213] width 104 height 16
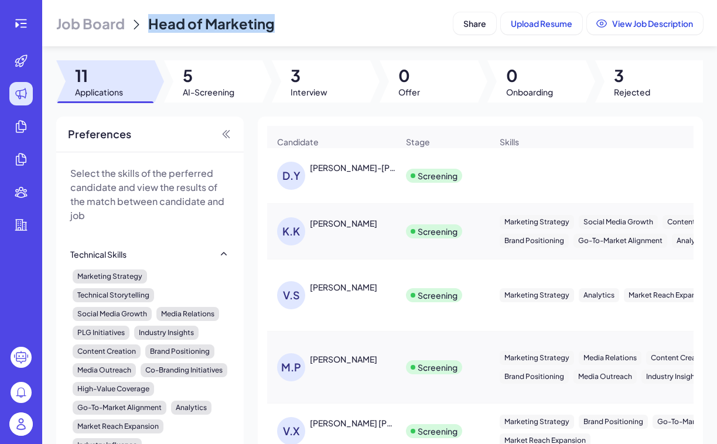
drag, startPoint x: 281, startPoint y: 25, endPoint x: 147, endPoint y: 28, distance: 134.2
click at [146, 28] on div "Job Board Head of Marketing" at bounding box center [252, 23] width 392 height 19
copy span "Head of Marketing"
click at [467, 22] on span "Share" at bounding box center [474, 23] width 23 height 11
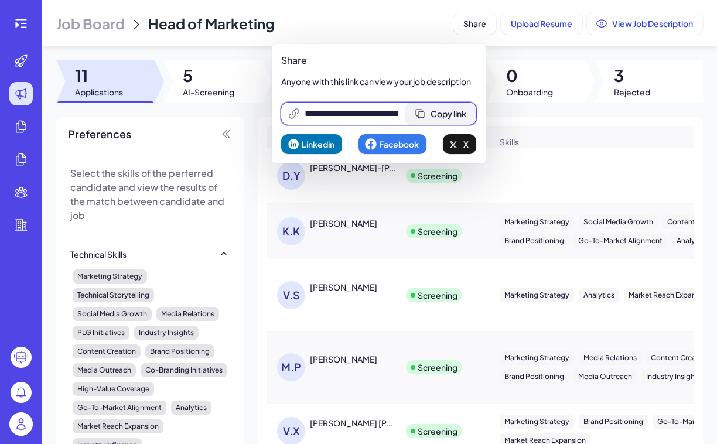
click at [461, 114] on span "Copy link" at bounding box center [449, 113] width 36 height 11
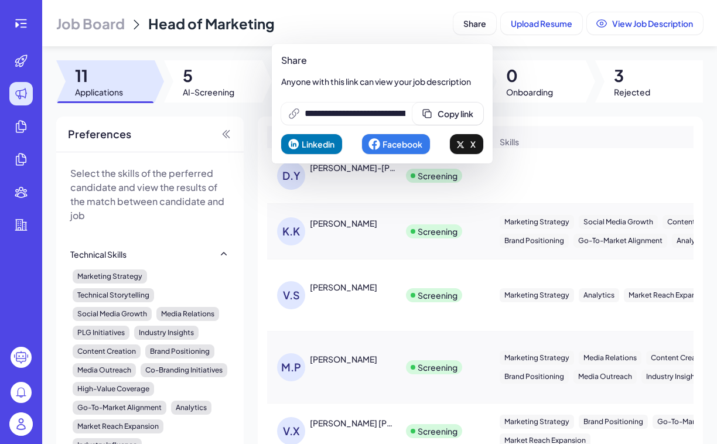
click at [88, 29] on span "Job Board" at bounding box center [90, 23] width 69 height 19
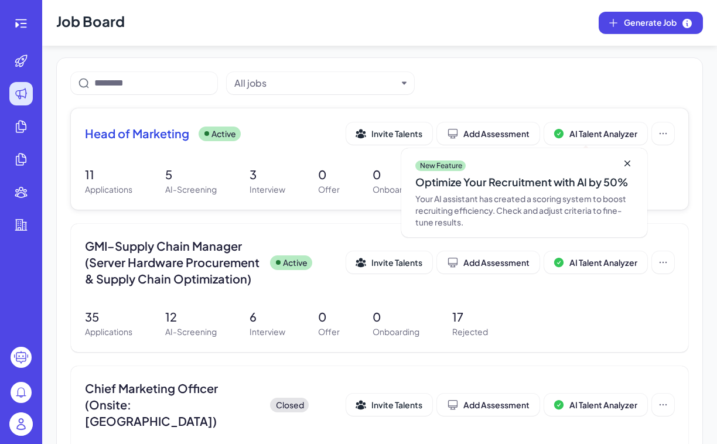
scroll to position [82, 0]
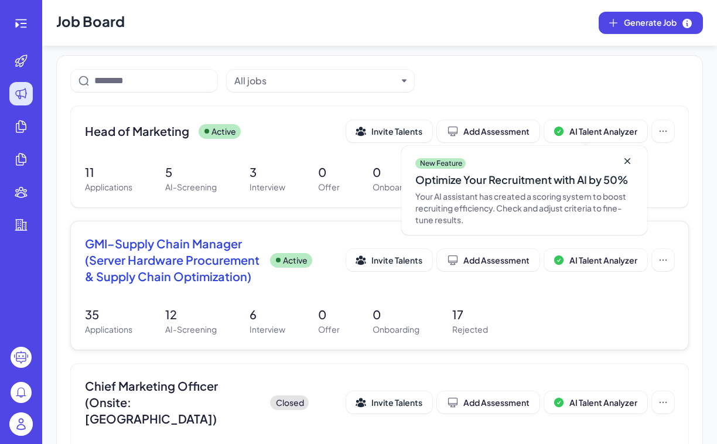
click at [105, 246] on span "GMI–Supply Chain Manager (Server Hardware Procurement & Supply Chain Optimizati…" at bounding box center [173, 259] width 176 height 49
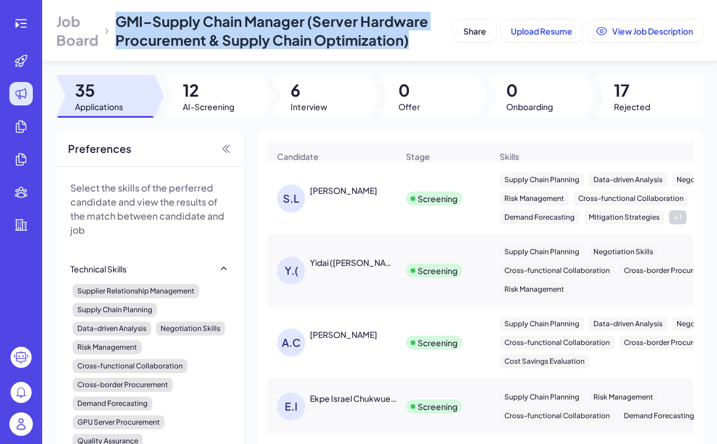
drag, startPoint x: 115, startPoint y: 18, endPoint x: 418, endPoint y: 36, distance: 303.4
click at [418, 36] on div "GMI–Supply Chain Manager (Server Hardware Procurement & Supply Chain Optimizati…" at bounding box center [281, 30] width 333 height 37
copy span "GMI–Supply Chain Manager (Server Hardware Procurement & Supply Chain Optimizati…"
click at [457, 29] on button "Share" at bounding box center [474, 31] width 43 height 22
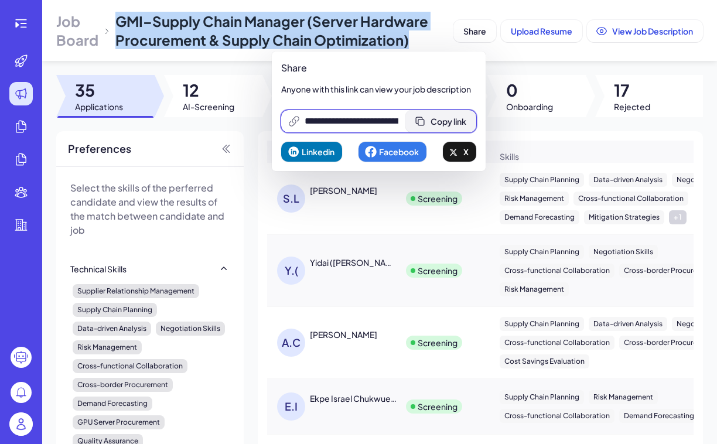
scroll to position [0, 256]
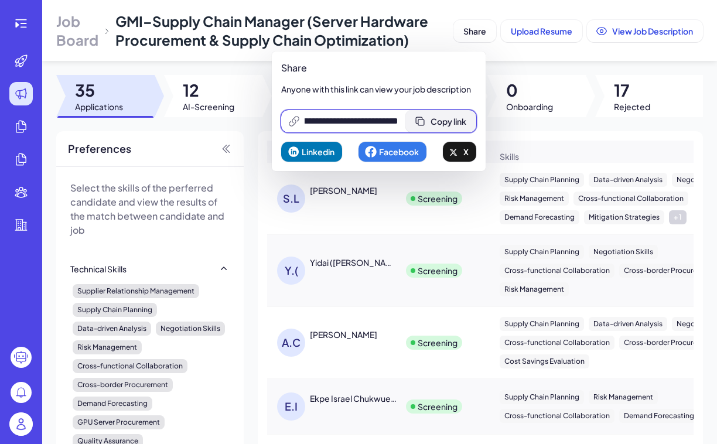
click at [453, 117] on span "Copy link" at bounding box center [449, 121] width 36 height 11
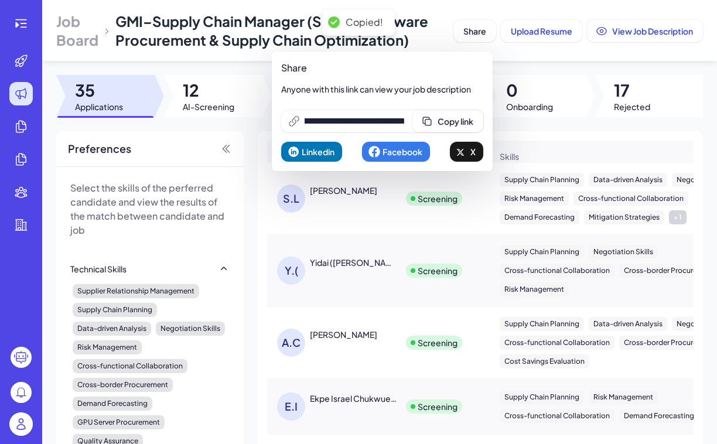
scroll to position [0, 0]
click at [77, 39] on span "Job Board" at bounding box center [77, 30] width 42 height 37
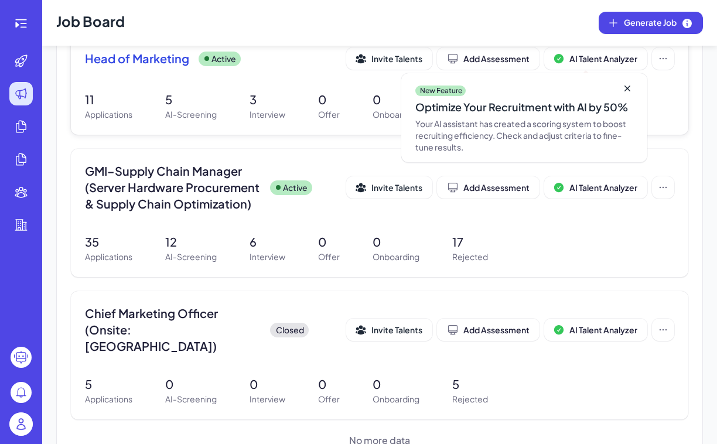
scroll to position [170, 0]
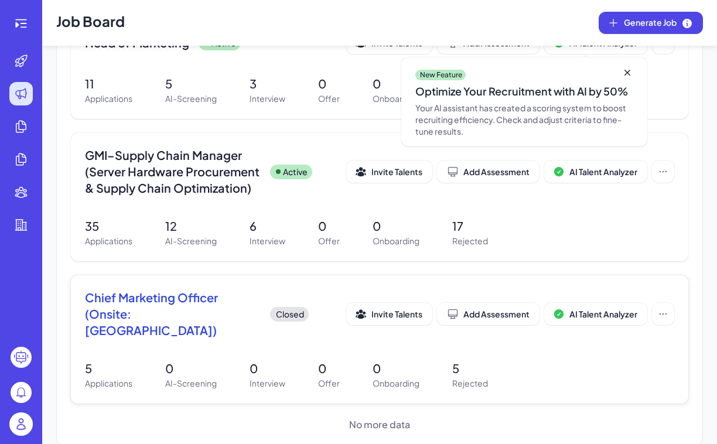
click at [103, 289] on span "Chief Marketing Officer (Onsite: Silicon Valley)" at bounding box center [173, 313] width 176 height 49
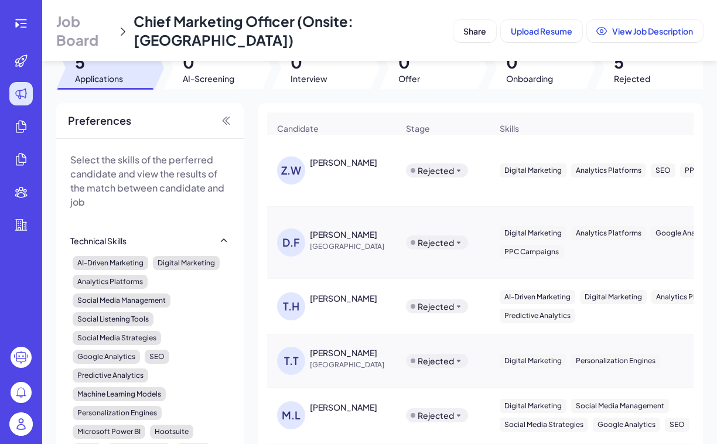
scroll to position [26, 0]
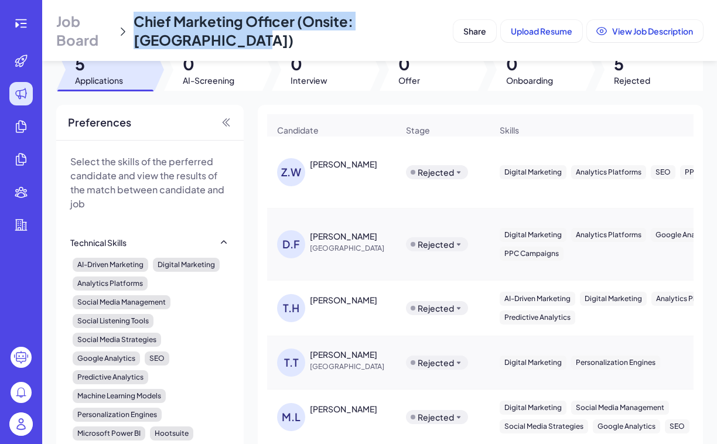
drag, startPoint x: 204, startPoint y: 41, endPoint x: 135, endPoint y: 22, distance: 71.0
click at [135, 22] on div "Job Board Chief Marketing Officer (Onsite: Silicon Valley)" at bounding box center [252, 30] width 392 height 37
copy span "Chief Marketing Officer (Onsite: Silicon Valley)"
click at [473, 32] on span "Share" at bounding box center [474, 31] width 23 height 11
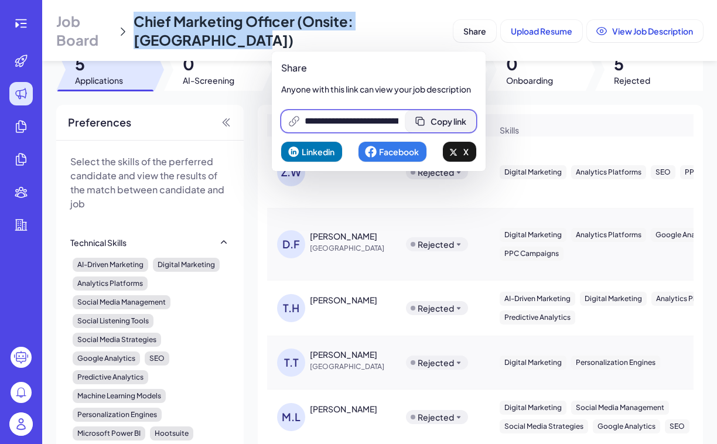
click at [457, 121] on span "Copy link" at bounding box center [449, 121] width 36 height 11
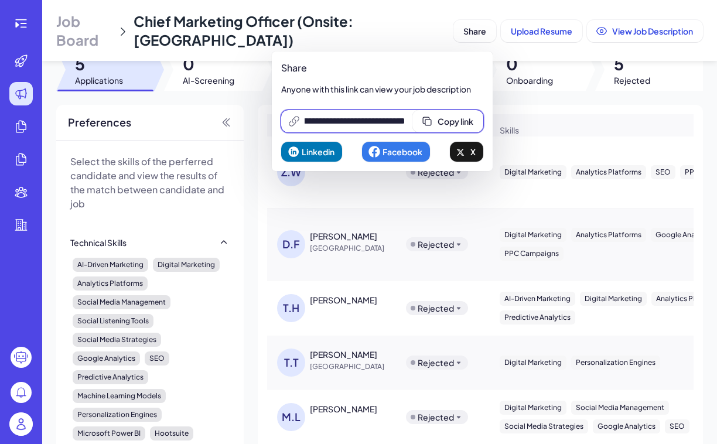
scroll to position [0, 0]
click at [275, 204] on td "Z.W Zack West" at bounding box center [331, 172] width 129 height 72
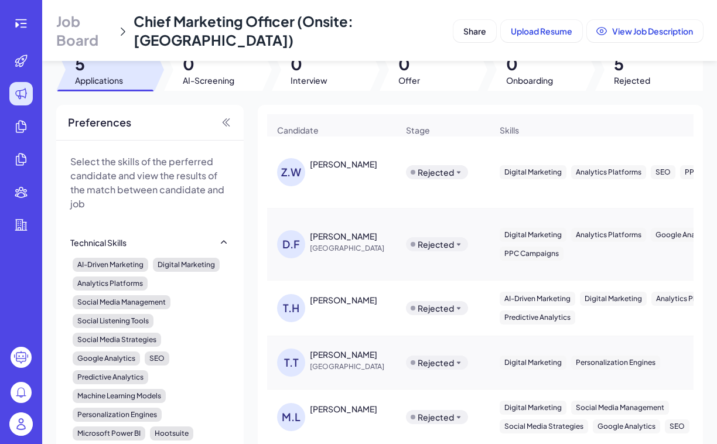
click at [91, 39] on span "Job Board" at bounding box center [84, 30] width 56 height 37
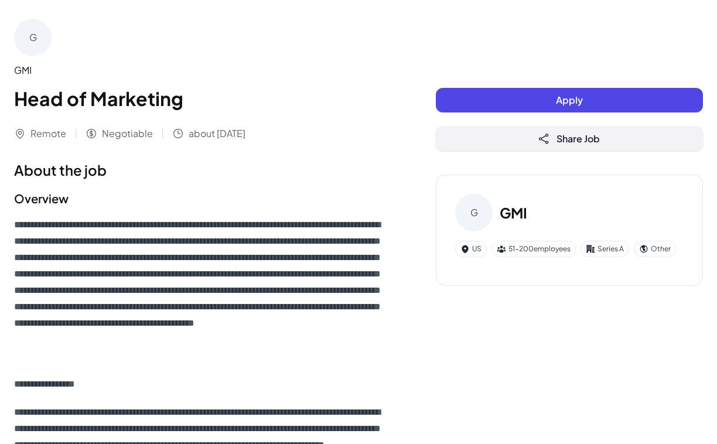
click at [466, 141] on button "Share Job" at bounding box center [569, 139] width 267 height 25
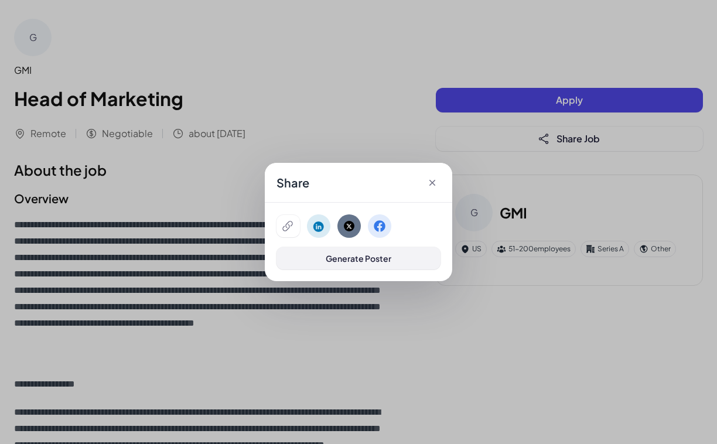
click at [337, 258] on span "Generate Poster" at bounding box center [359, 258] width 66 height 11
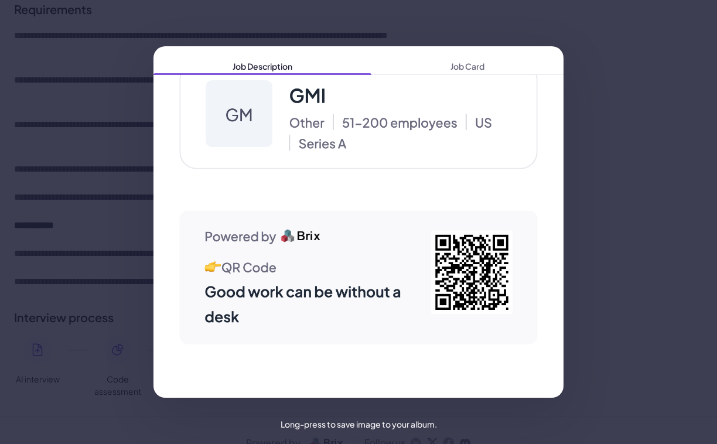
scroll to position [858, 0]
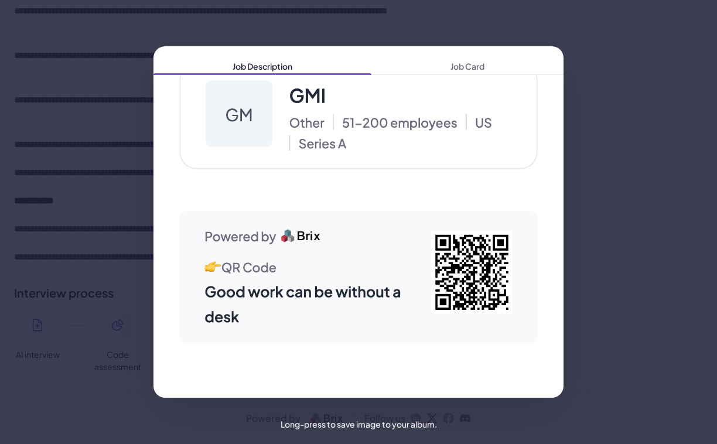
click at [453, 24] on div "Job Description Job Card" at bounding box center [358, 222] width 717 height 444
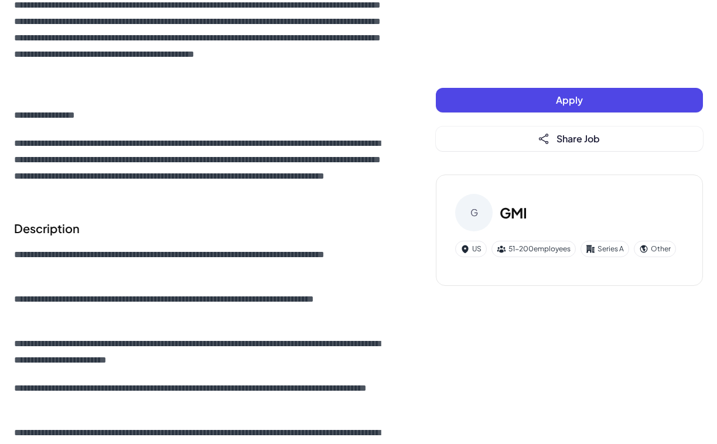
scroll to position [0, 0]
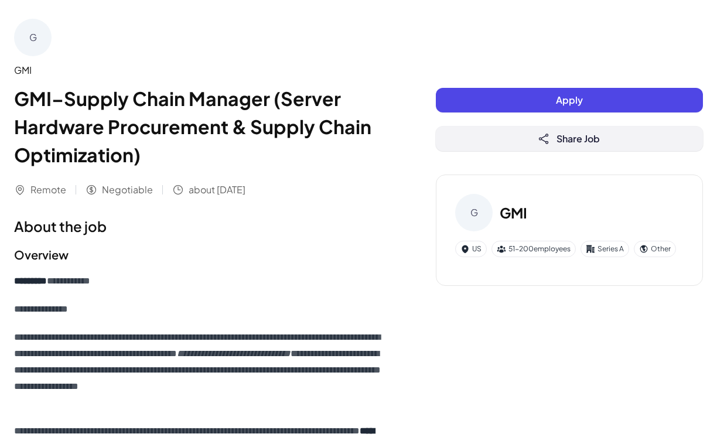
click at [474, 142] on button "Share Job" at bounding box center [569, 139] width 267 height 25
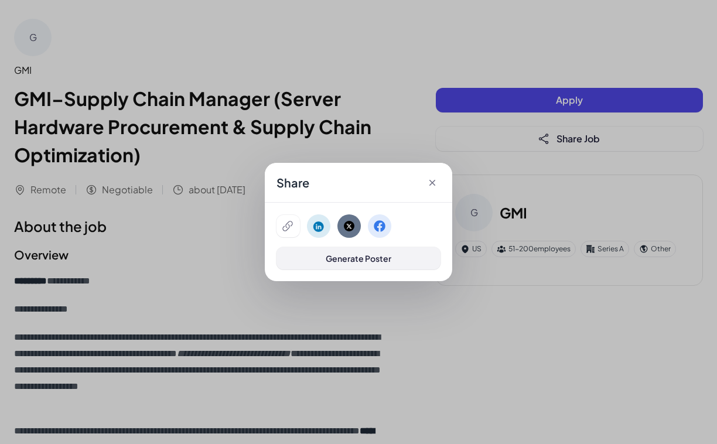
click at [327, 262] on span "Generate Poster" at bounding box center [359, 258] width 66 height 11
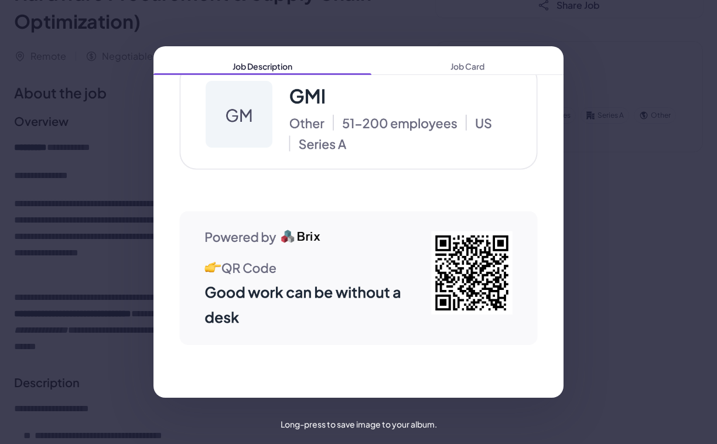
scroll to position [134, 0]
click at [371, 21] on div "Job Description Job Card" at bounding box center [358, 222] width 717 height 444
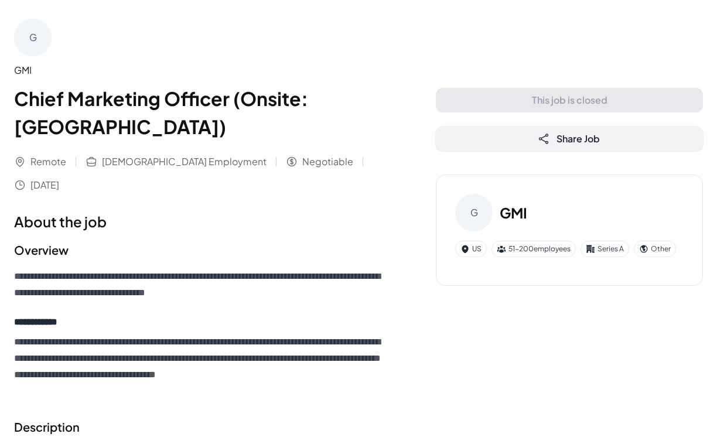
click at [498, 134] on button "Share Job" at bounding box center [569, 139] width 267 height 25
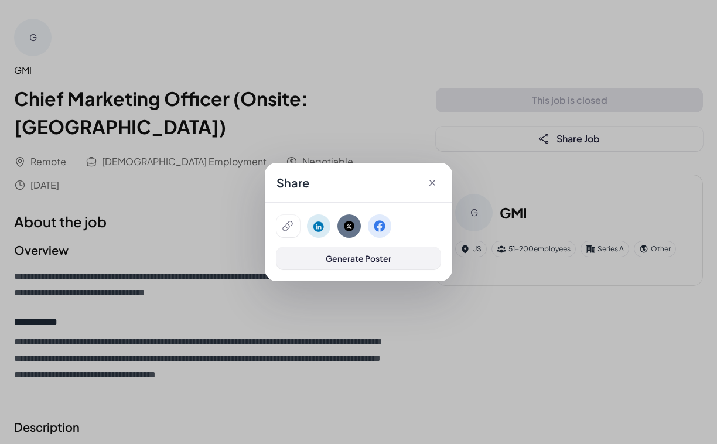
click at [390, 258] on button "Generate Poster" at bounding box center [358, 258] width 164 height 22
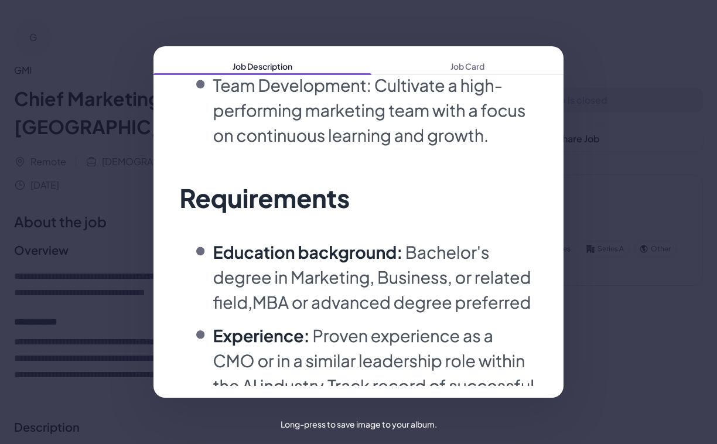
scroll to position [2000, 0]
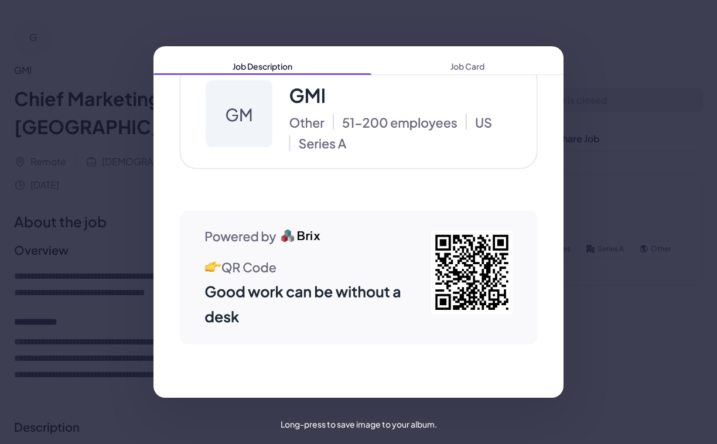
click at [418, 22] on div "Job Description Job Card" at bounding box center [358, 222] width 717 height 444
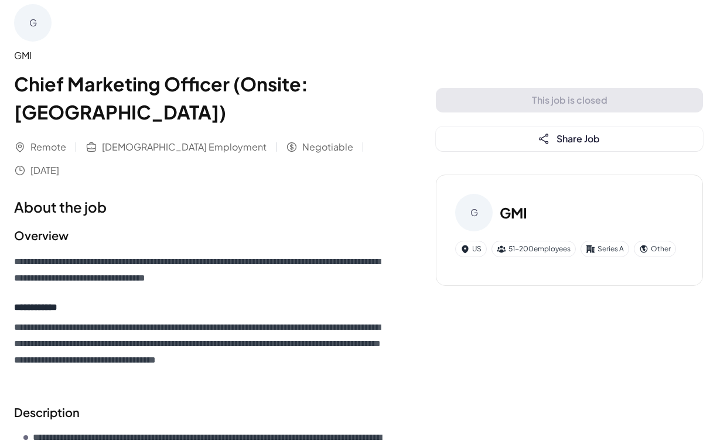
scroll to position [0, 0]
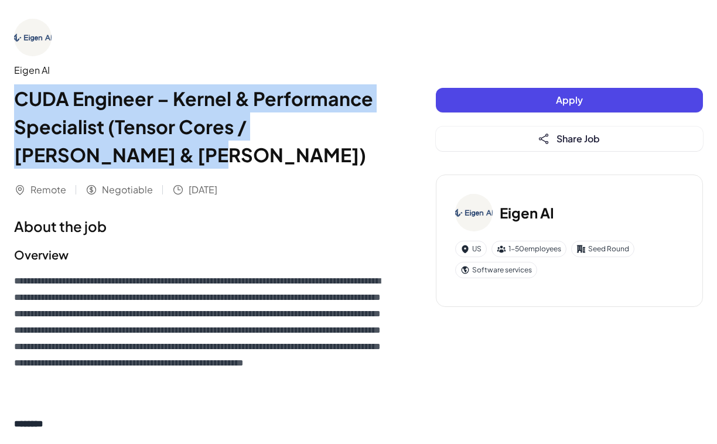
drag, startPoint x: 12, startPoint y: 93, endPoint x: 122, endPoint y: 170, distance: 135.0
copy h1 "CUDA Engineer – Kernel & Performance Specialist (Tensor Cores / Hopper & Blackw…"
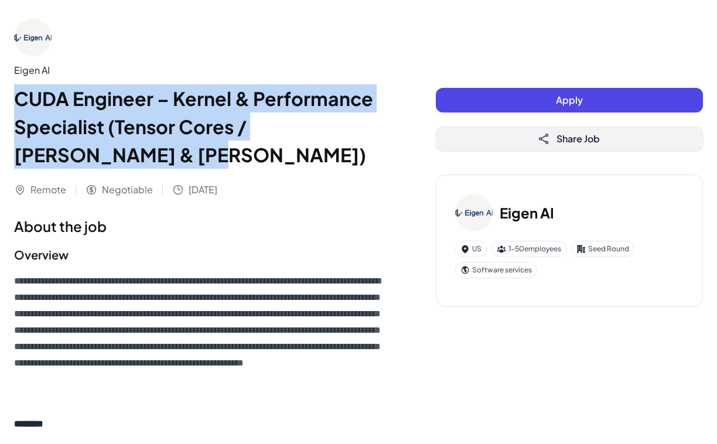
click at [596, 129] on button "Share Job" at bounding box center [569, 139] width 267 height 25
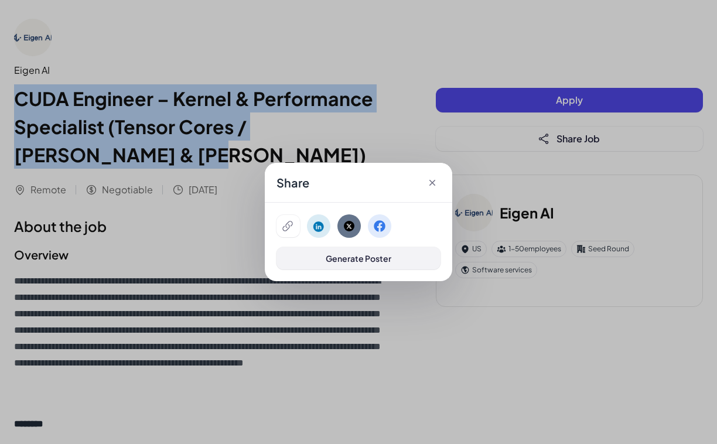
click at [329, 265] on button "Generate Poster" at bounding box center [358, 258] width 164 height 22
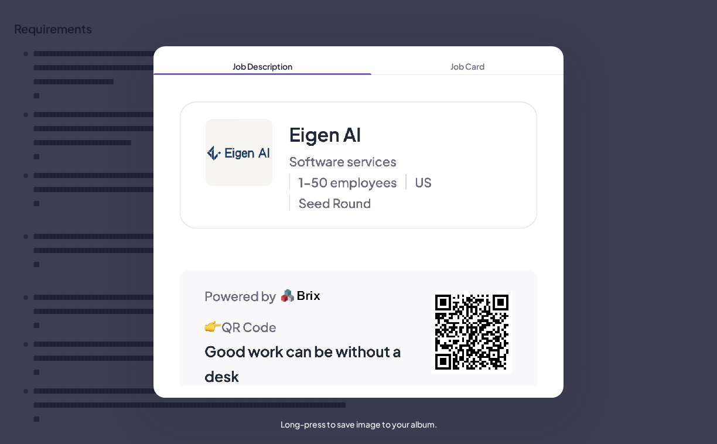
scroll to position [5422, 0]
click at [246, 8] on div "Job Description Job Card" at bounding box center [358, 222] width 717 height 444
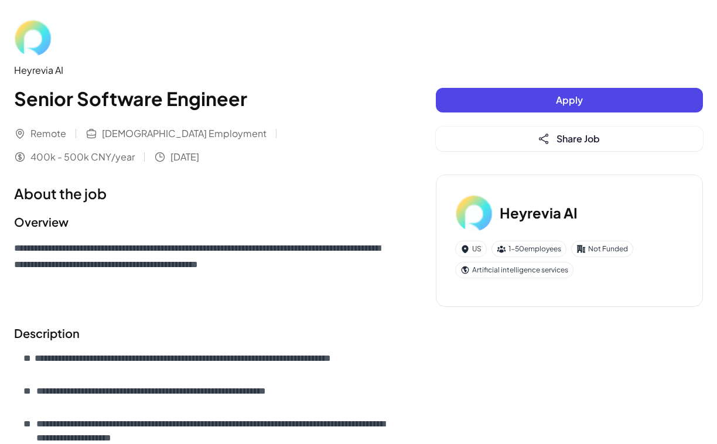
scroll to position [207, 0]
